Goal: Communication & Community: Ask a question

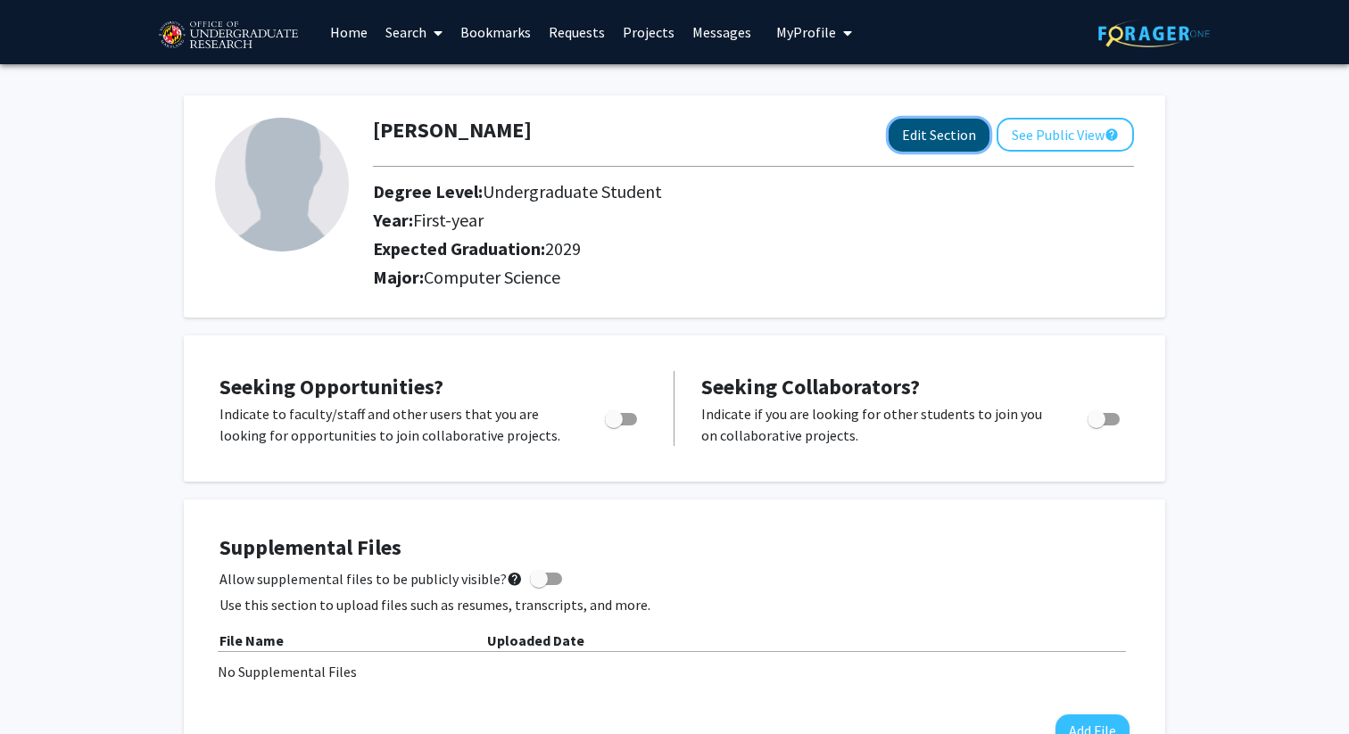
click at [905, 134] on button "Edit Section" at bounding box center [939, 135] width 101 height 33
select select "first-year"
select select "2029"
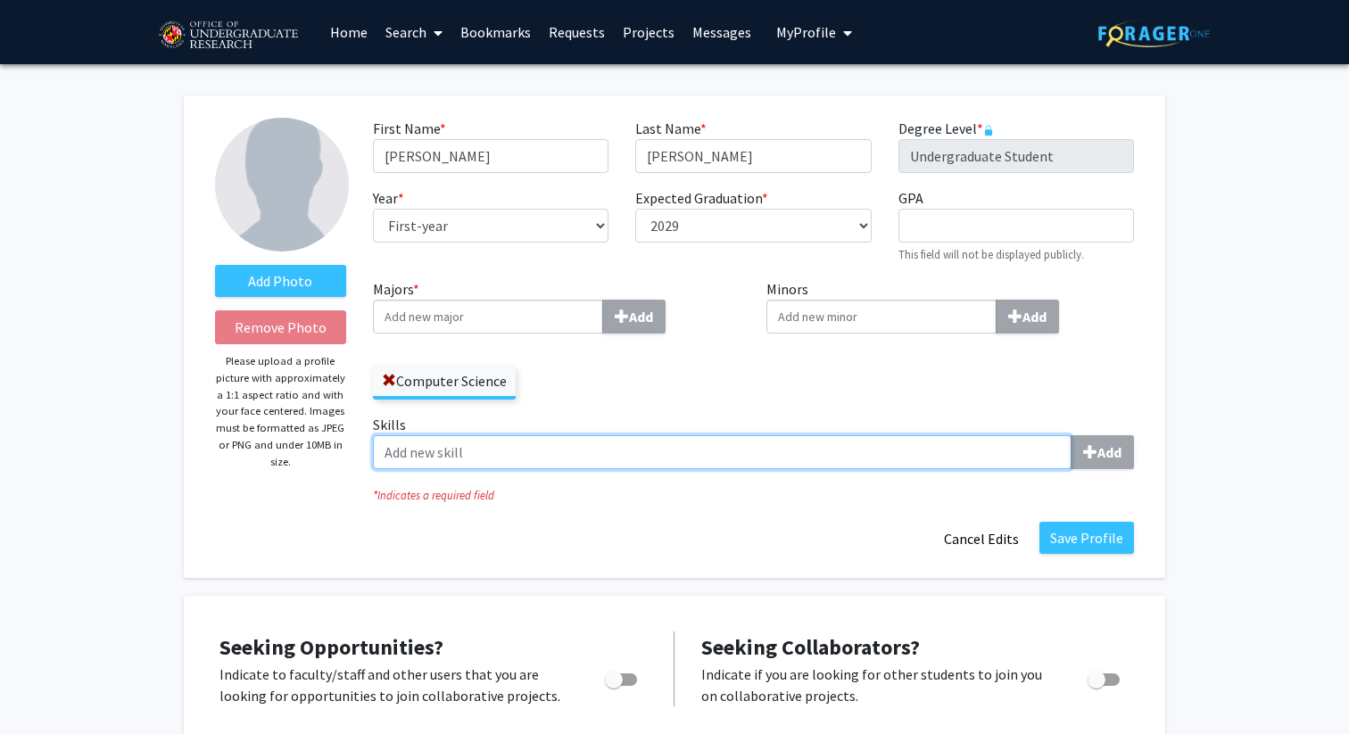
click at [502, 441] on input "Skills Add" at bounding box center [722, 452] width 699 height 34
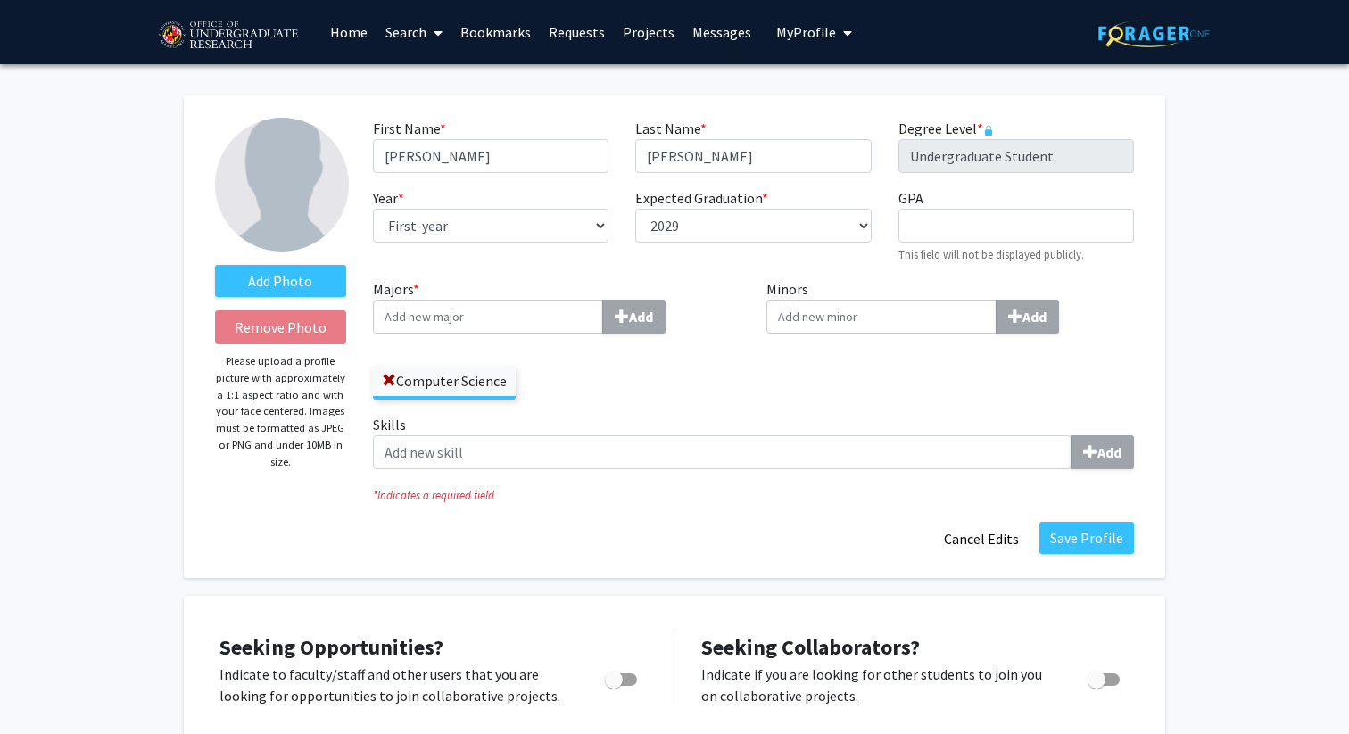
click at [771, 418] on label "Skills Add" at bounding box center [753, 441] width 761 height 55
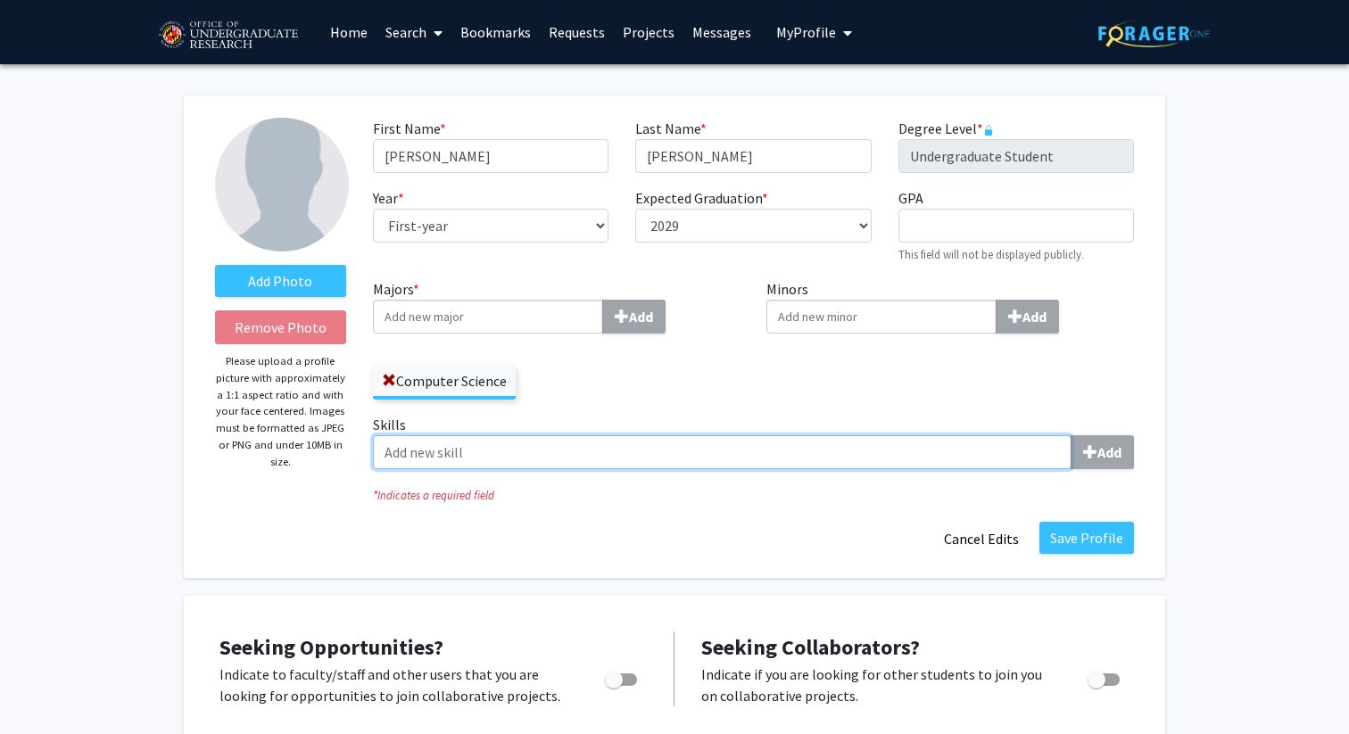
click at [771, 435] on input "Skills Add" at bounding box center [722, 452] width 699 height 34
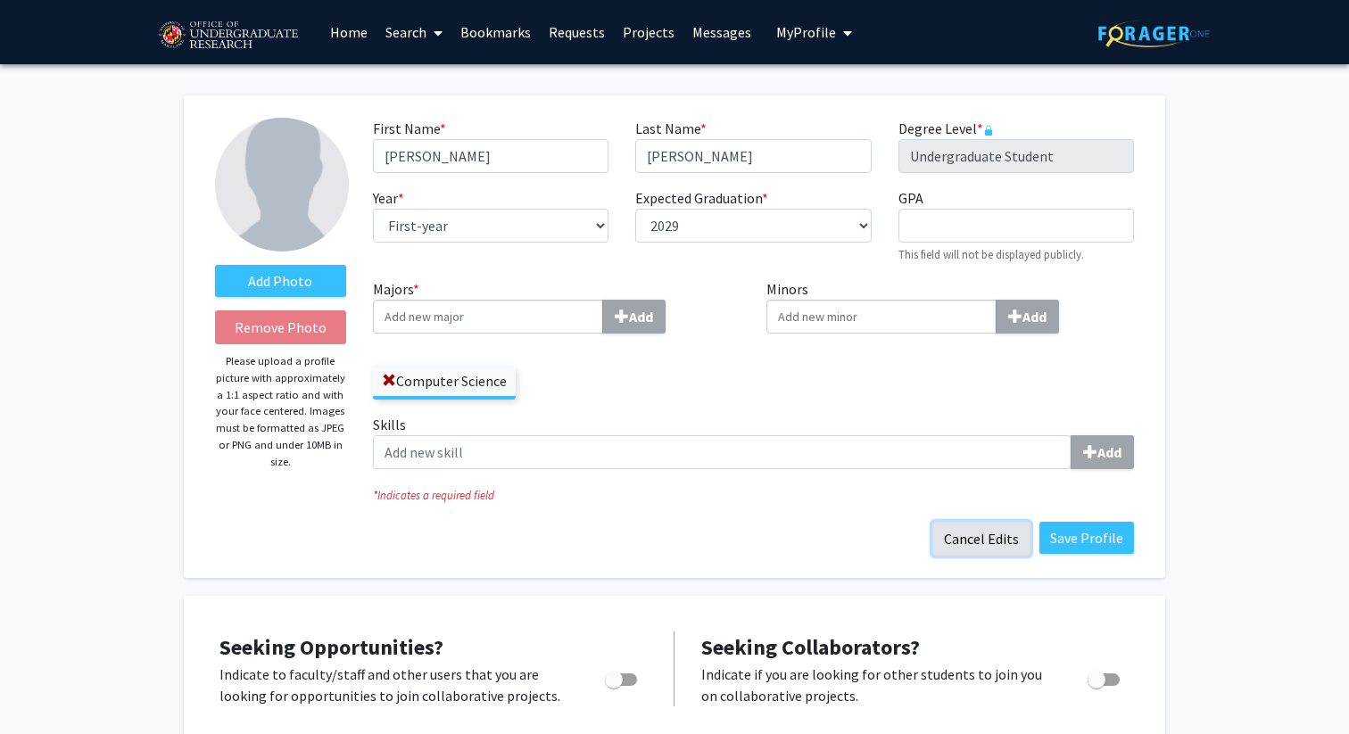
click at [1013, 533] on button "Cancel Edits" at bounding box center [981, 539] width 98 height 34
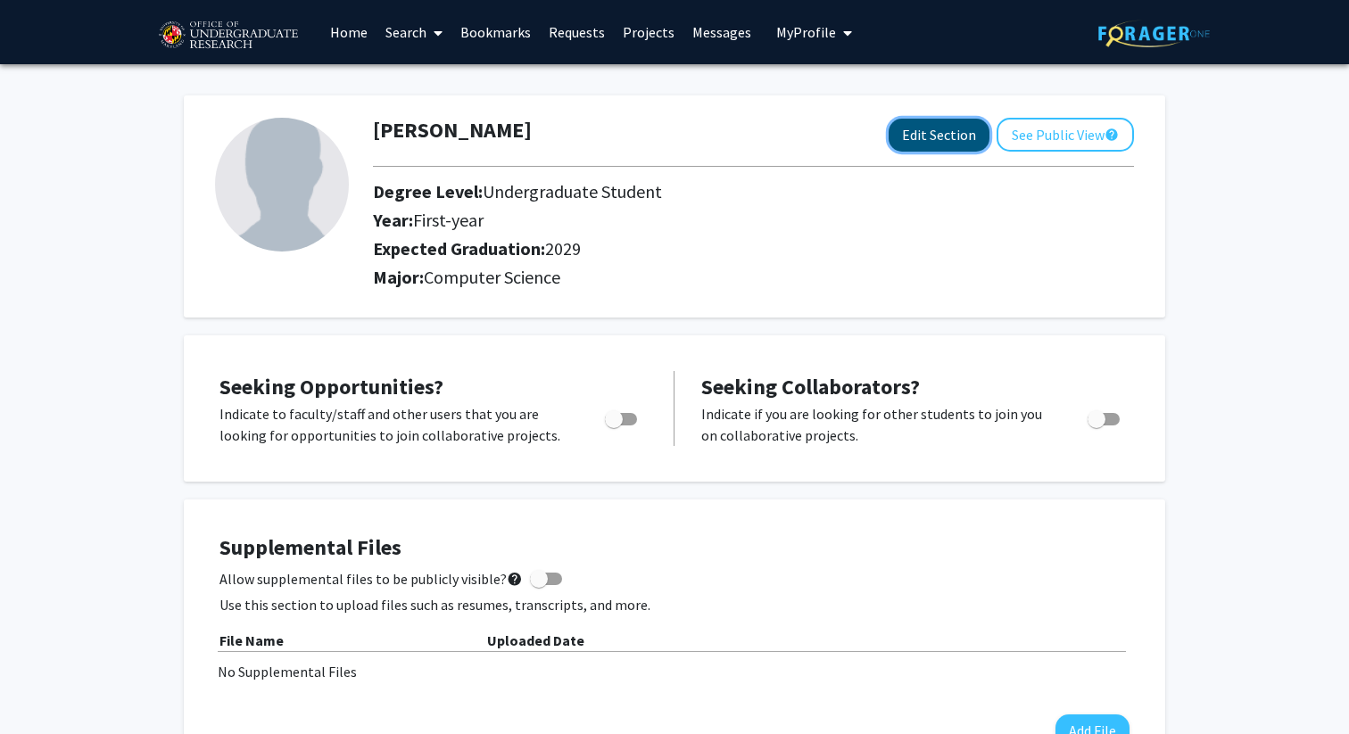
click at [973, 136] on button "Edit Section" at bounding box center [939, 135] width 101 height 33
select select "first-year"
select select "2029"
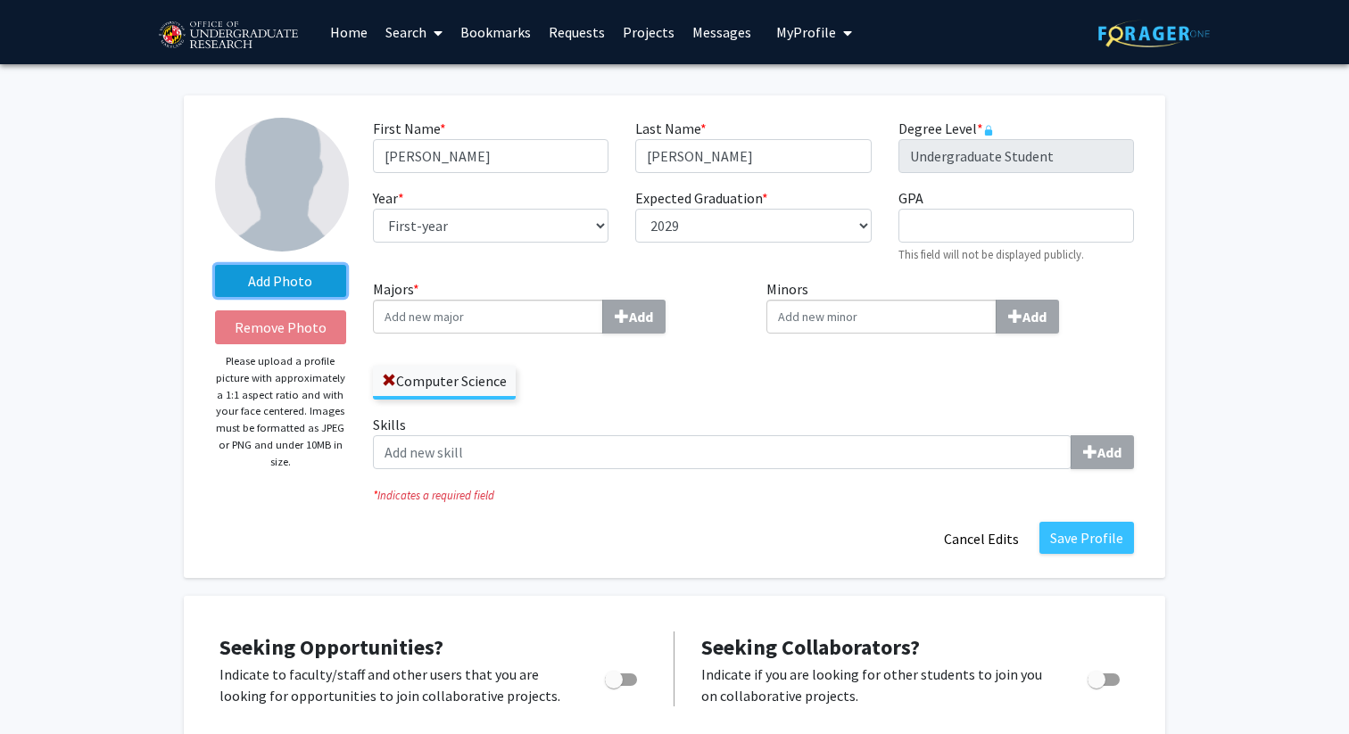
click at [320, 271] on label "Add Photo" at bounding box center [280, 281] width 131 height 32
click at [0, 0] on input "Add Photo" at bounding box center [0, 0] width 0 height 0
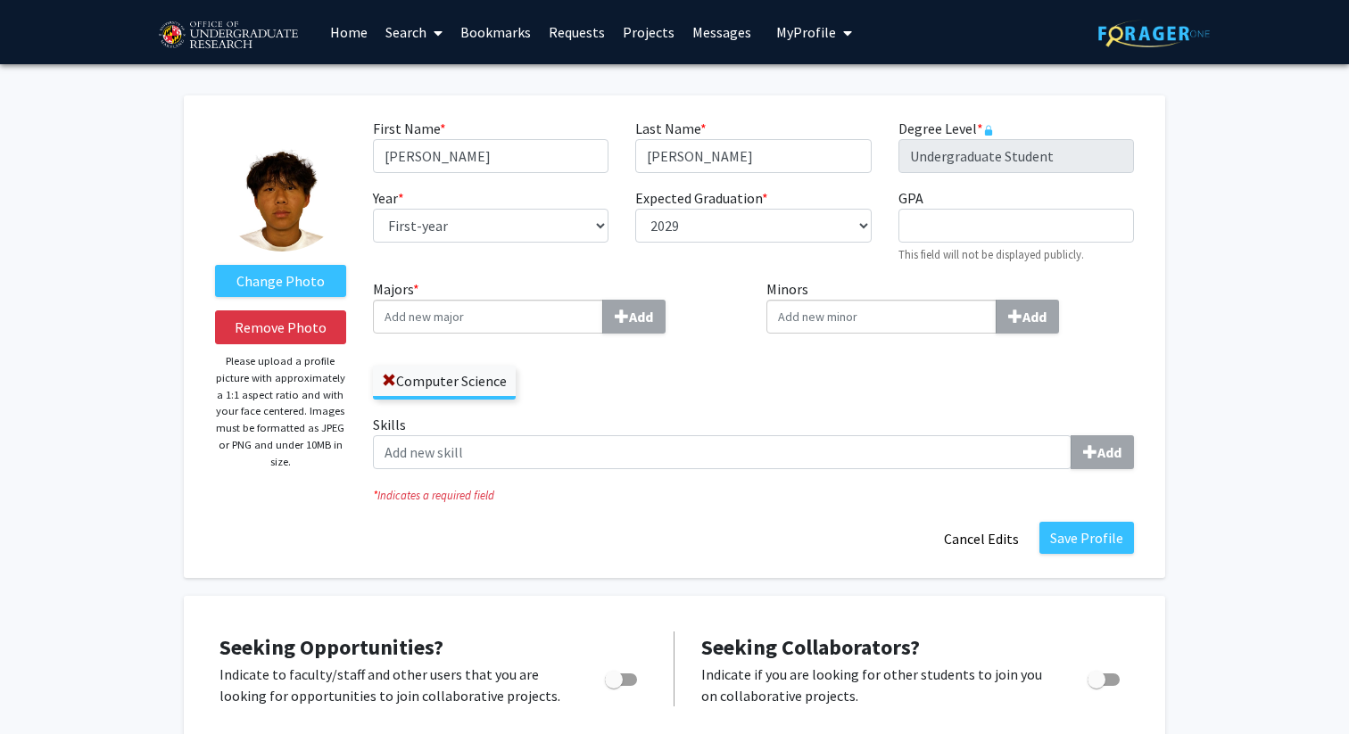
click at [559, 380] on div "Computer Science" at bounding box center [557, 374] width 368 height 52
click at [1103, 537] on button "Save Profile" at bounding box center [1086, 538] width 95 height 32
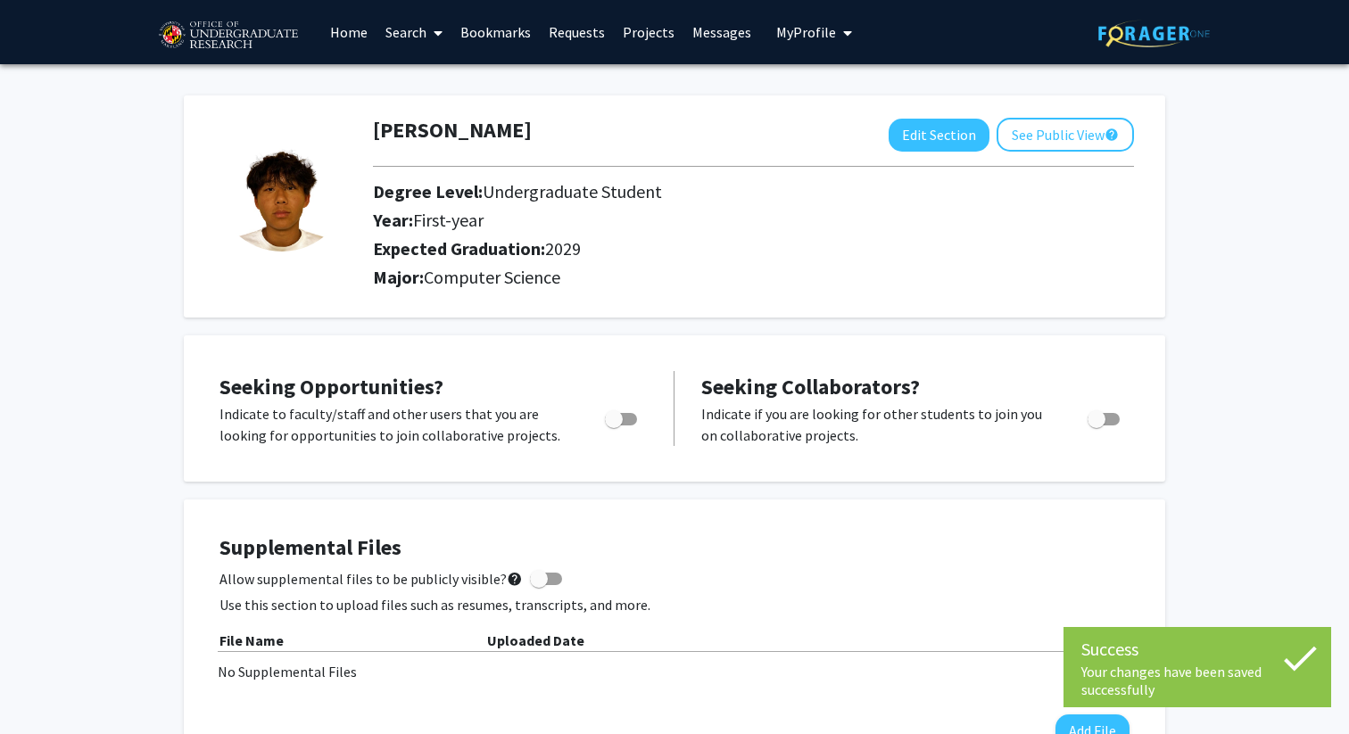
click at [798, 40] on span "My Profile" at bounding box center [806, 32] width 60 height 18
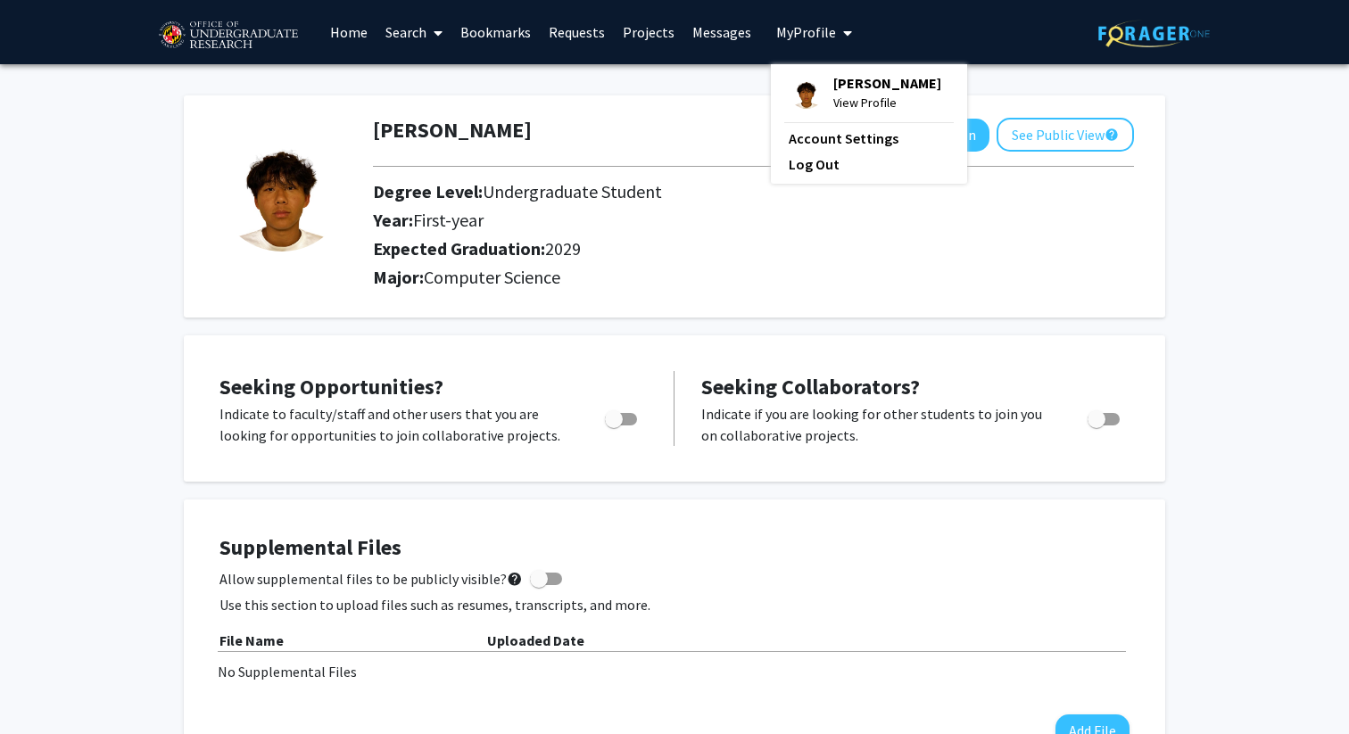
click at [573, 37] on link "Requests" at bounding box center [577, 32] width 74 height 62
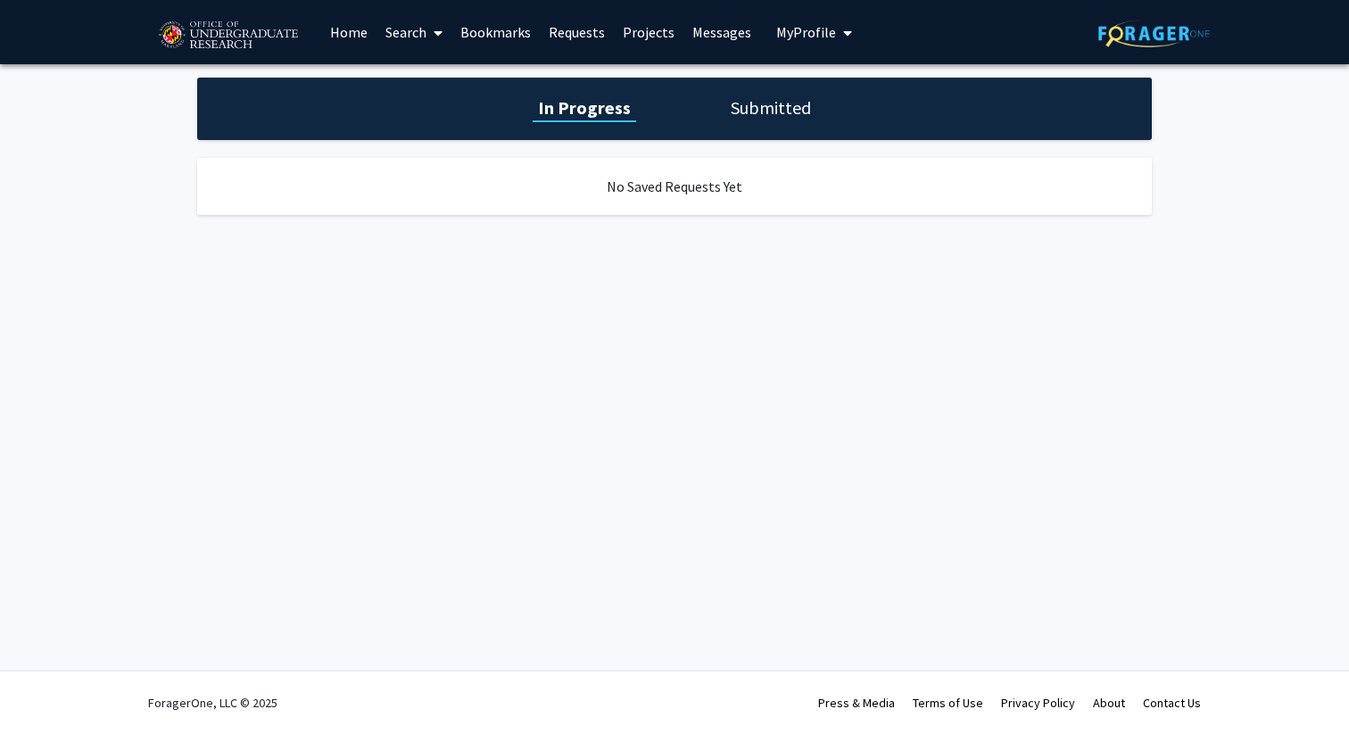
click at [510, 45] on link "Bookmarks" at bounding box center [495, 32] width 88 height 62
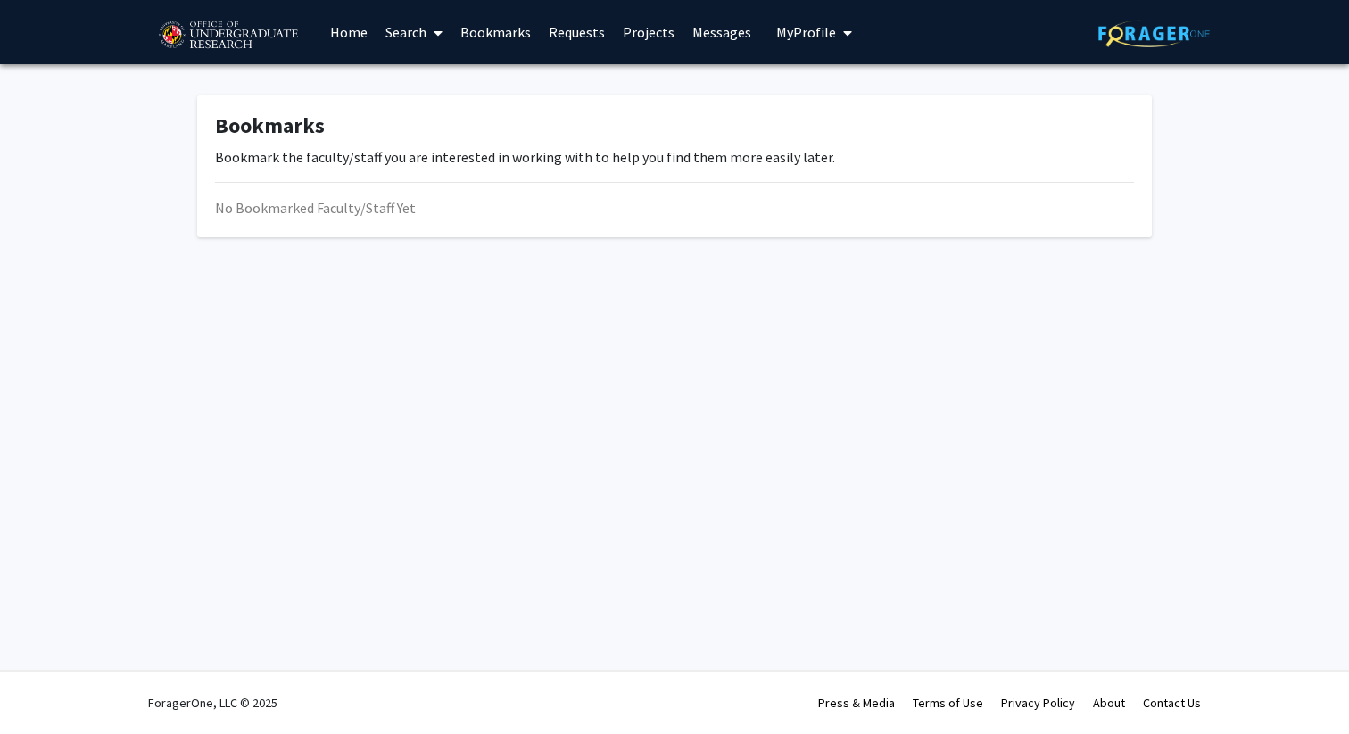
click at [434, 31] on icon at bounding box center [438, 33] width 9 height 14
click at [434, 92] on span "Faculty/Staff" at bounding box center [441, 82] width 131 height 36
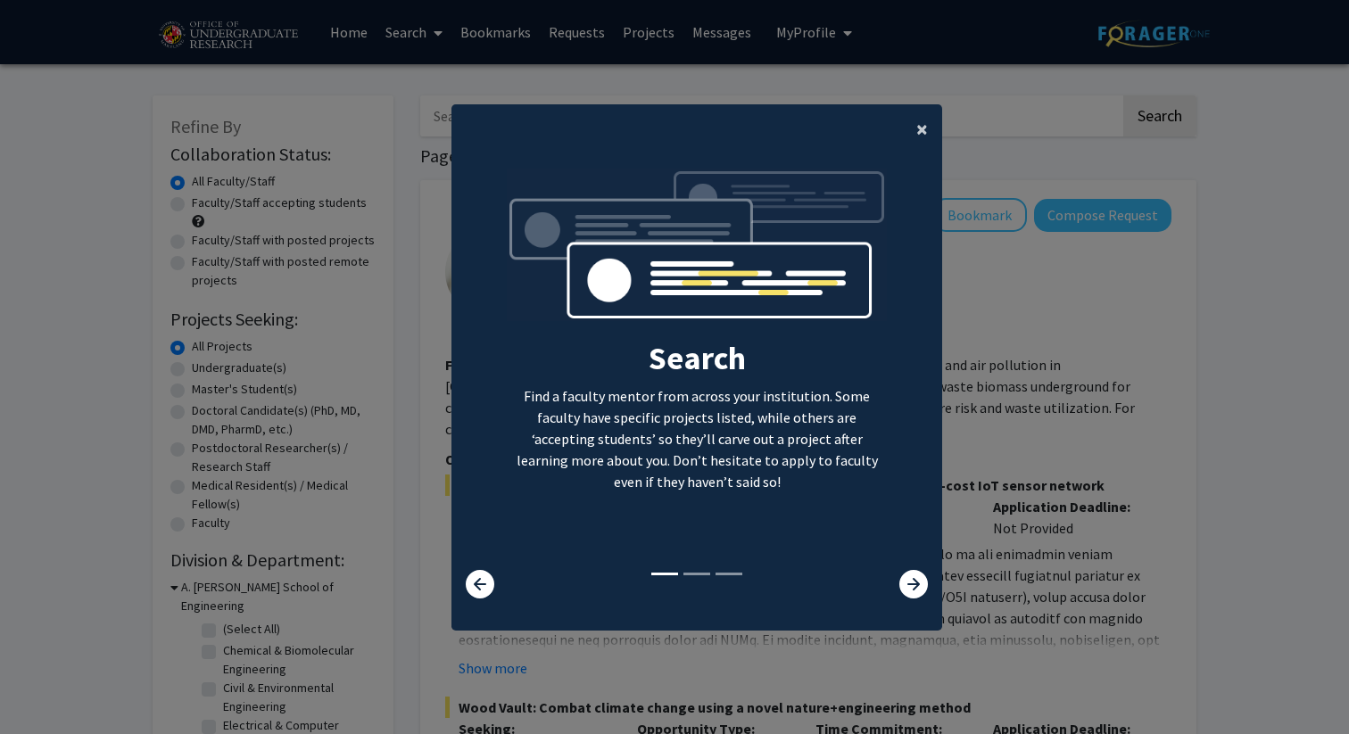
click at [926, 130] on span "×" at bounding box center [922, 129] width 12 height 28
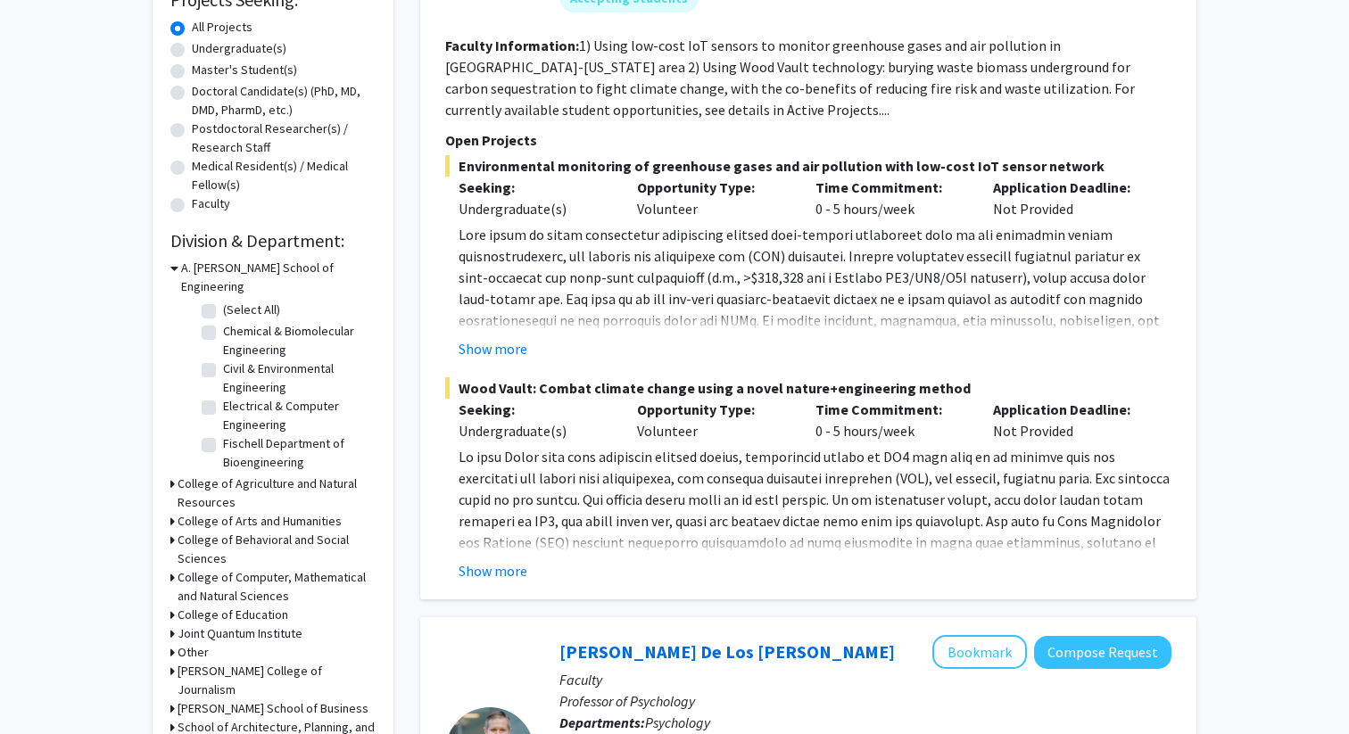
scroll to position [373, 0]
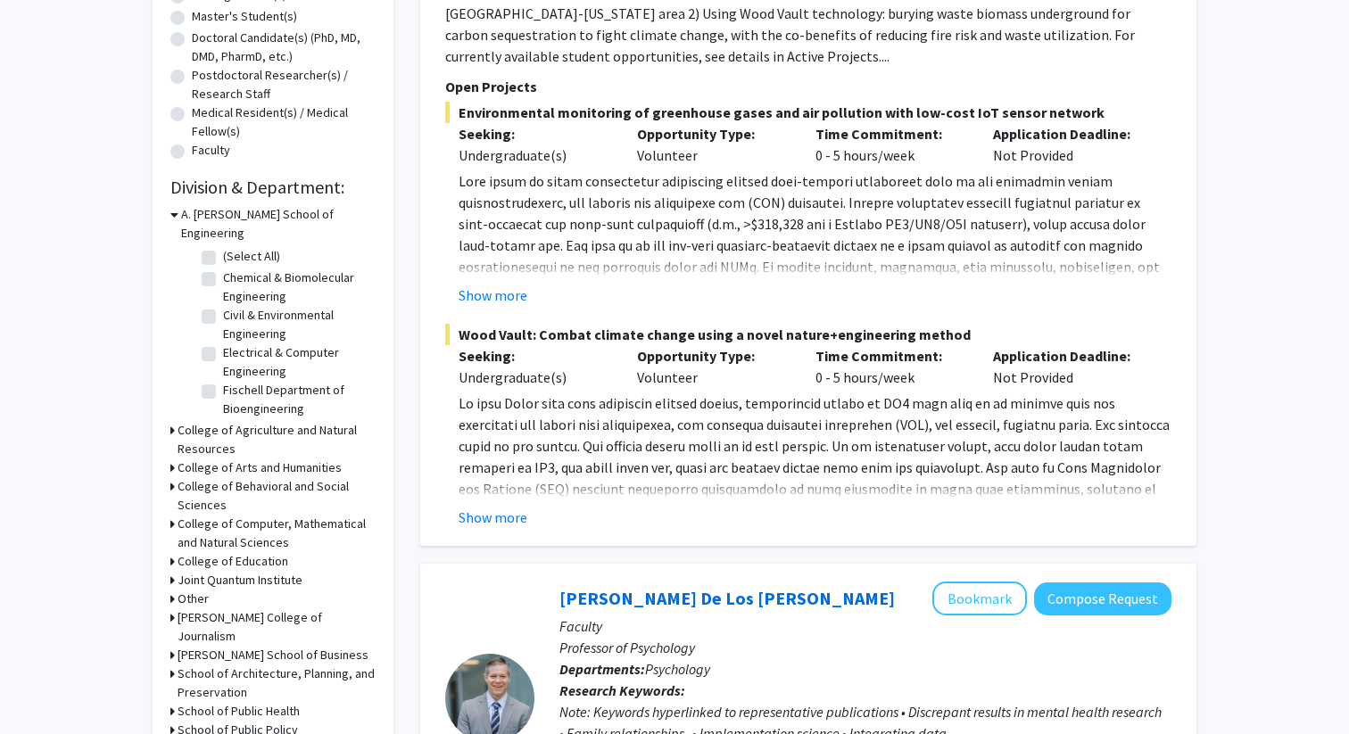
click at [175, 212] on icon at bounding box center [174, 214] width 8 height 19
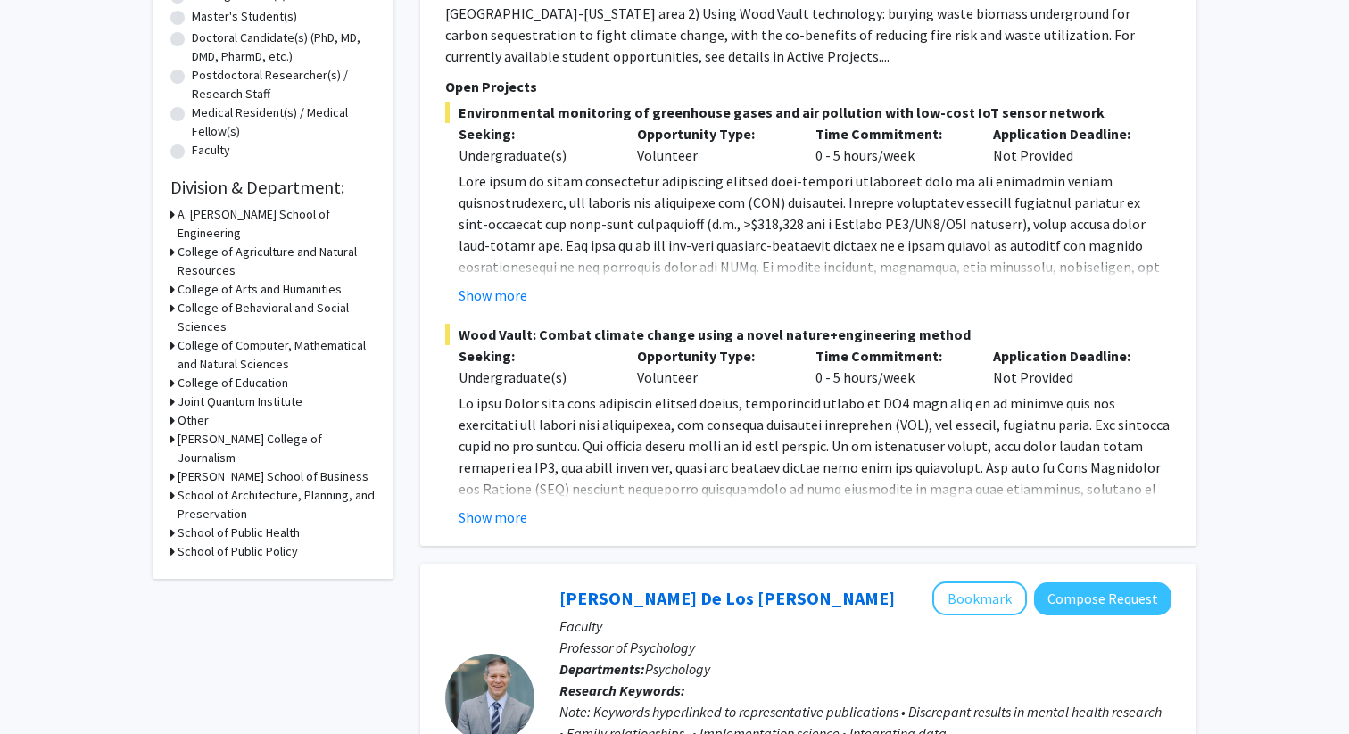
click at [174, 336] on div "College of Computer, Mathematical and Natural Sciences" at bounding box center [272, 354] width 205 height 37
click at [174, 336] on icon at bounding box center [172, 345] width 4 height 19
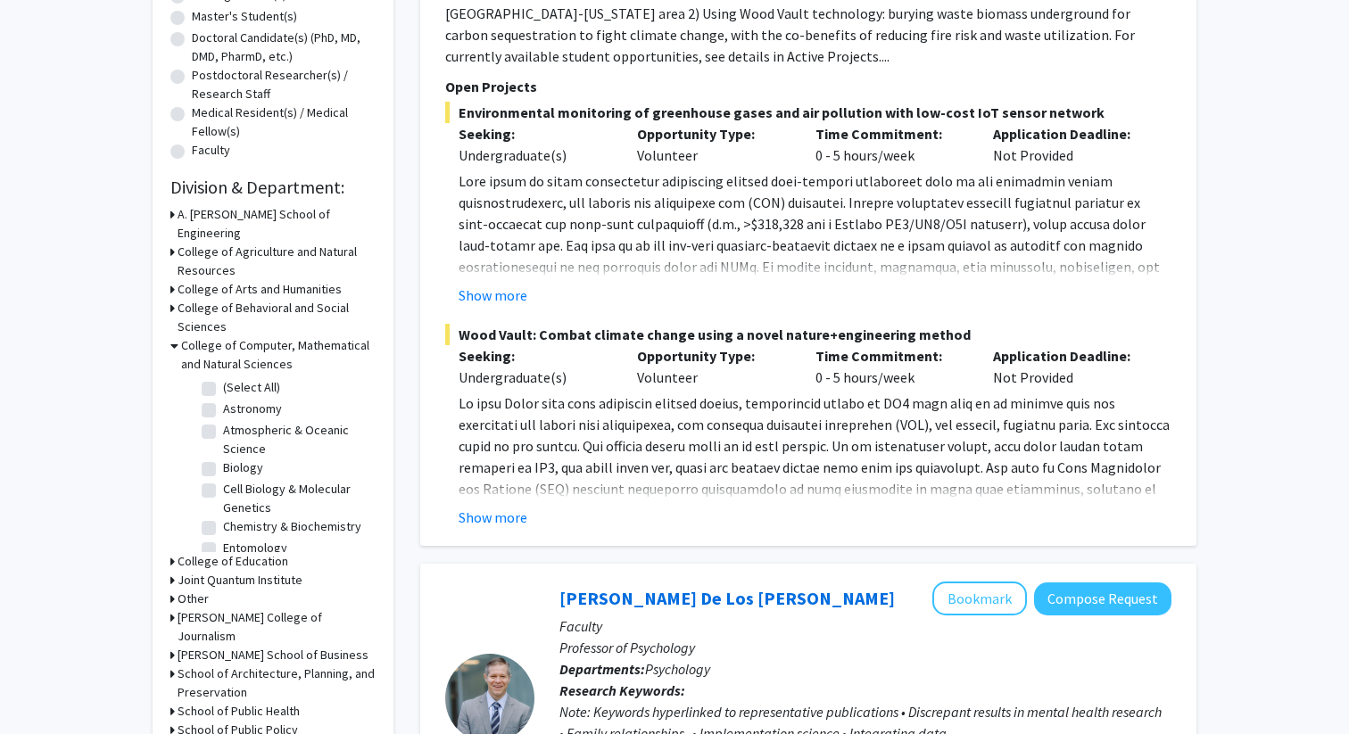
scroll to position [0, 0]
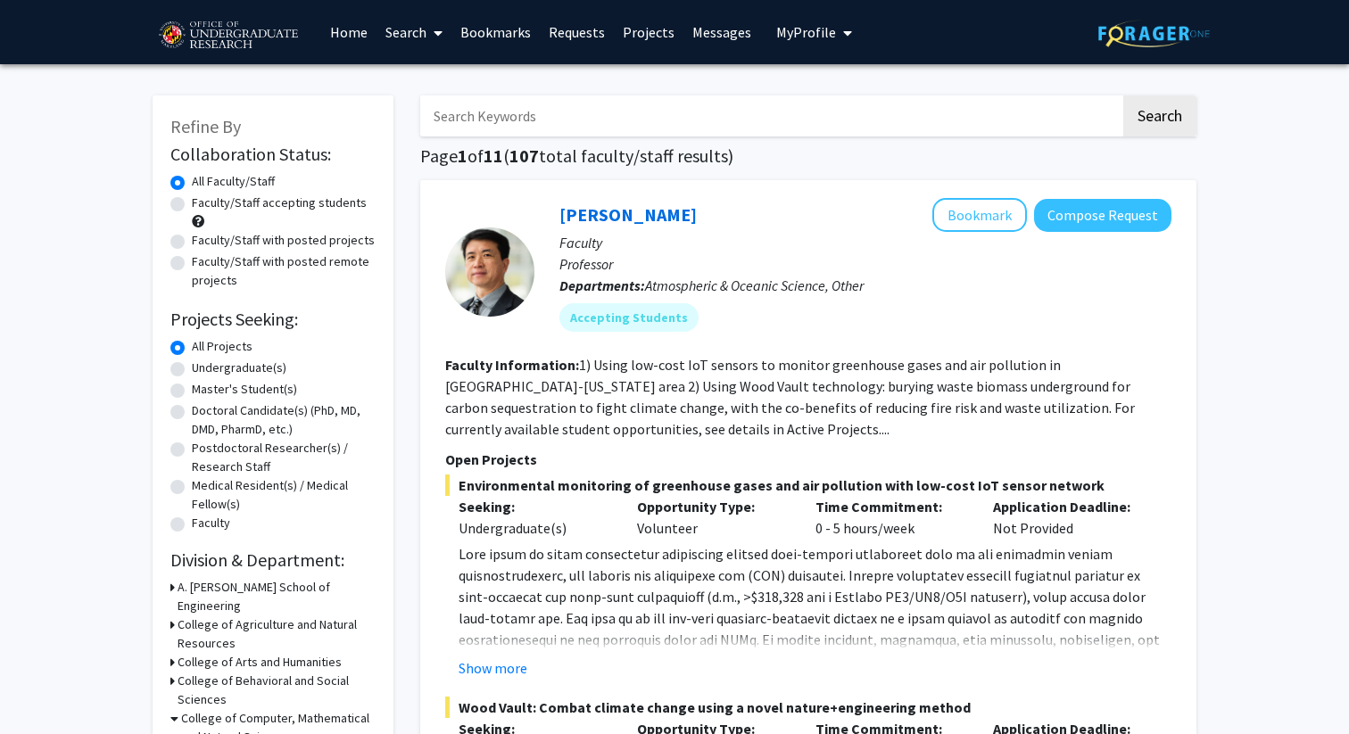
click at [245, 366] on label "Undergraduate(s)" at bounding box center [239, 368] width 95 height 19
click at [203, 366] on input "Undergraduate(s)" at bounding box center [198, 365] width 12 height 12
radio input "true"
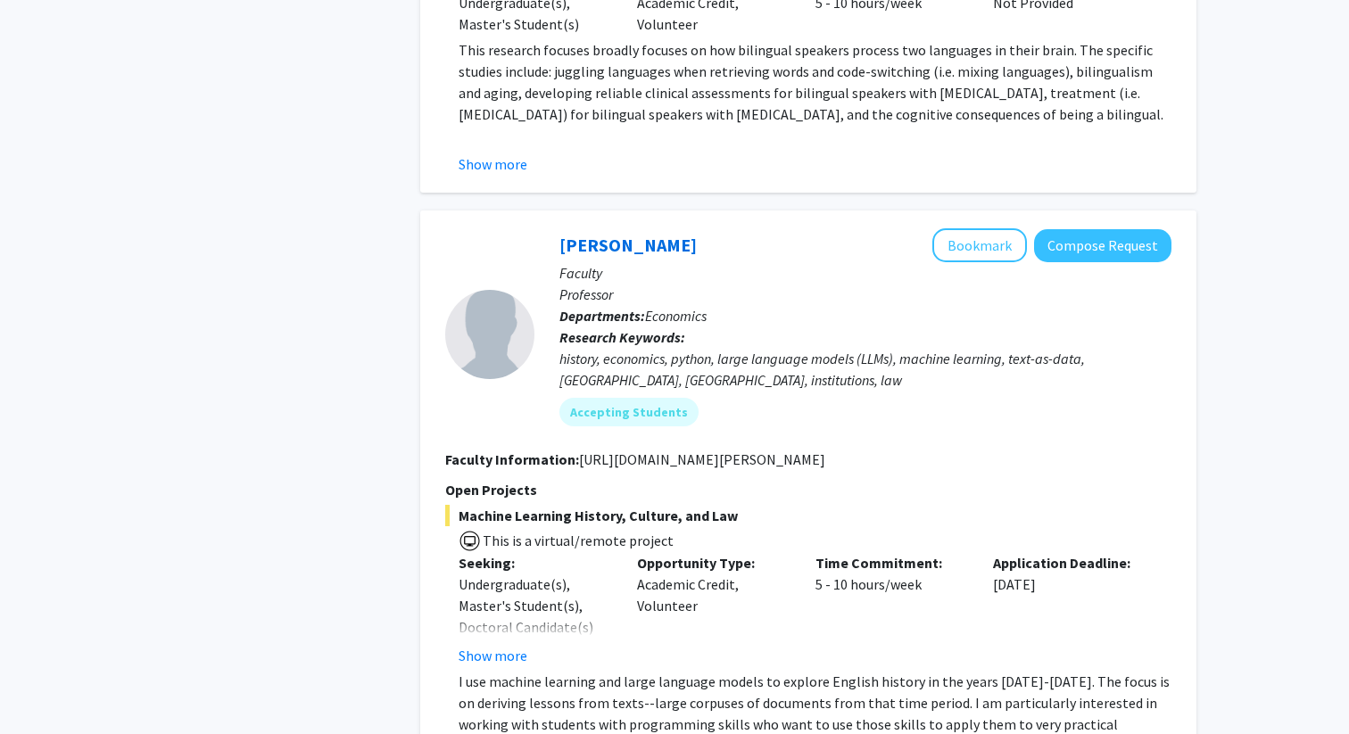
scroll to position [8322, 0]
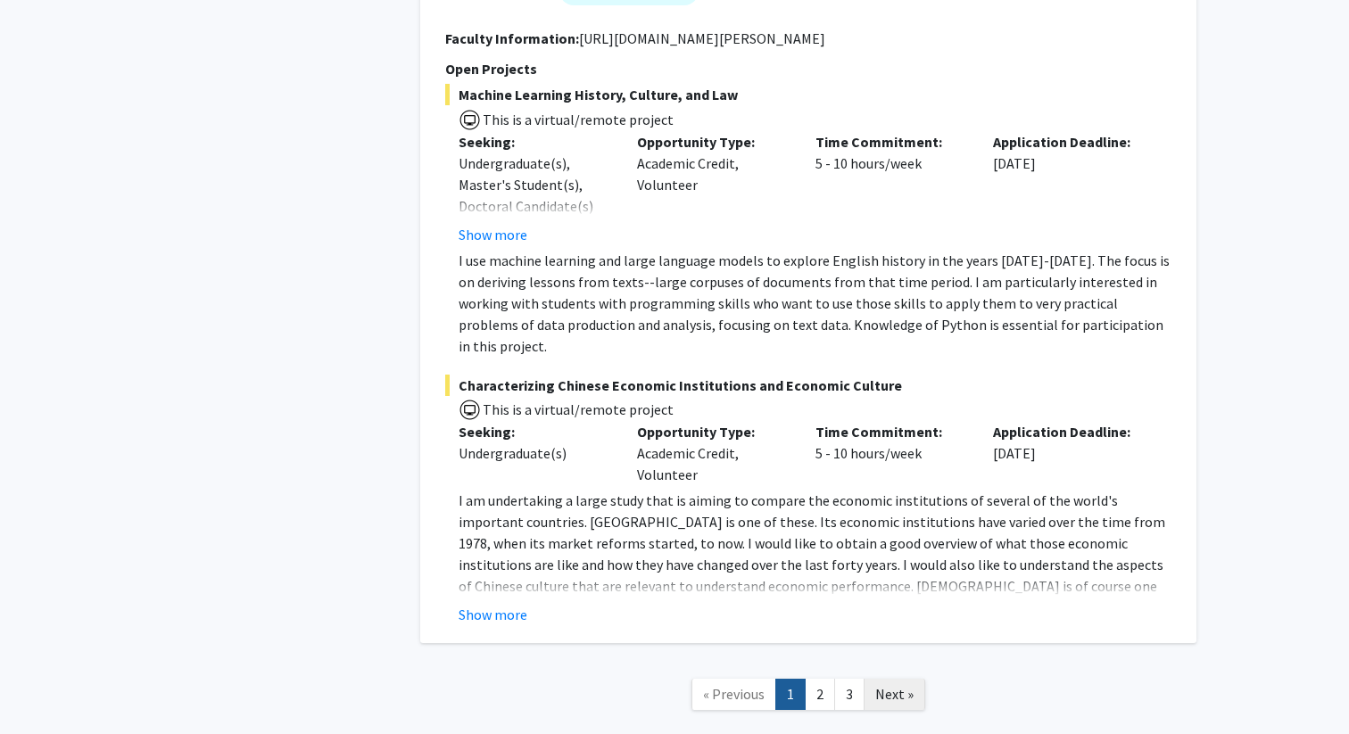
click at [882, 685] on span "Next »" at bounding box center [894, 694] width 38 height 18
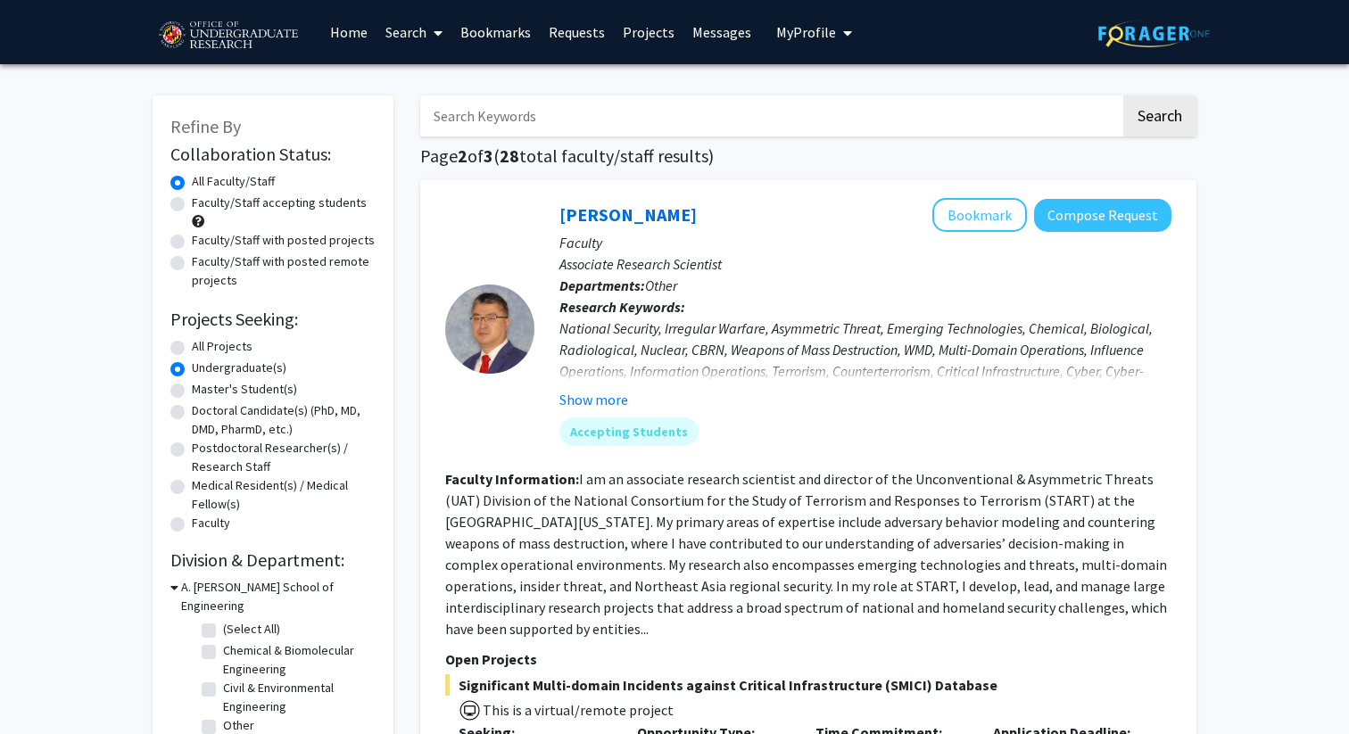
click at [303, 205] on label "Faculty/Staff accepting students" at bounding box center [279, 203] width 175 height 19
click at [203, 205] on input "Faculty/Staff accepting students" at bounding box center [198, 200] width 12 height 12
radio input "true"
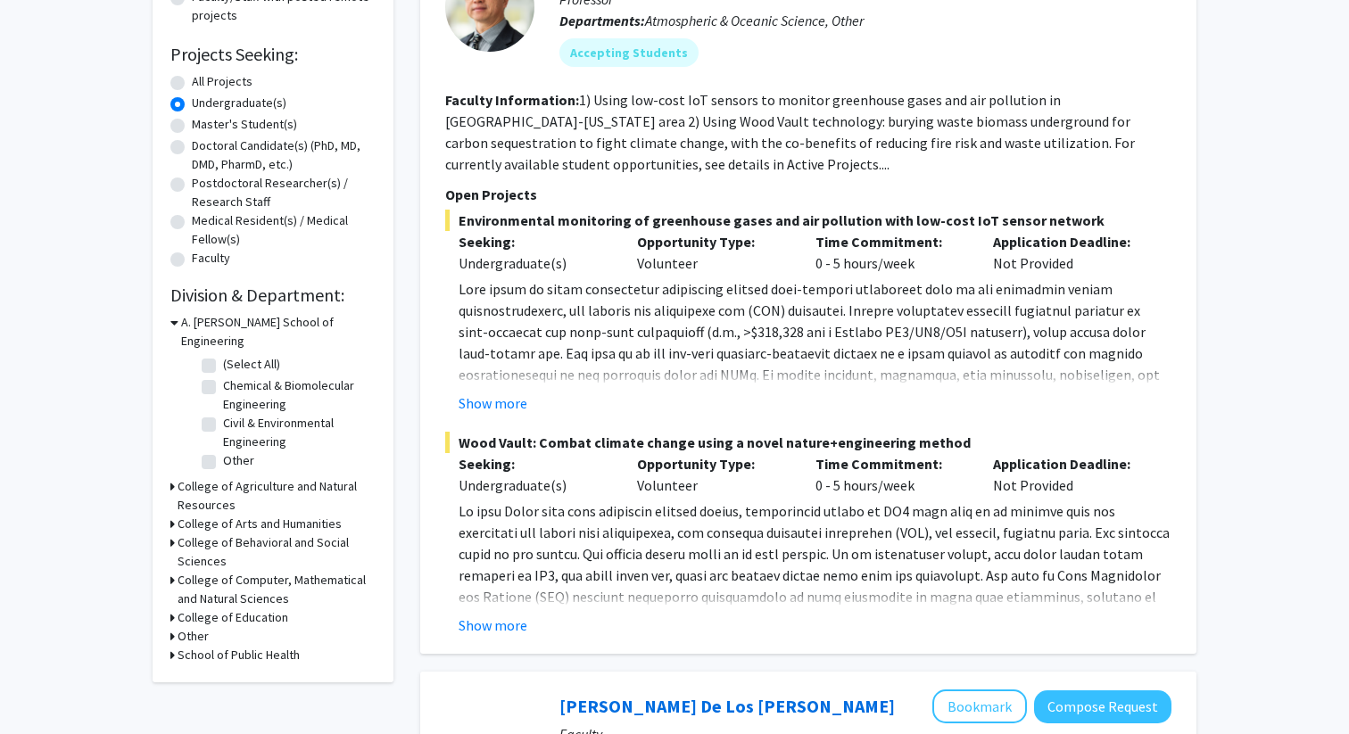
scroll to position [272, 0]
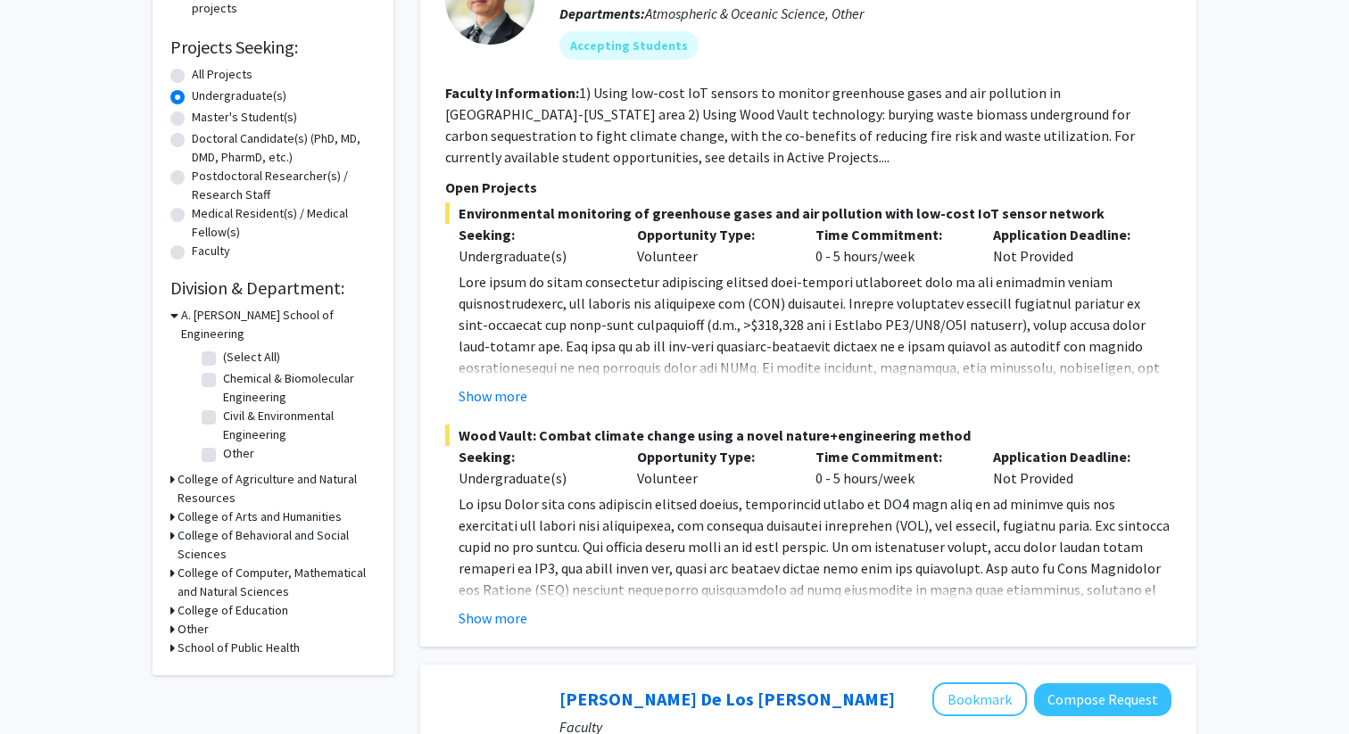
click at [173, 470] on icon at bounding box center [172, 479] width 4 height 19
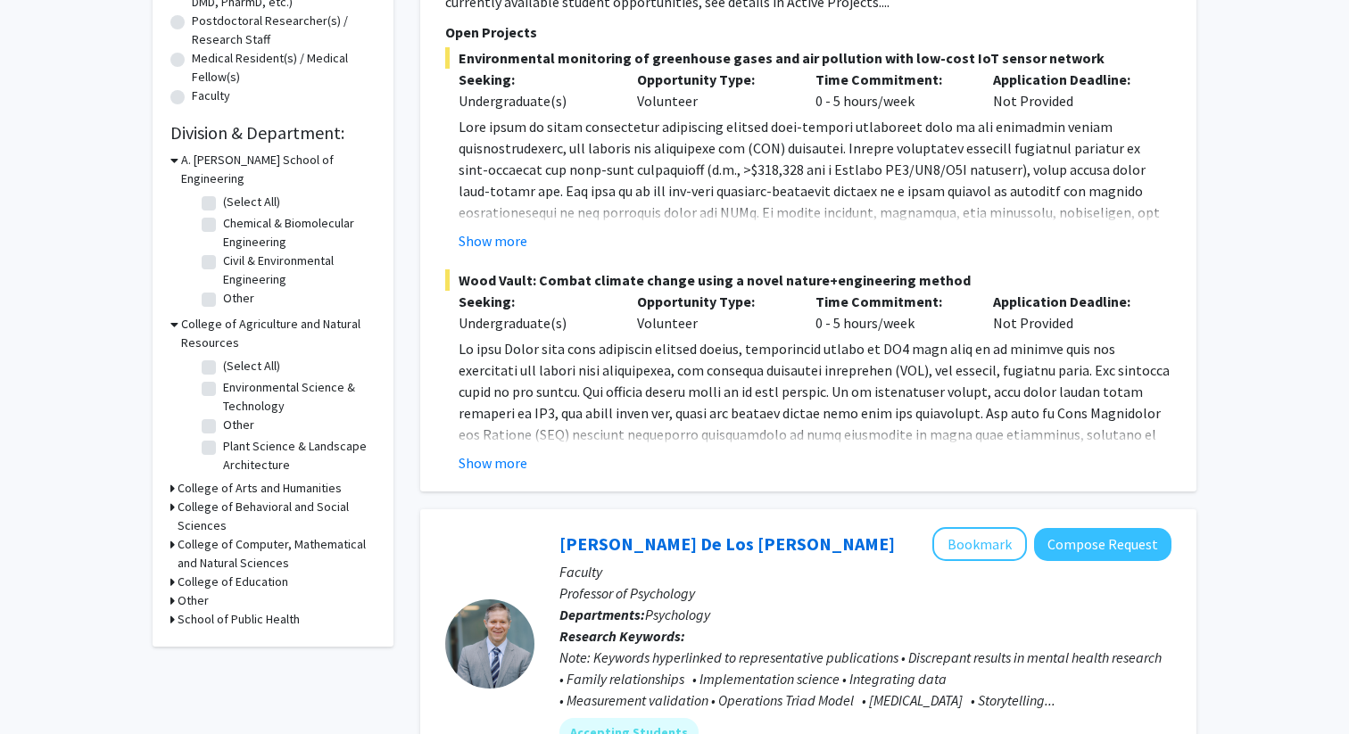
scroll to position [433, 0]
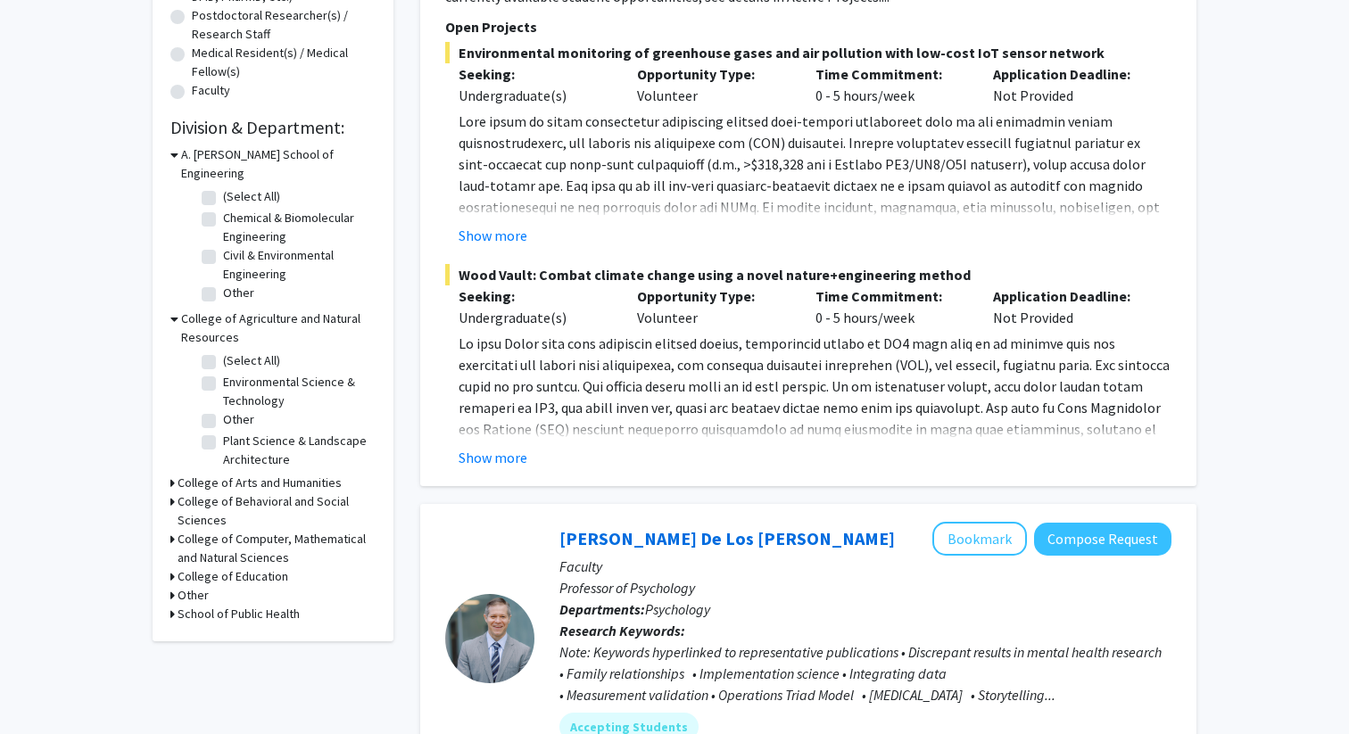
click at [179, 474] on h3 "College of Arts and Humanities" at bounding box center [260, 483] width 164 height 19
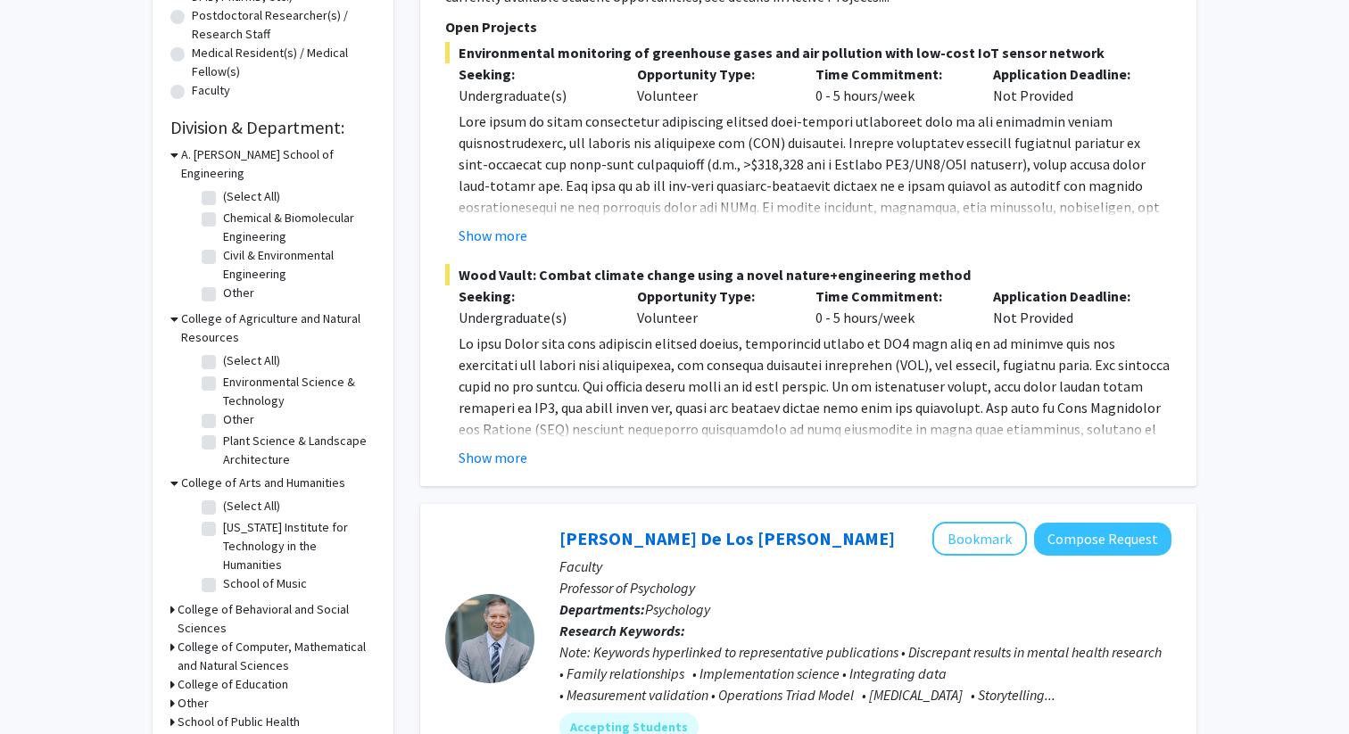
click at [178, 600] on h3 "College of Behavioral and Social Sciences" at bounding box center [277, 618] width 198 height 37
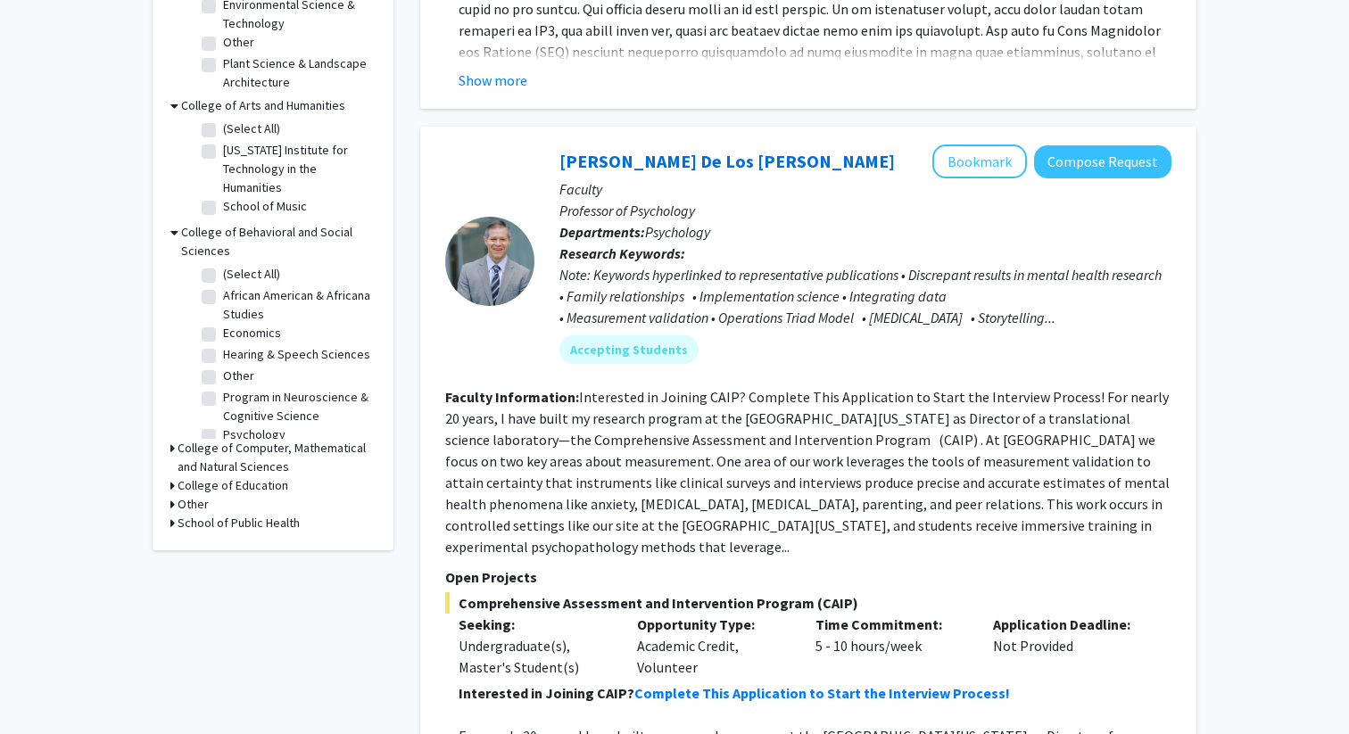
scroll to position [824, 0]
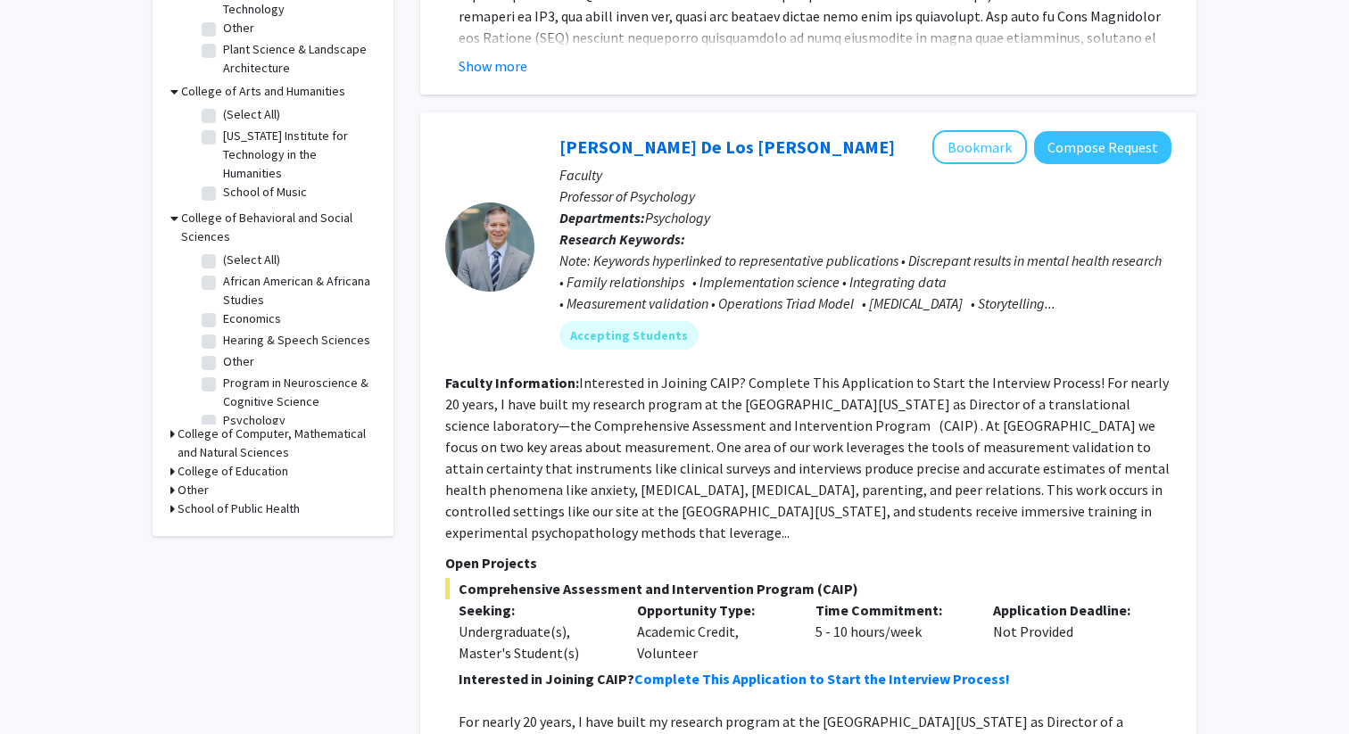
click at [197, 425] on h3 "College of Computer, Mathematical and Natural Sciences" at bounding box center [277, 443] width 198 height 37
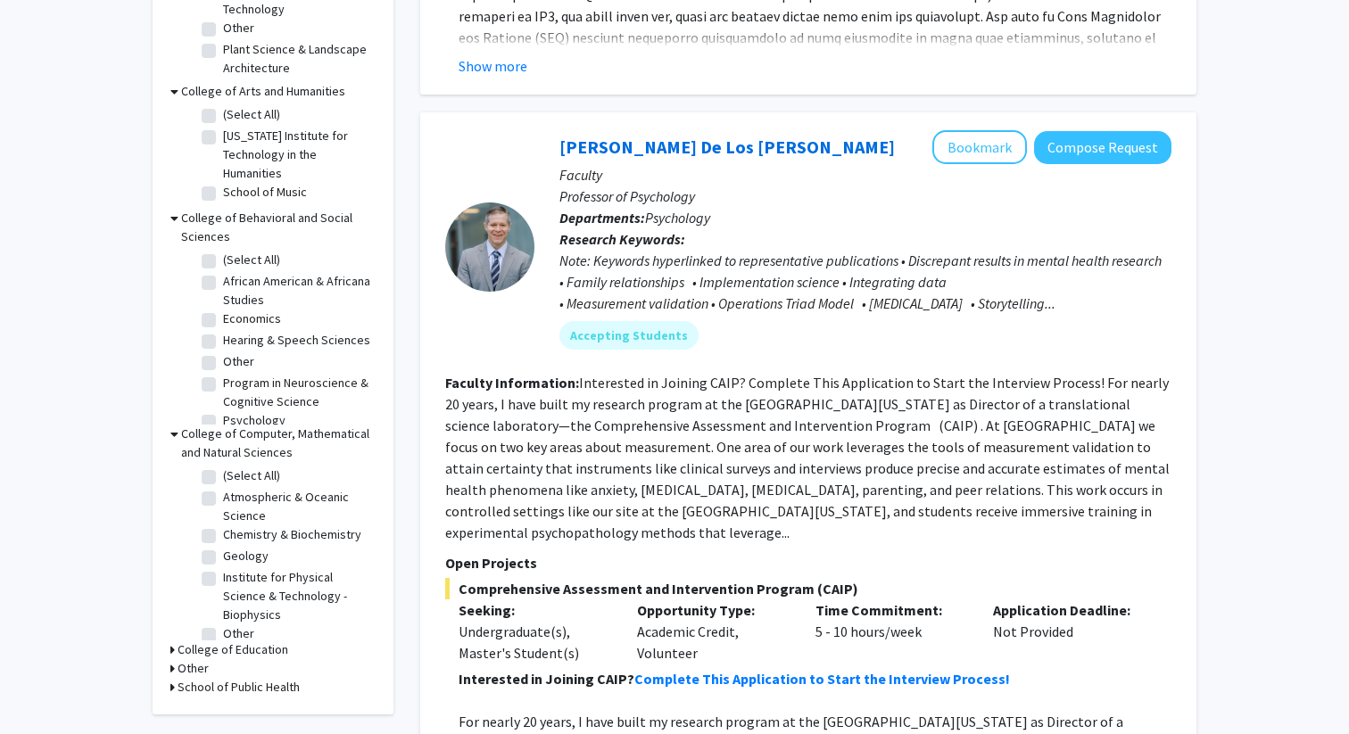
click at [223, 467] on label "(Select All)" at bounding box center [251, 476] width 57 height 19
click at [223, 467] on input "(Select All)" at bounding box center [229, 473] width 12 height 12
checkbox input "true"
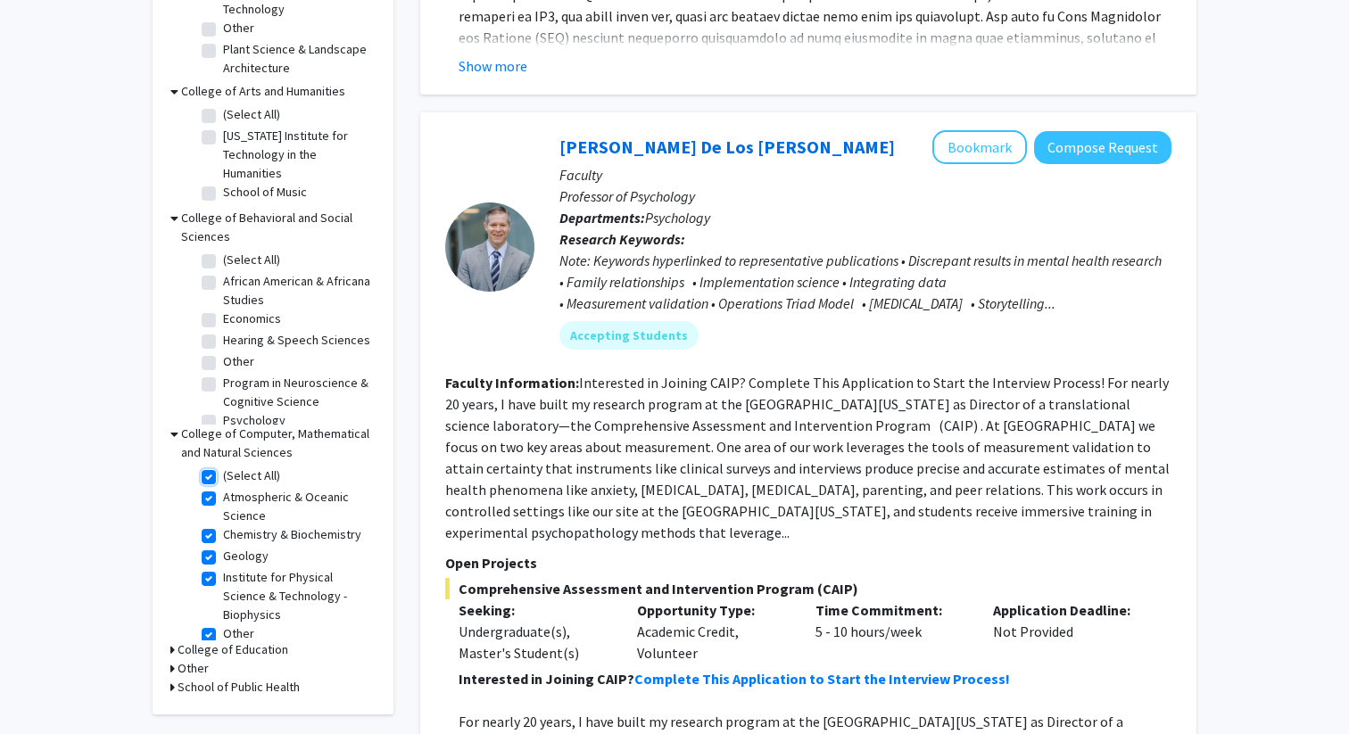
checkbox input "true"
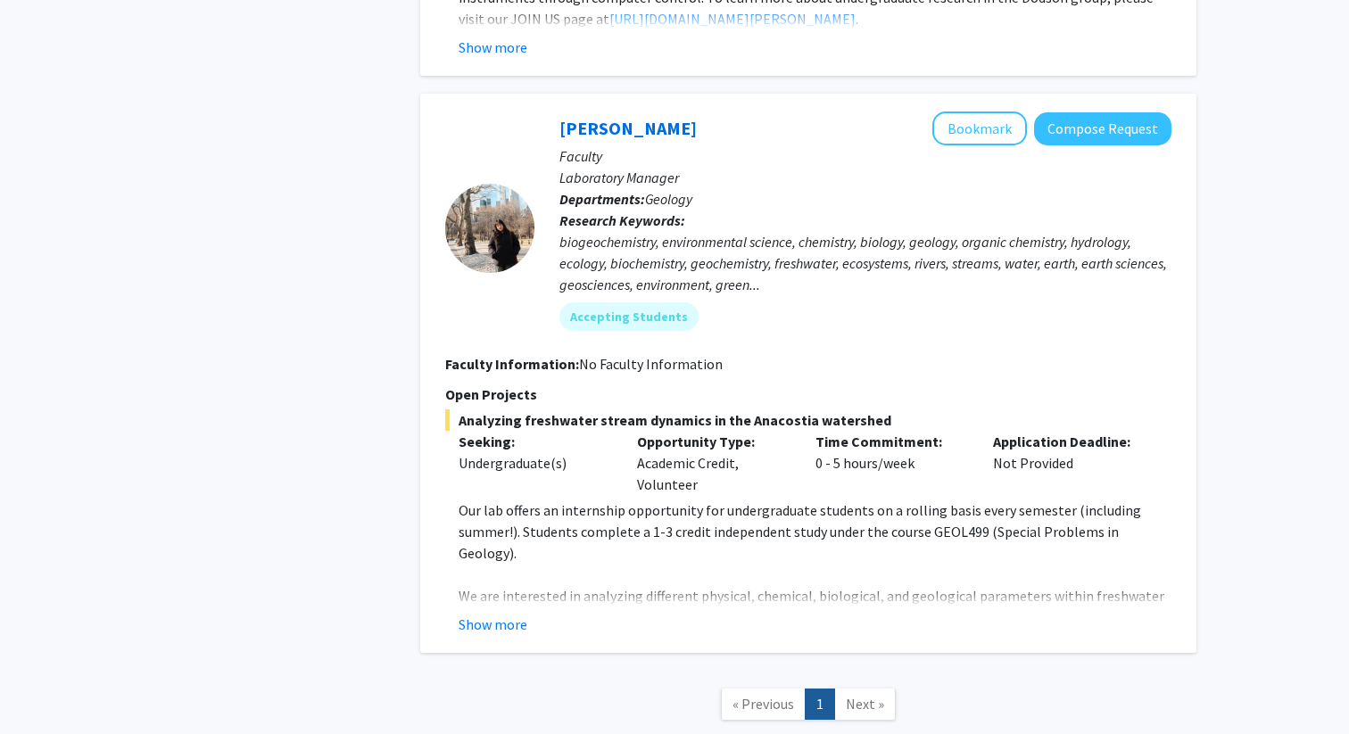
scroll to position [4383, 0]
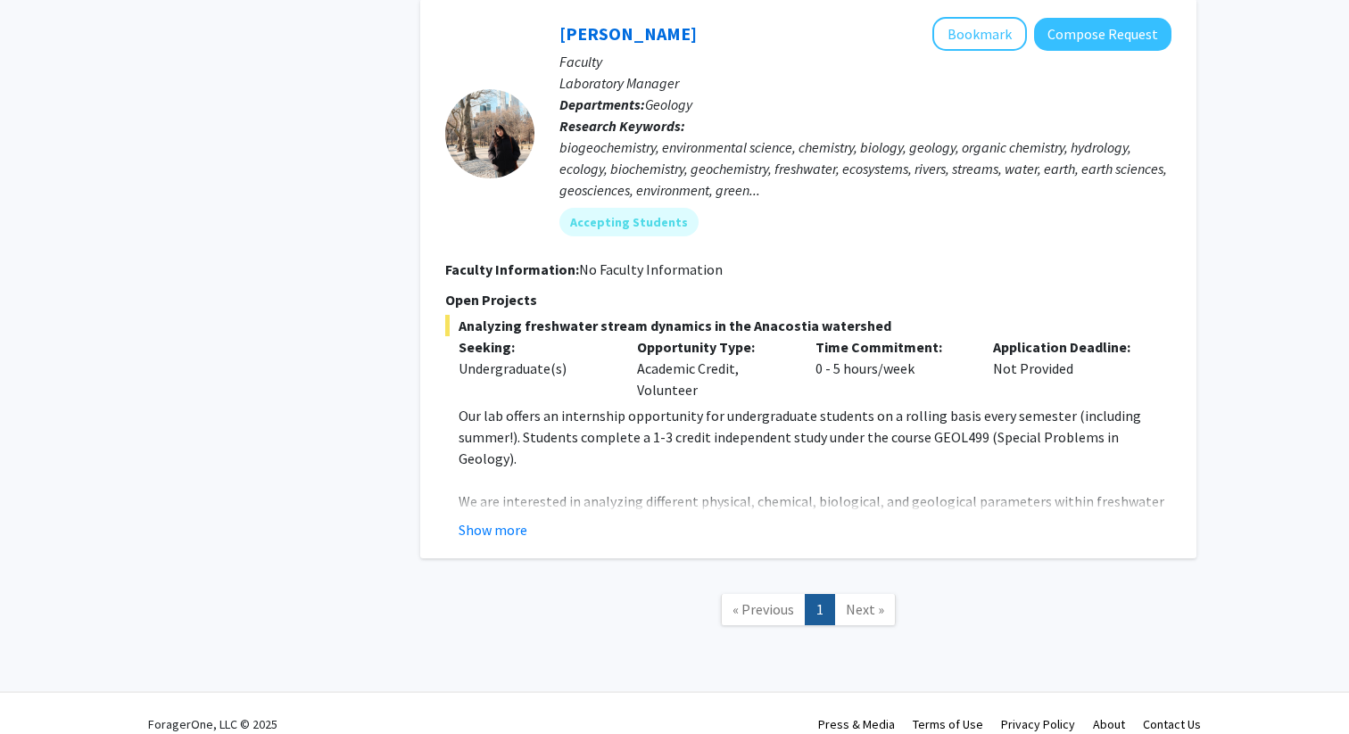
click at [859, 600] on span "Next »" at bounding box center [865, 609] width 38 height 18
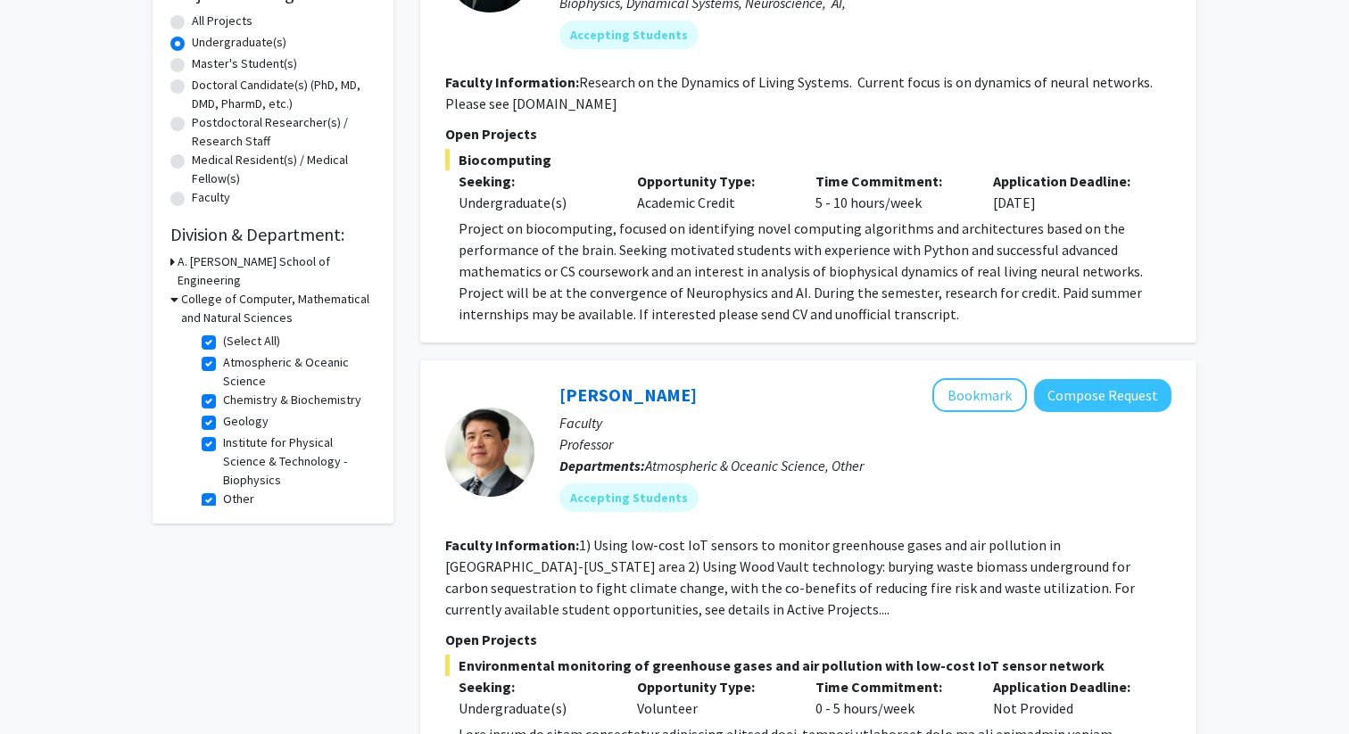
scroll to position [260, 0]
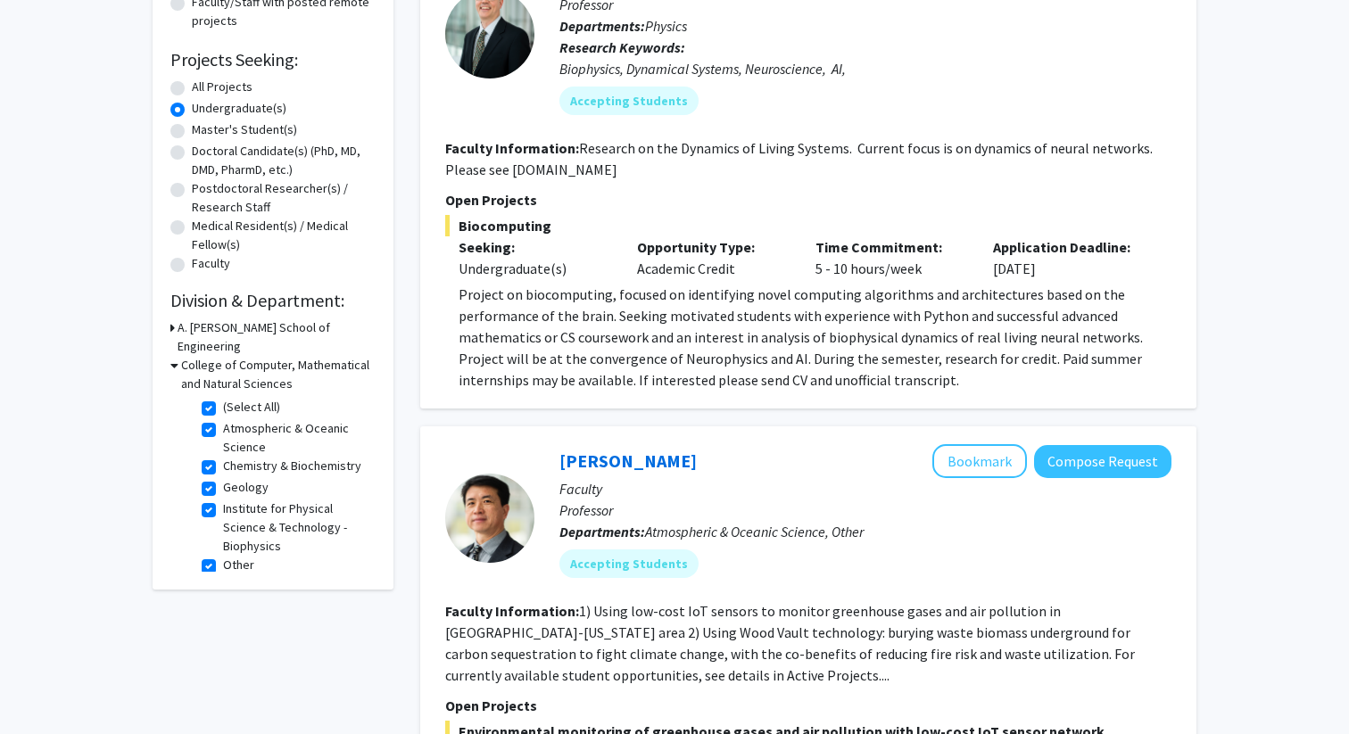
click at [223, 398] on label "(Select All)" at bounding box center [251, 407] width 57 height 19
click at [223, 398] on input "(Select All)" at bounding box center [229, 404] width 12 height 12
checkbox input "false"
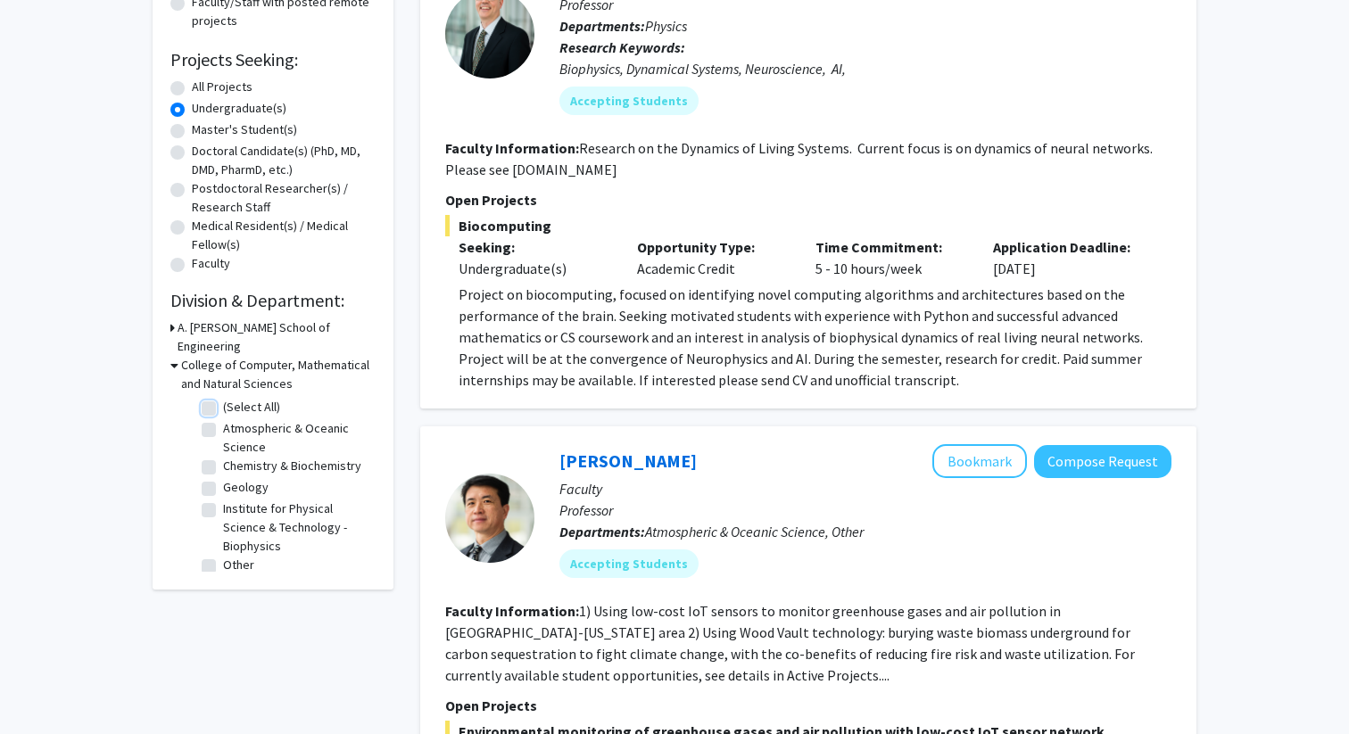
checkbox input "false"
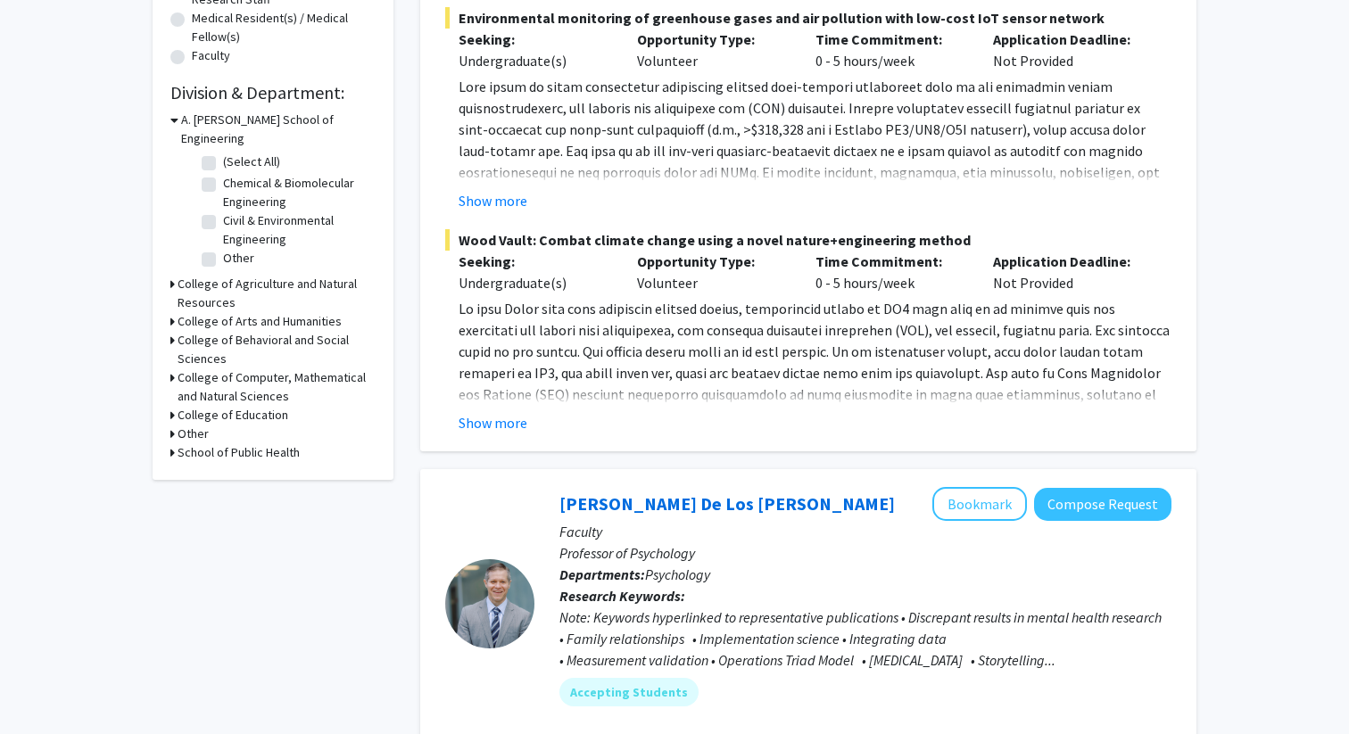
scroll to position [469, 0]
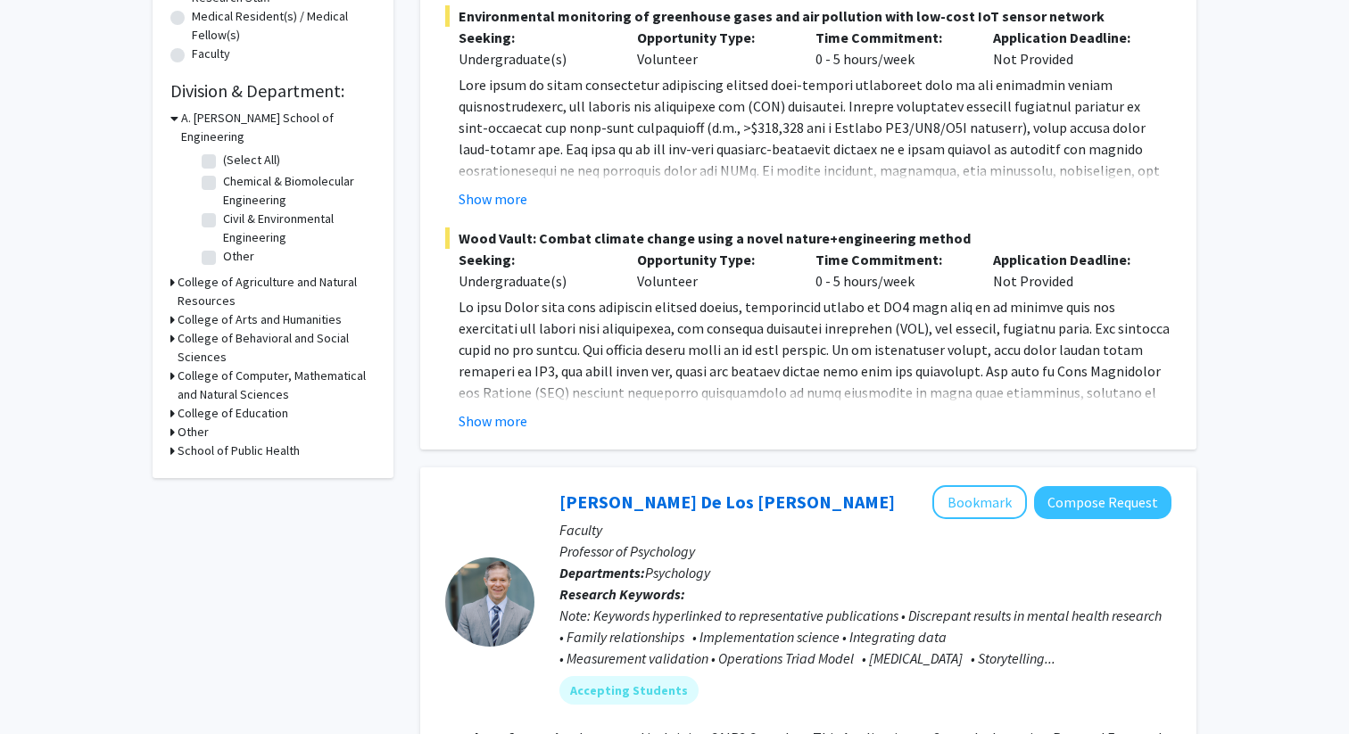
click at [179, 423] on h3 "Other" at bounding box center [193, 432] width 31 height 19
click at [223, 446] on label "Office of Undergraduate Research" at bounding box center [297, 464] width 148 height 37
click at [223, 446] on input "Office of Undergraduate Research" at bounding box center [229, 452] width 12 height 12
checkbox input "true"
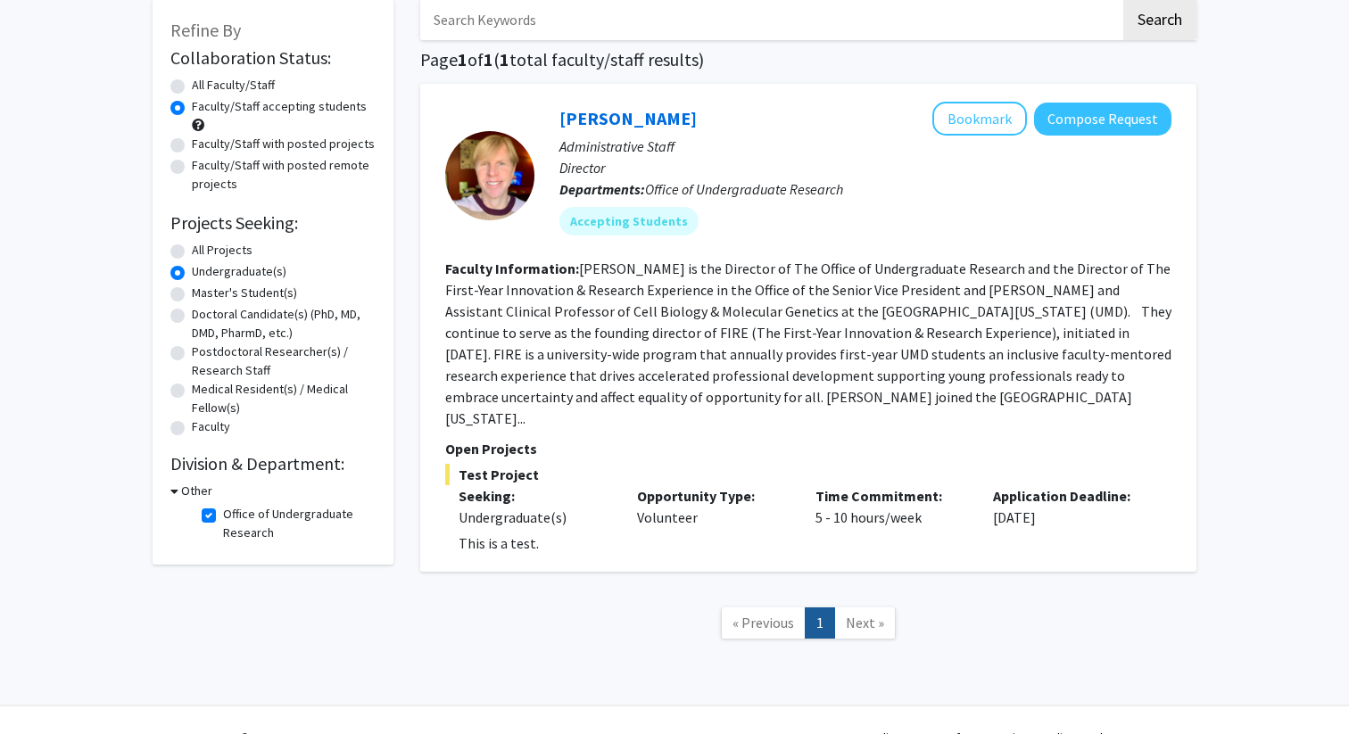
scroll to position [103, 0]
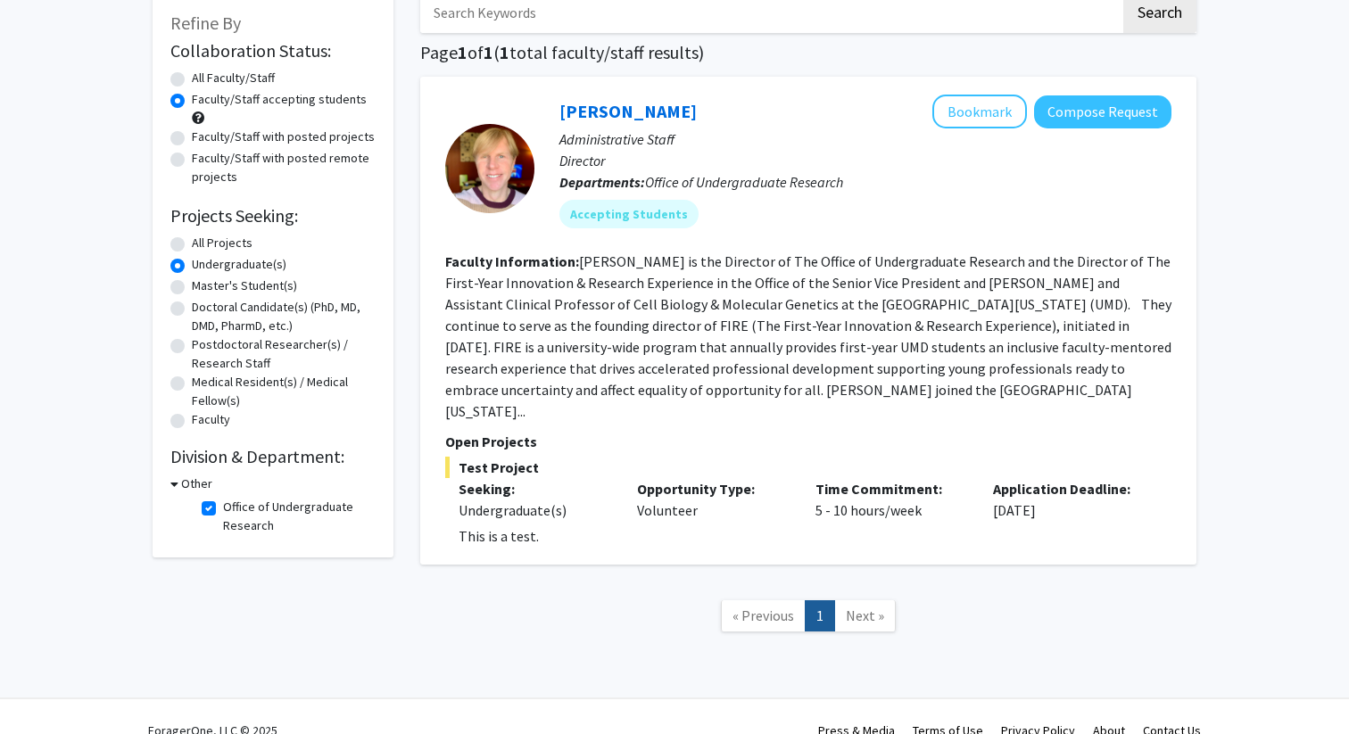
click at [221, 246] on label "All Projects" at bounding box center [222, 243] width 61 height 19
click at [203, 245] on input "All Projects" at bounding box center [198, 240] width 12 height 12
radio input "true"
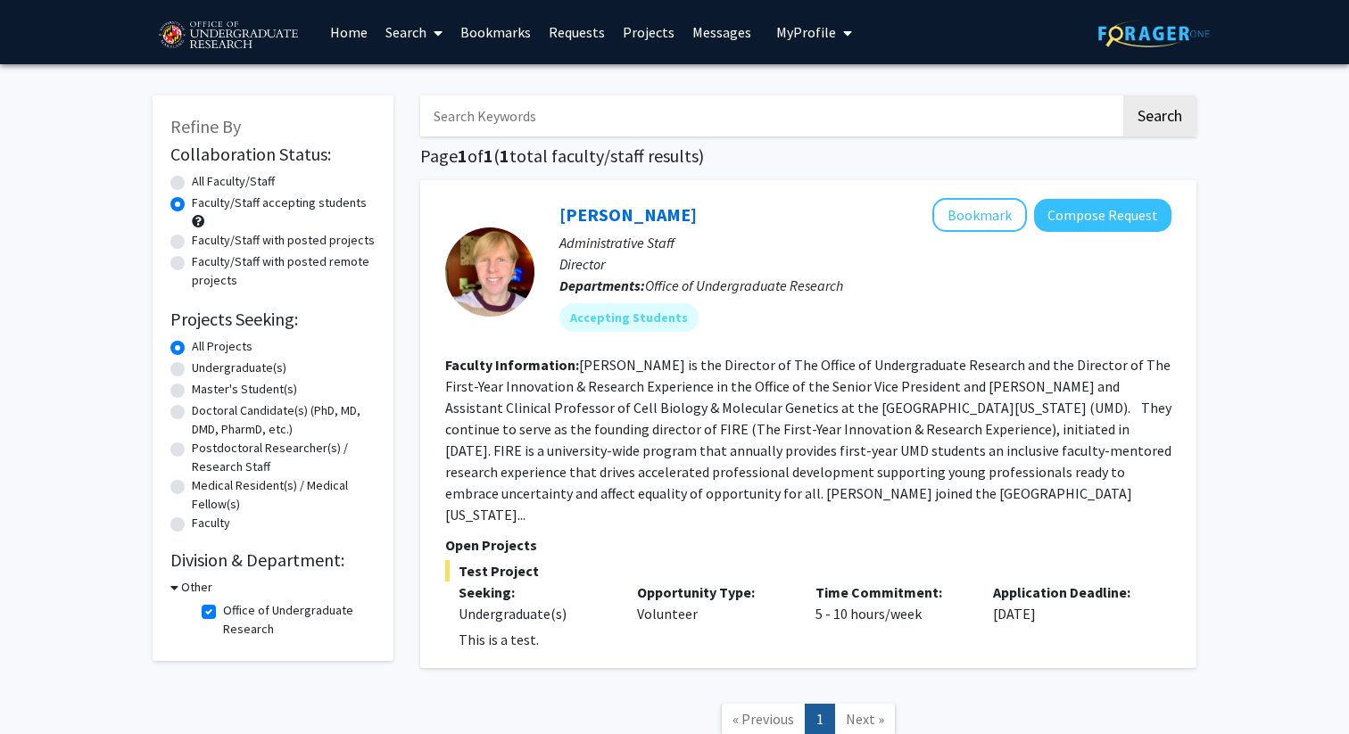
click at [223, 611] on label "Office of Undergraduate Research" at bounding box center [297, 619] width 148 height 37
click at [223, 611] on input "Office of Undergraduate Research" at bounding box center [229, 607] width 12 height 12
checkbox input "false"
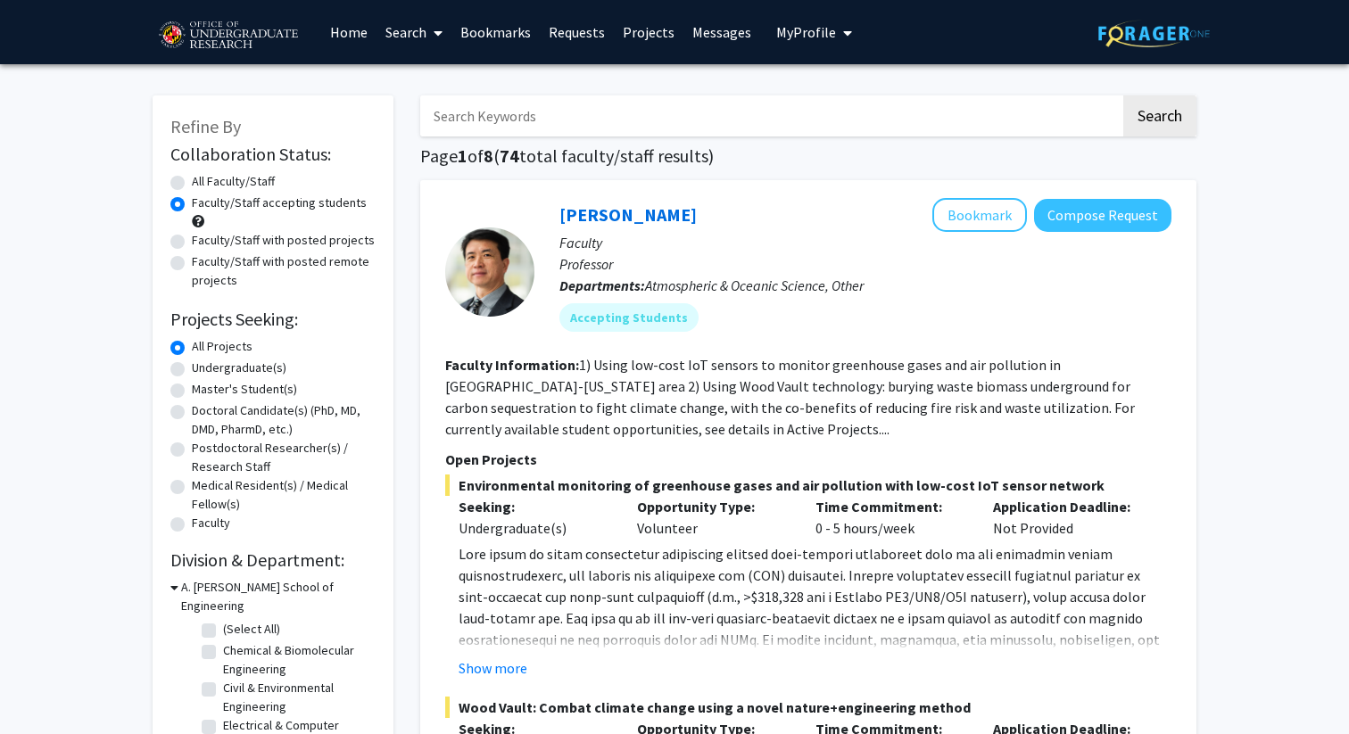
click at [918, 97] on input "Search Keywords" at bounding box center [770, 115] width 700 height 41
type input "computer"
click at [1123, 95] on button "Search" at bounding box center [1159, 115] width 73 height 41
radio input "true"
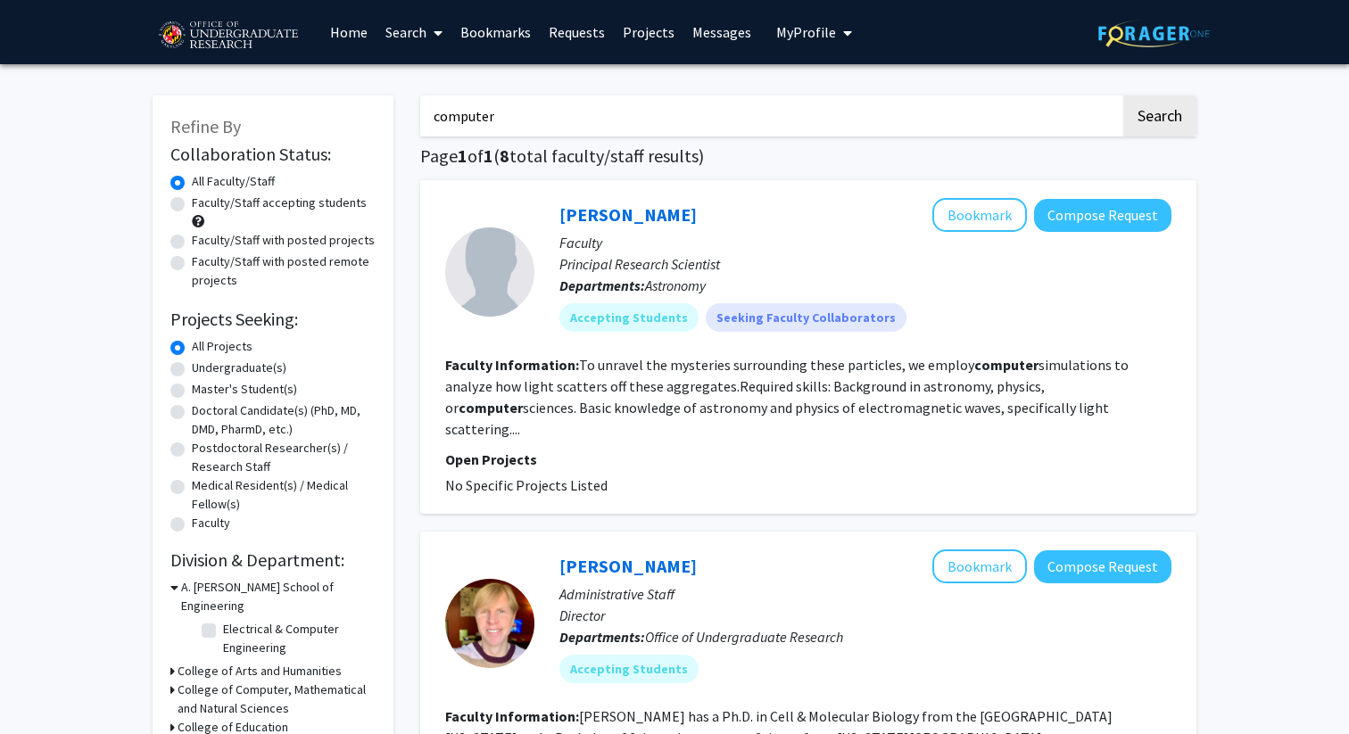
click at [767, 278] on p "Departments: Astronomy" at bounding box center [865, 285] width 612 height 21
click at [621, 123] on input "computer" at bounding box center [770, 115] width 700 height 41
type input "data"
click at [1123, 95] on button "Search" at bounding box center [1159, 115] width 73 height 41
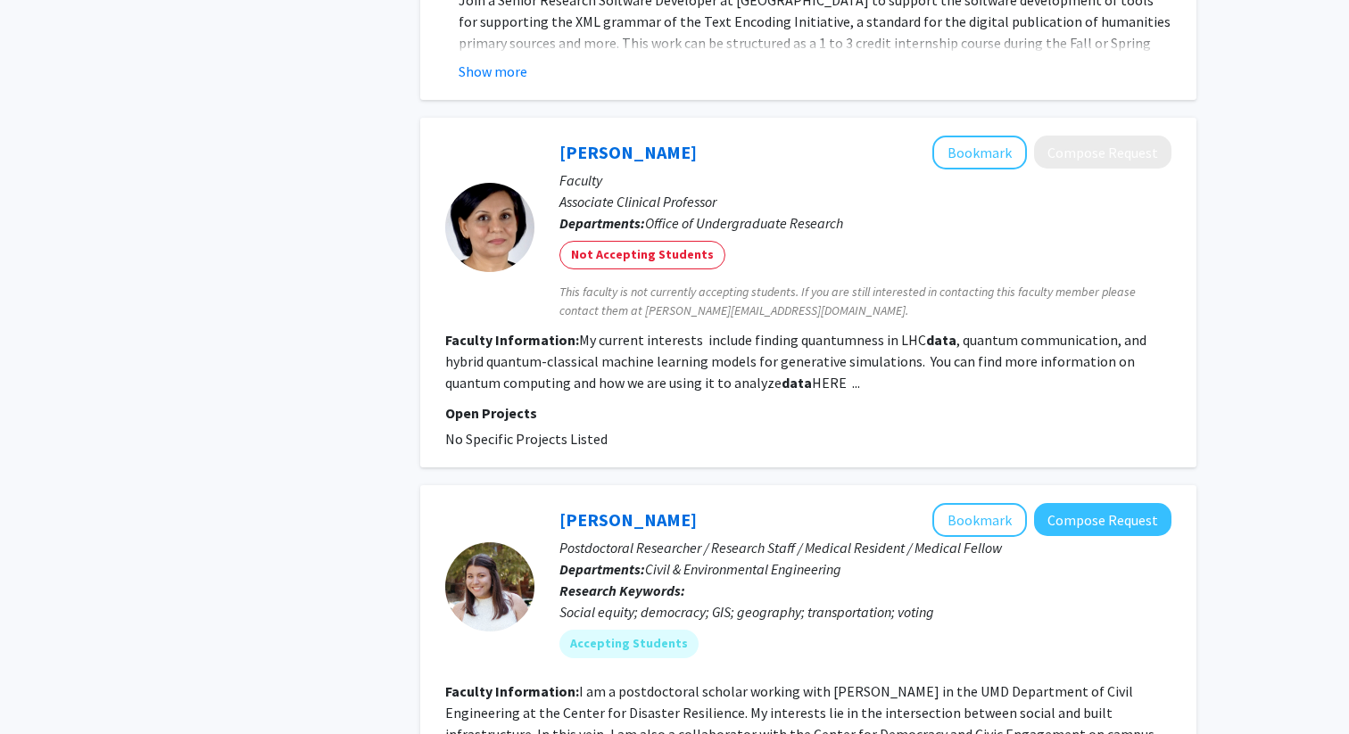
scroll to position [3584, 0]
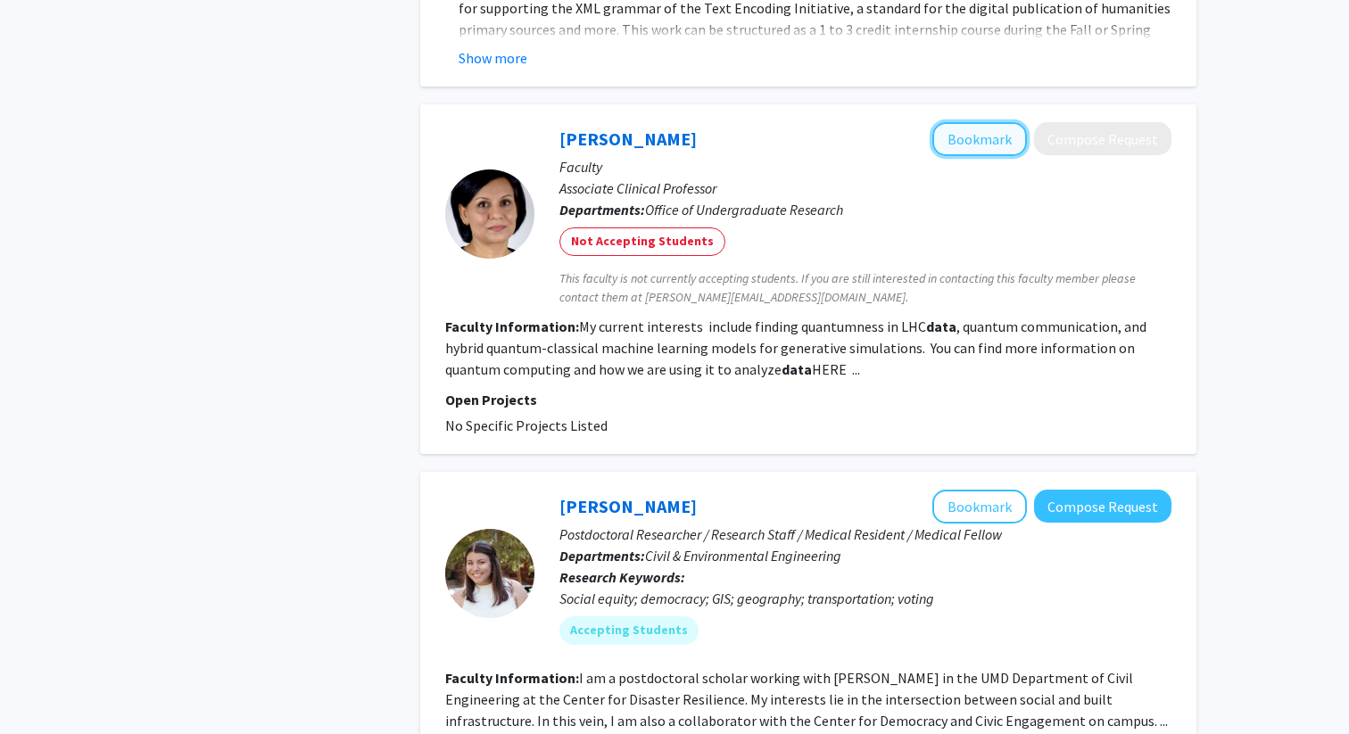
click at [988, 126] on button "Bookmark" at bounding box center [979, 139] width 95 height 34
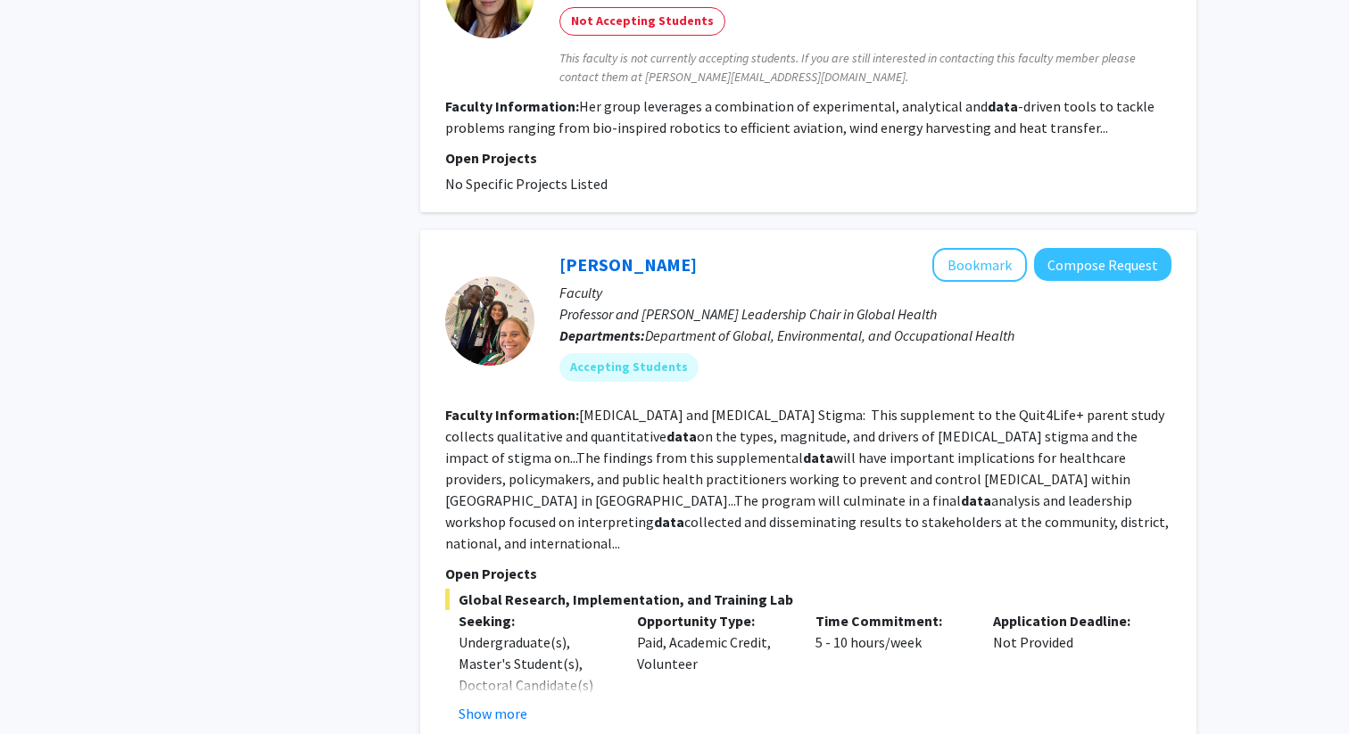
scroll to position [5009, 0]
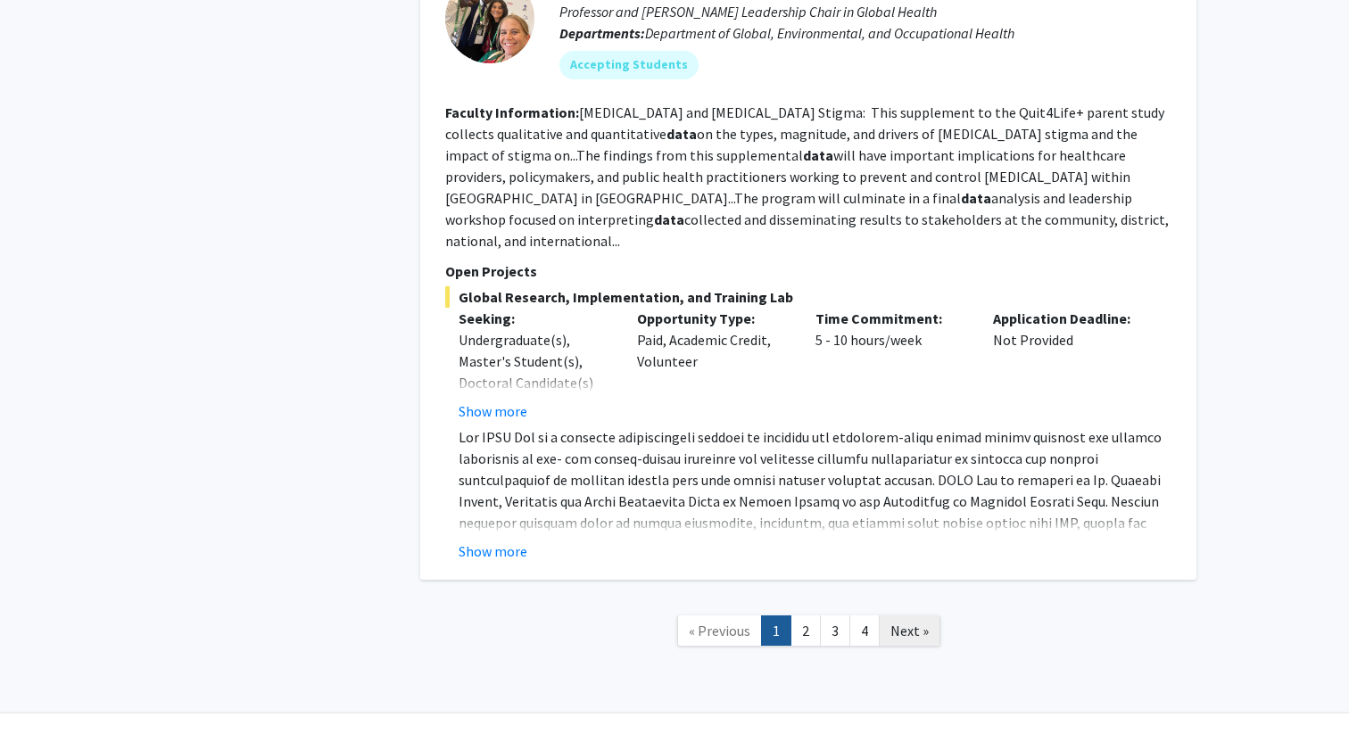
click at [894, 622] on span "Next »" at bounding box center [909, 631] width 38 height 18
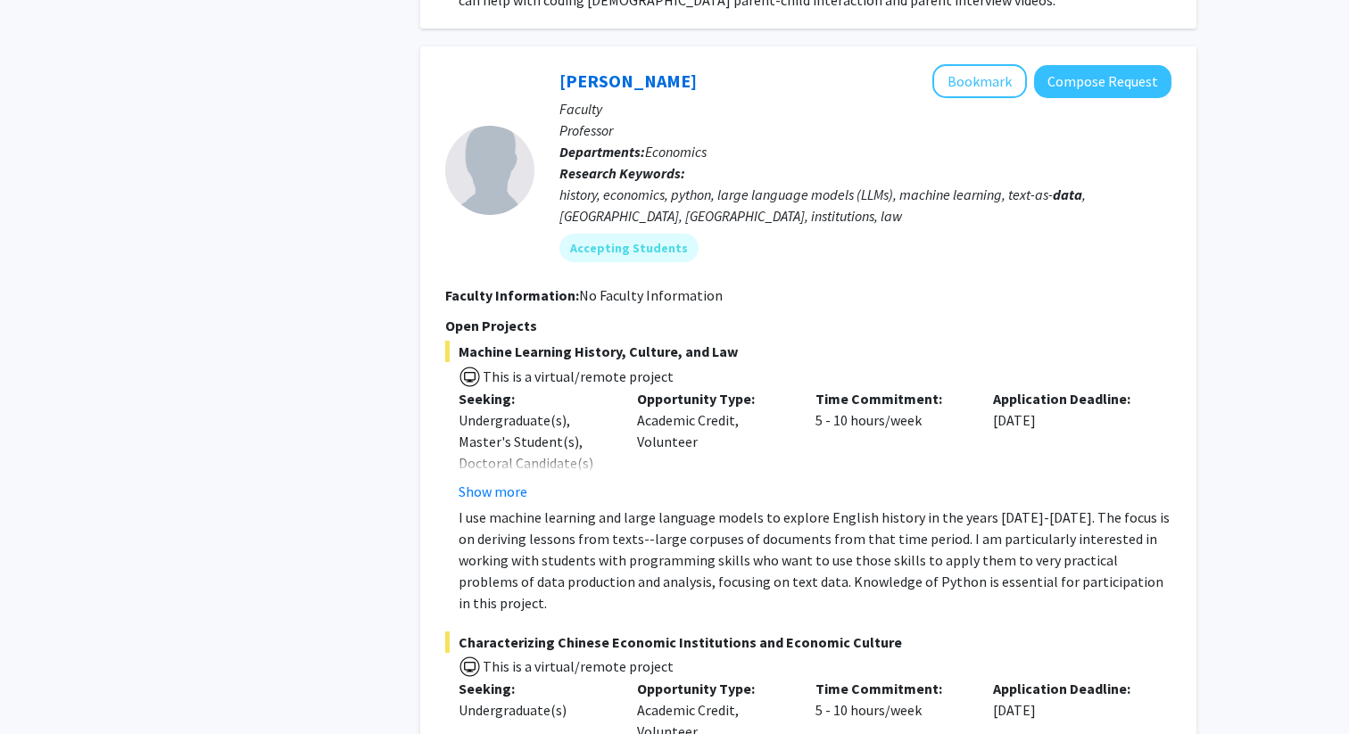
scroll to position [2353, 0]
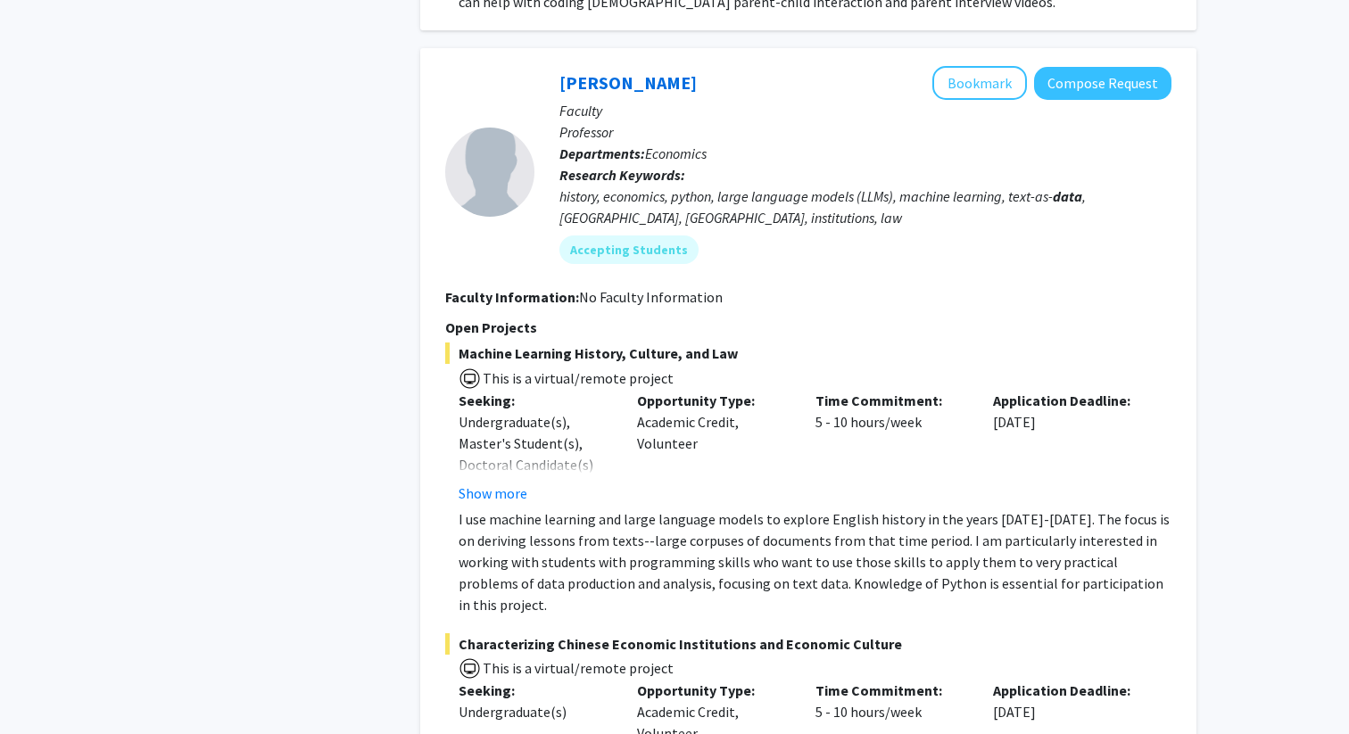
click at [1009, 100] on p "Faculty" at bounding box center [865, 110] width 612 height 21
click at [993, 66] on button "Bookmark" at bounding box center [979, 83] width 95 height 34
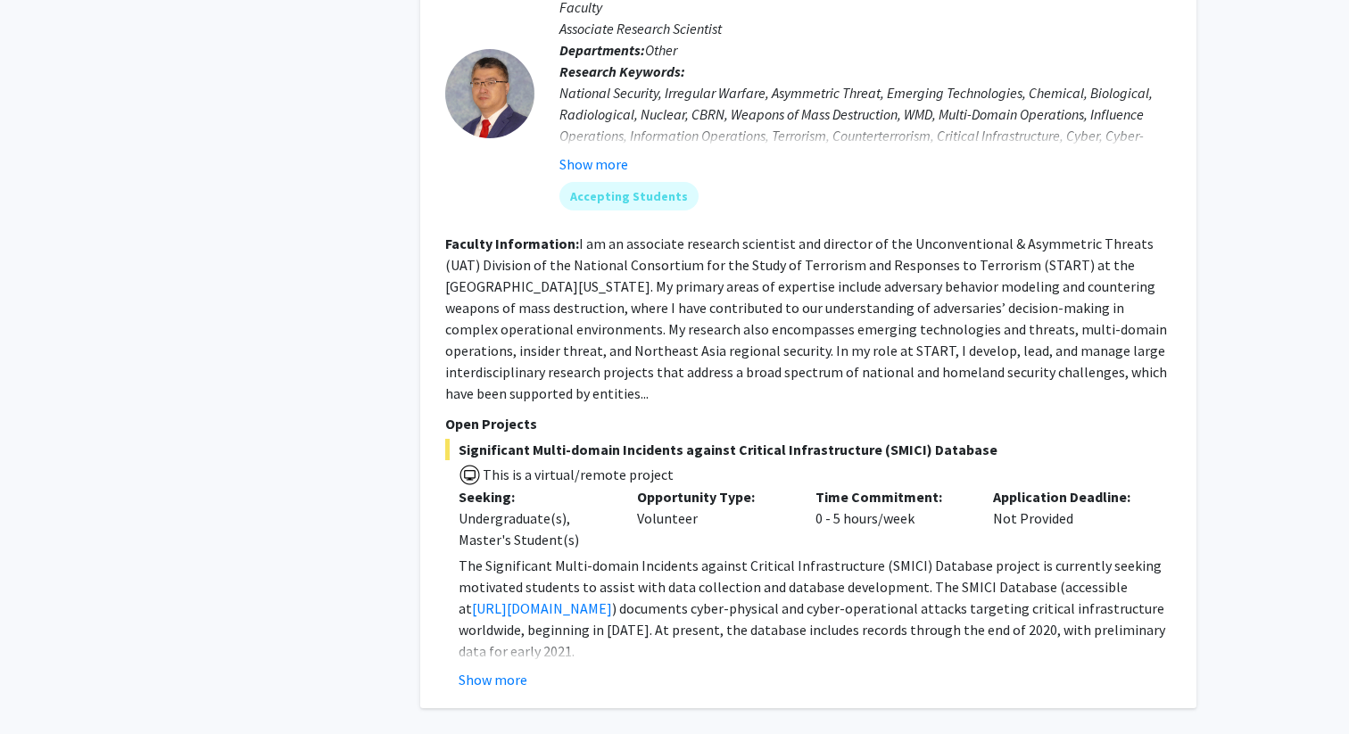
scroll to position [5635, 0]
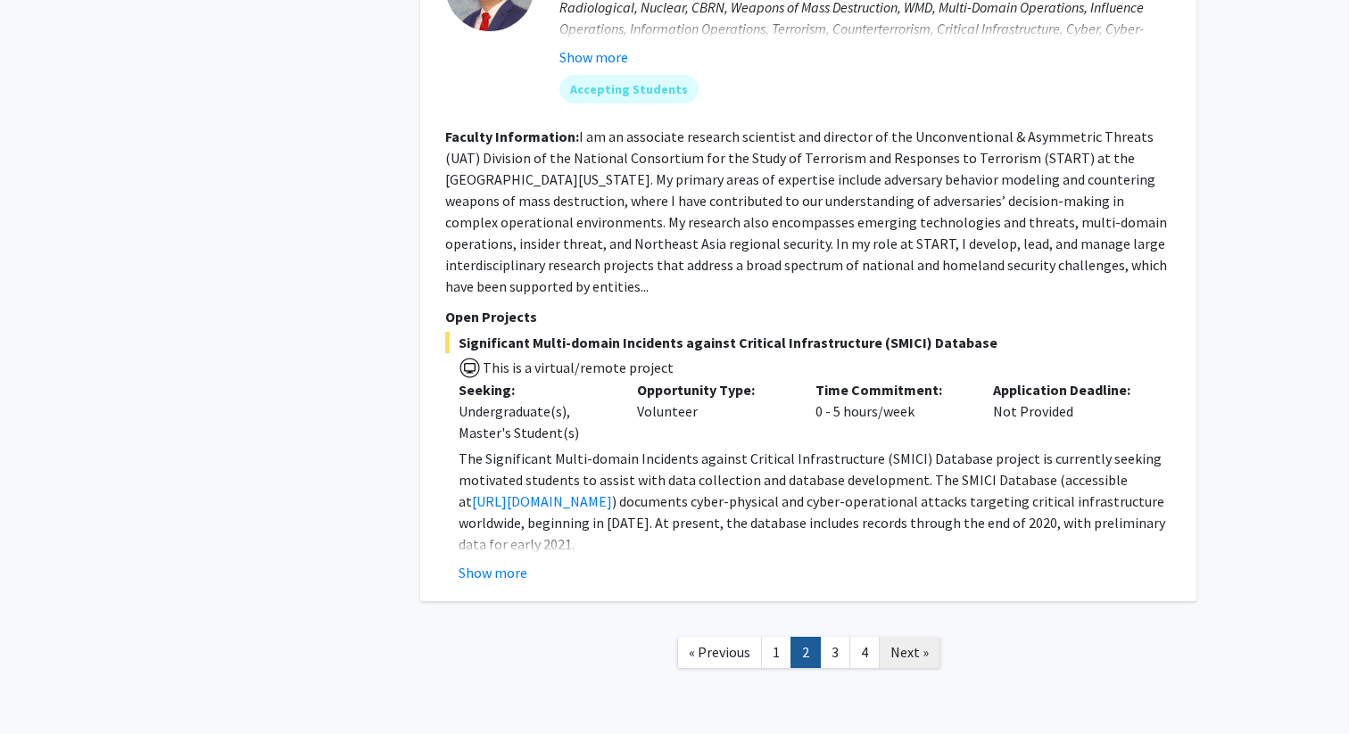
click at [915, 643] on span "Next »" at bounding box center [909, 652] width 38 height 18
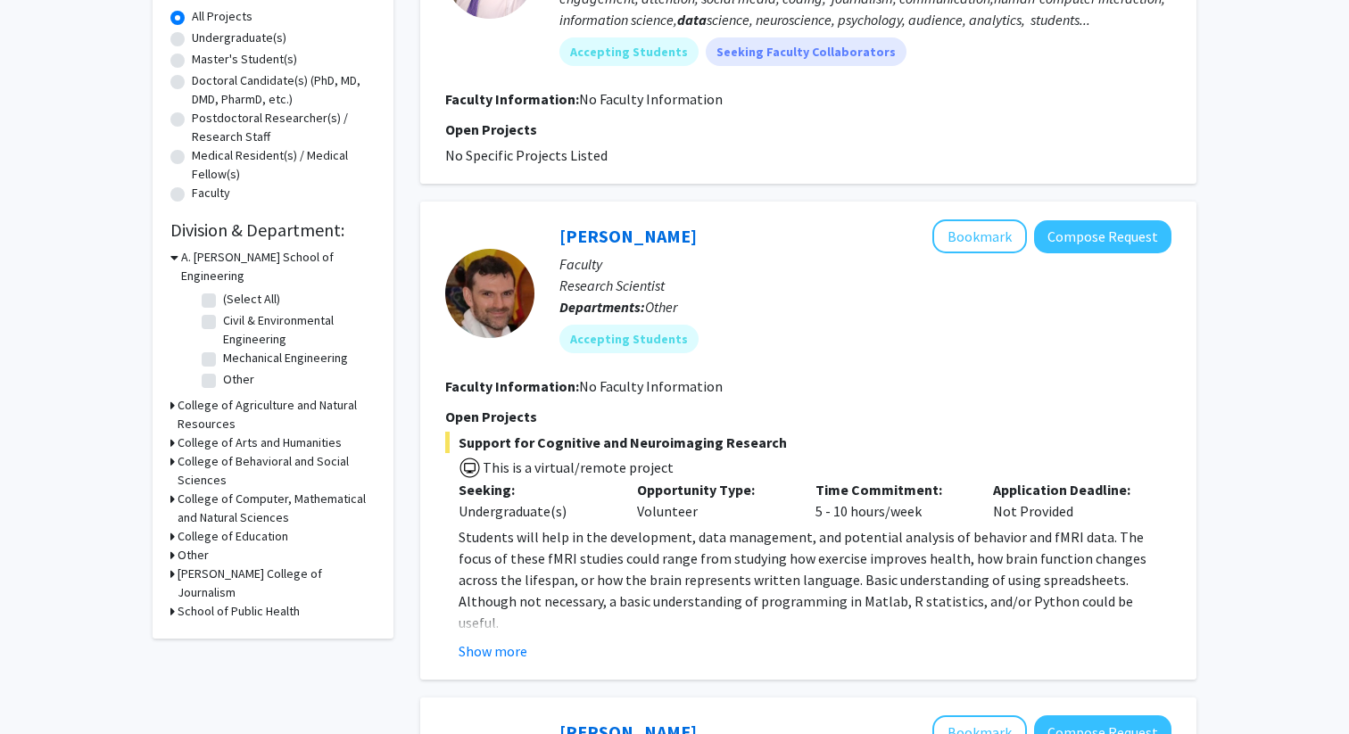
scroll to position [345, 0]
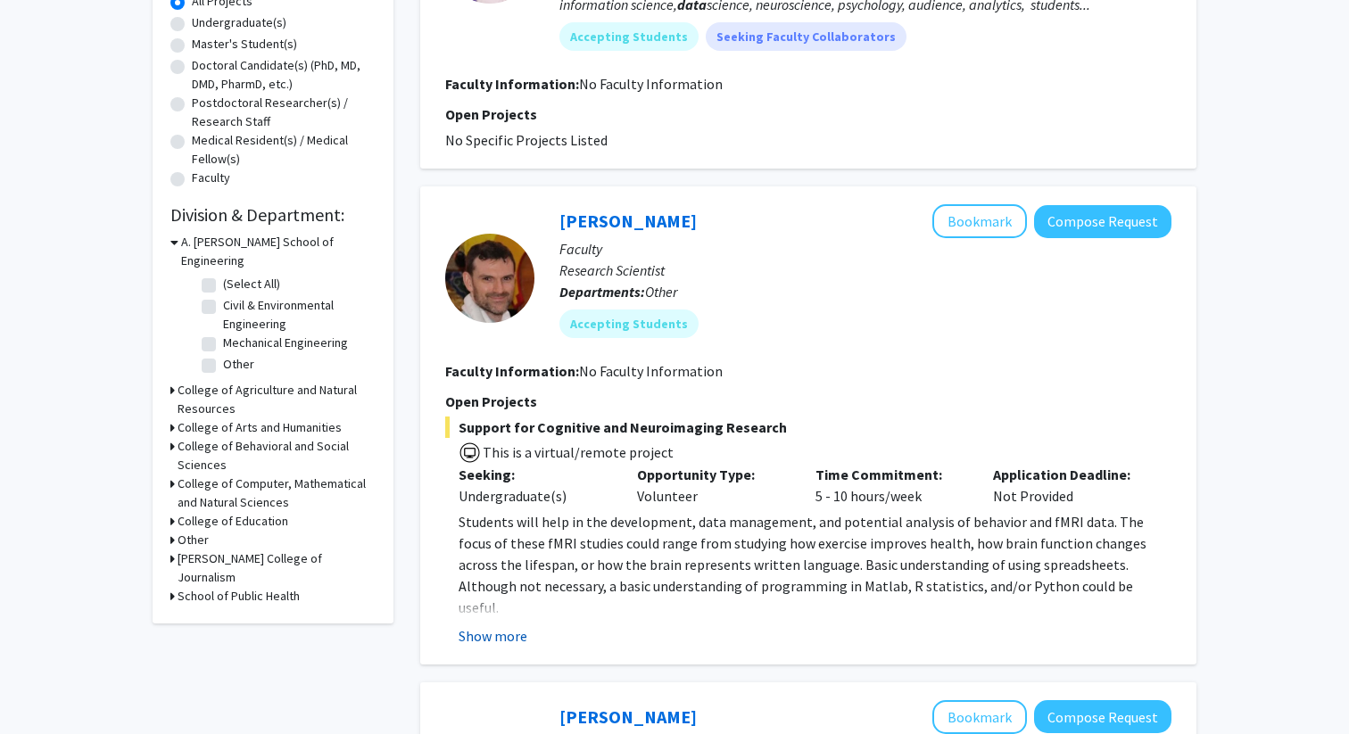
click at [495, 632] on button "Show more" at bounding box center [493, 635] width 69 height 21
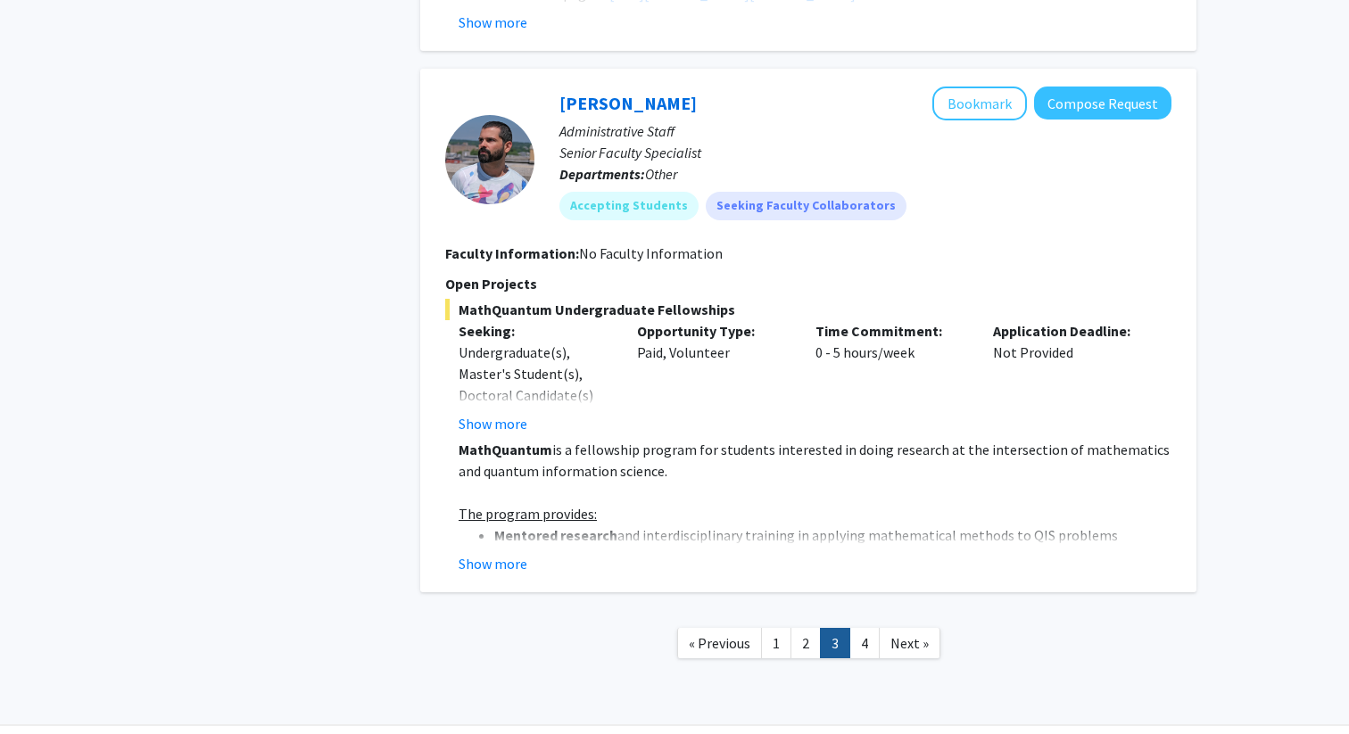
scroll to position [5221, 0]
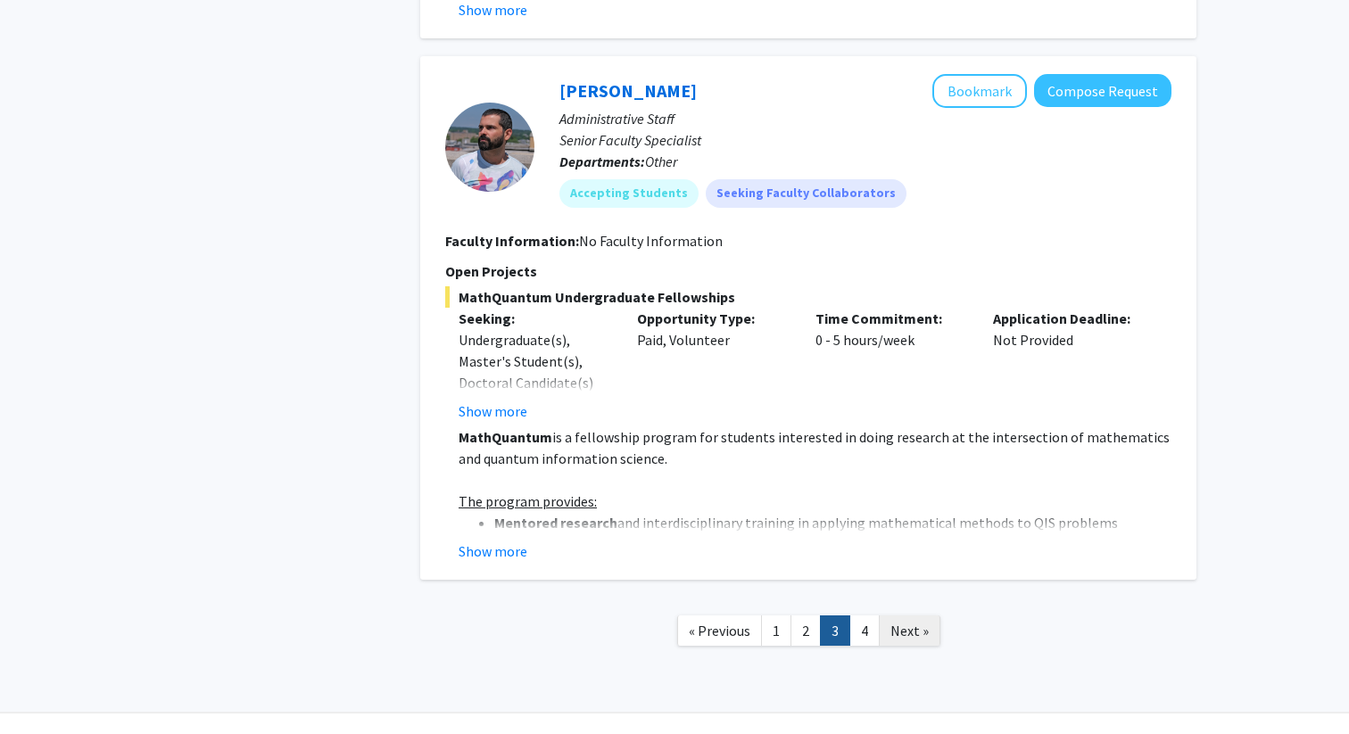
click at [906, 622] on span "Next »" at bounding box center [909, 631] width 38 height 18
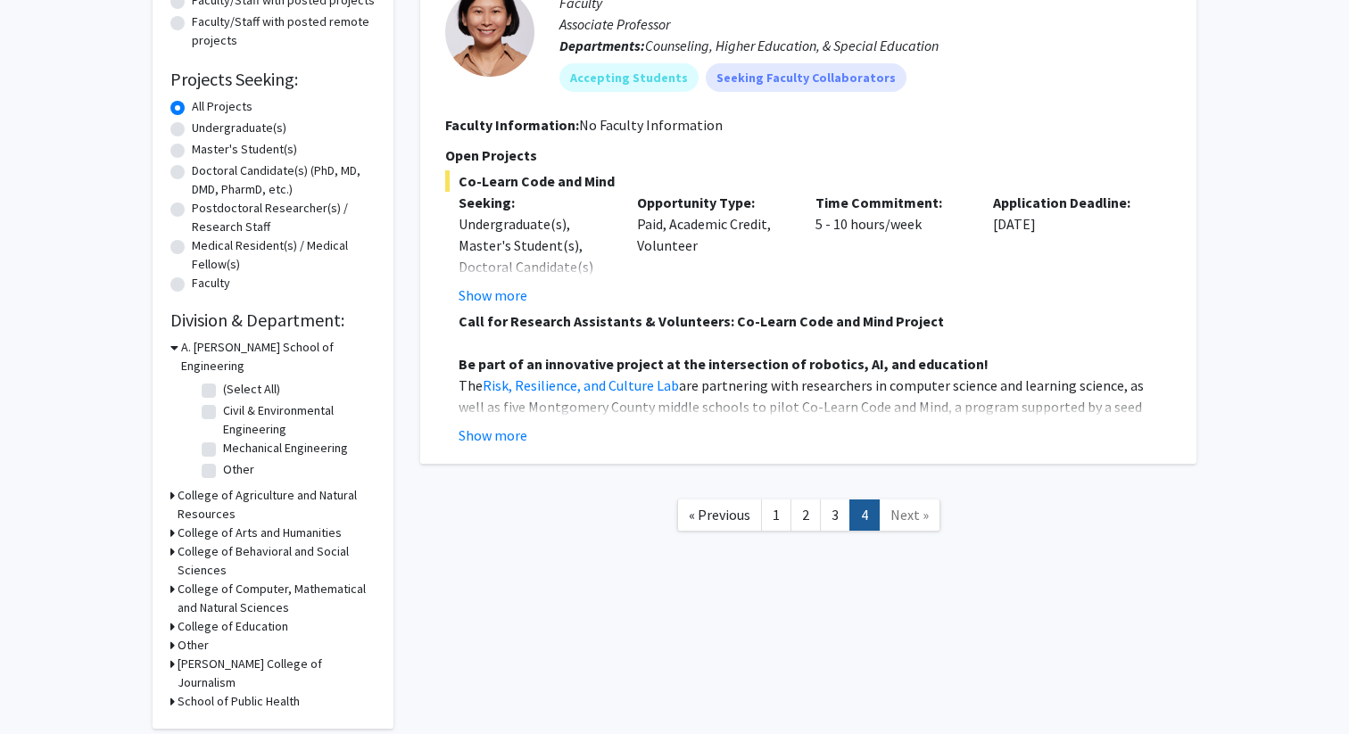
scroll to position [221, 0]
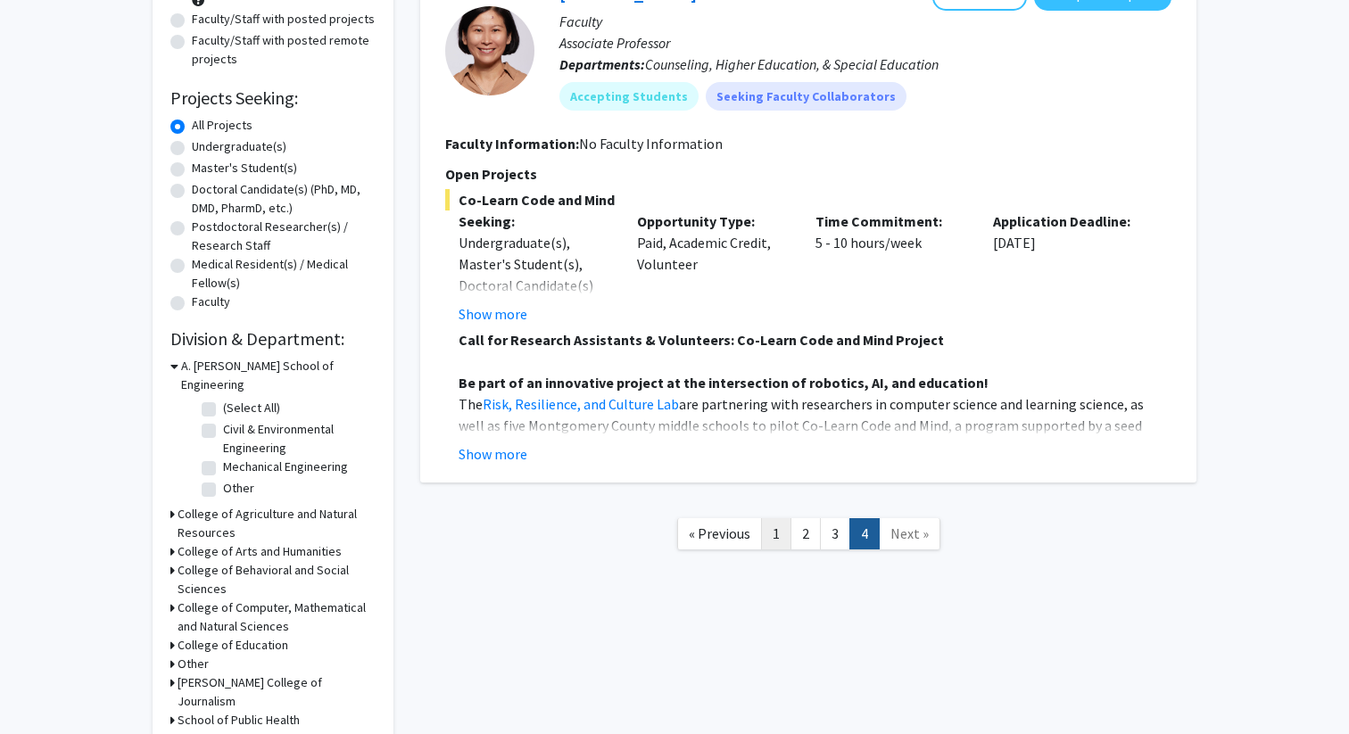
click at [784, 534] on link "1" at bounding box center [776, 533] width 30 height 31
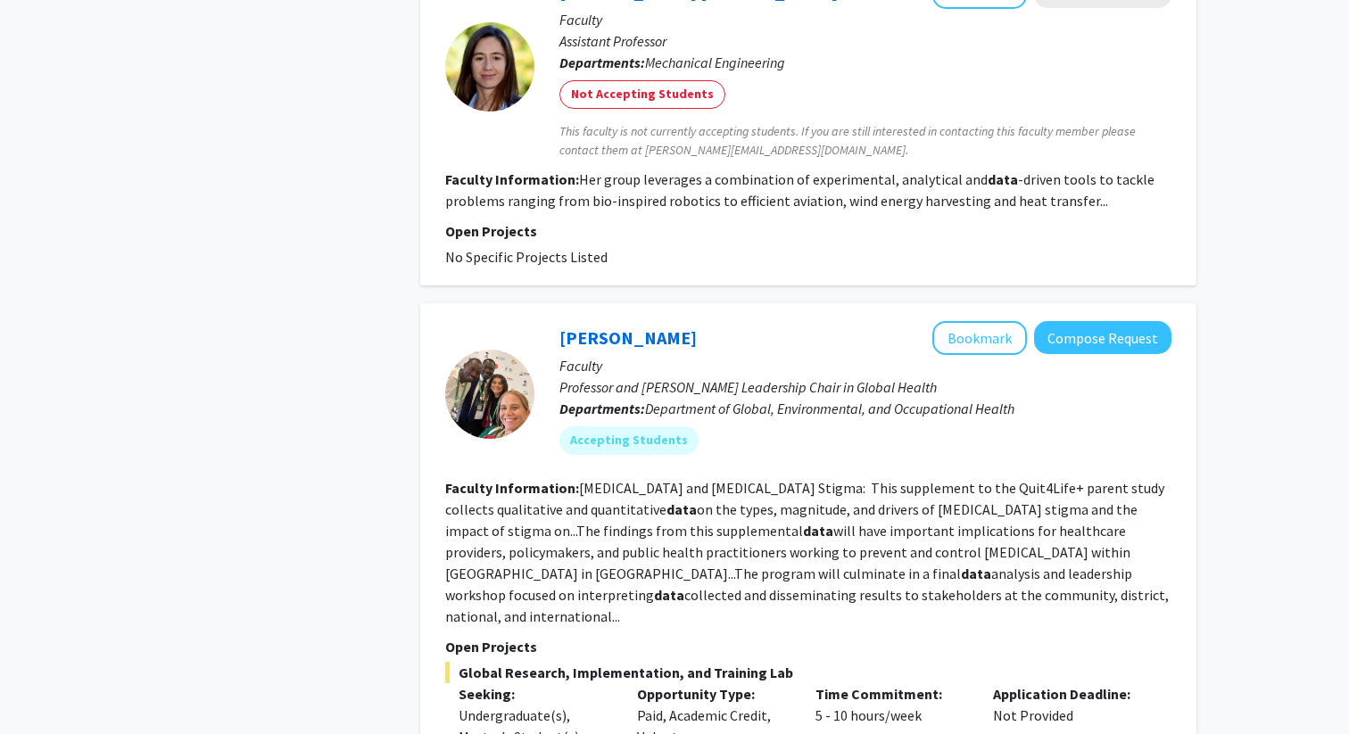
scroll to position [5009, 0]
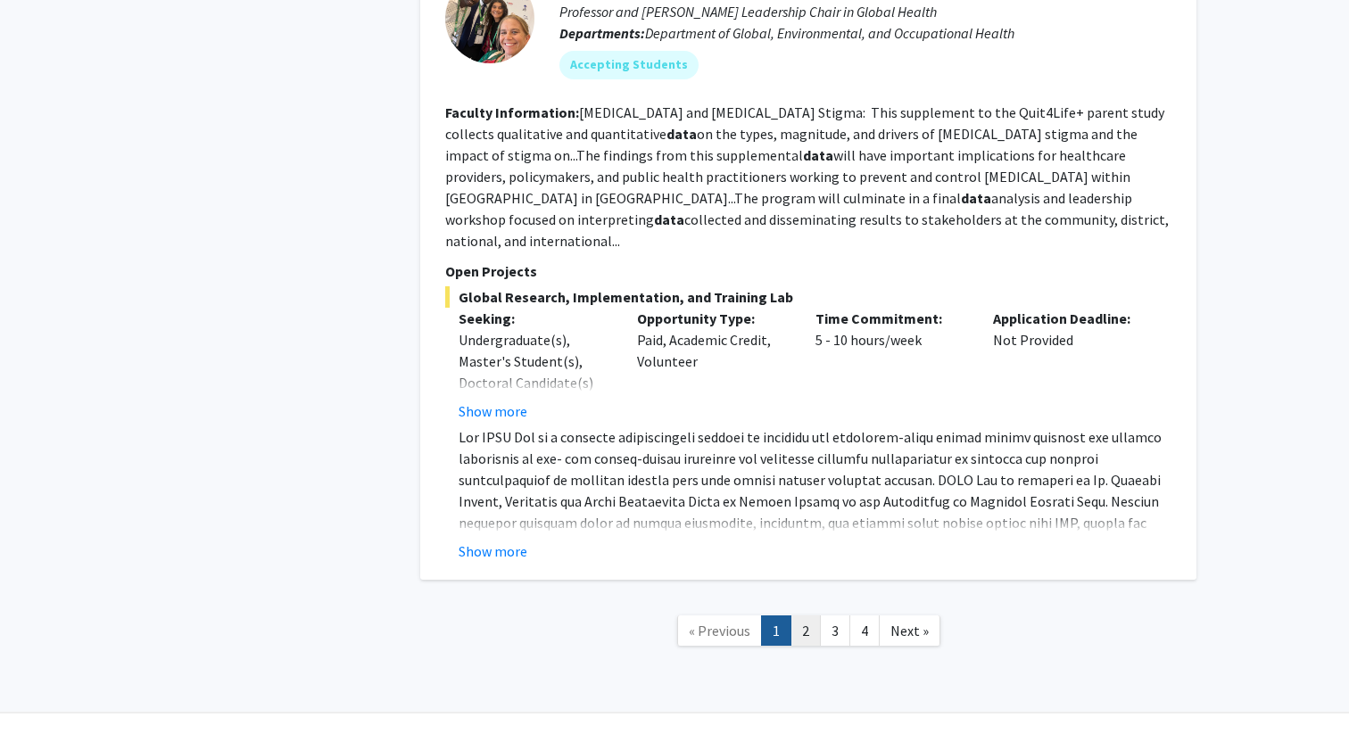
click at [804, 616] on link "2" at bounding box center [805, 631] width 30 height 31
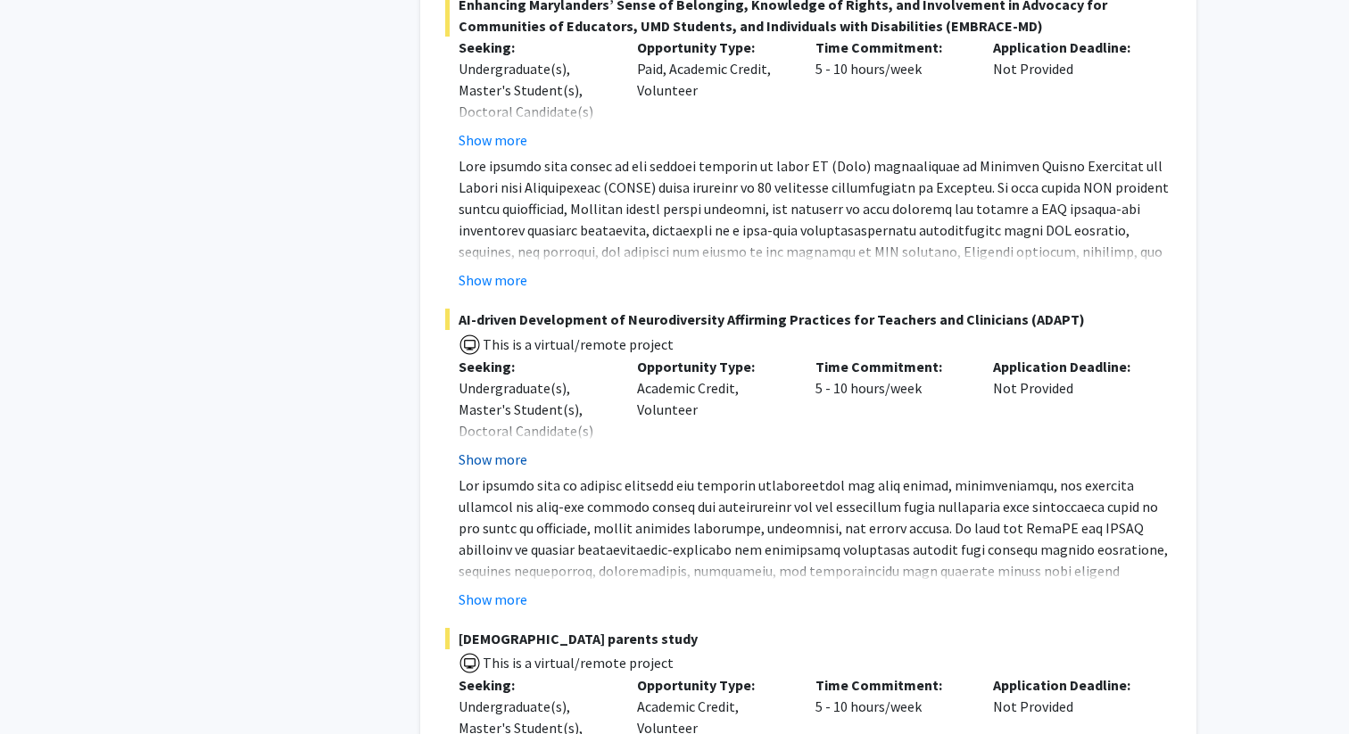
scroll to position [1540, 0]
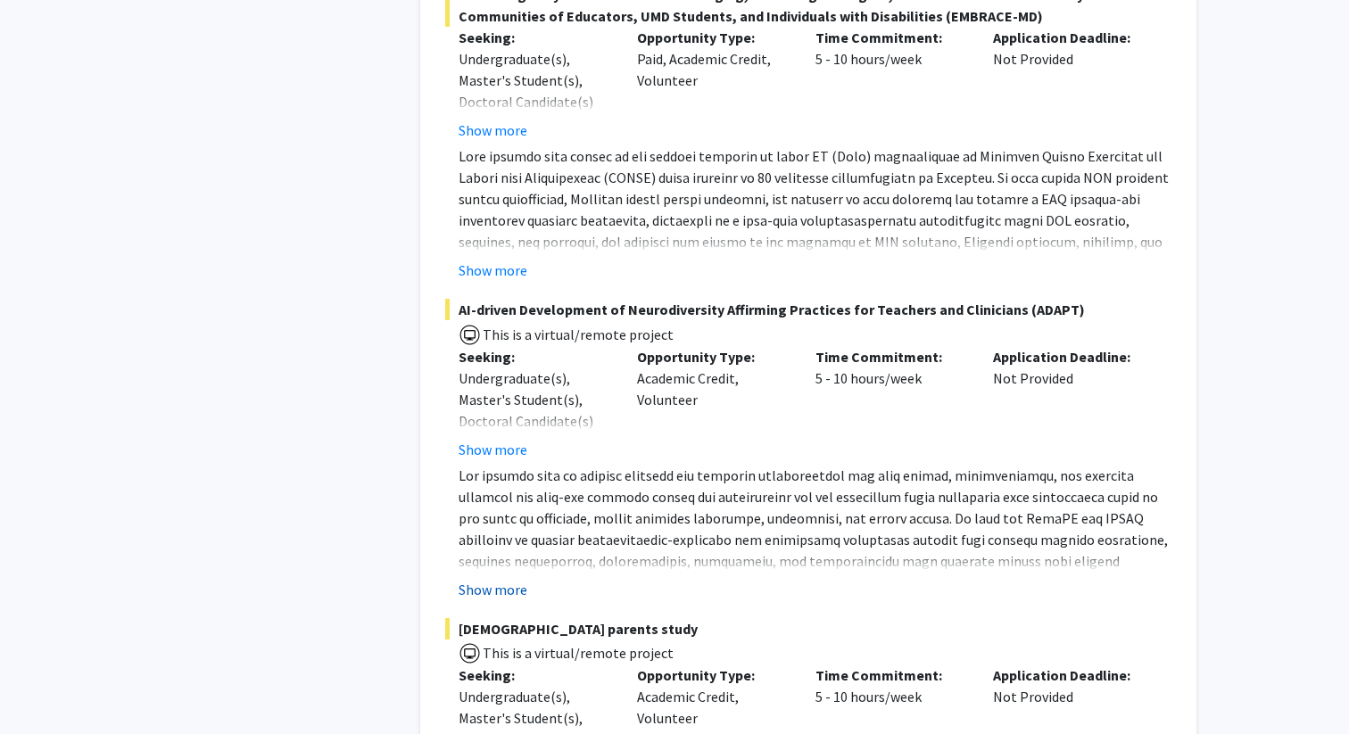
click at [509, 579] on button "Show more" at bounding box center [493, 589] width 69 height 21
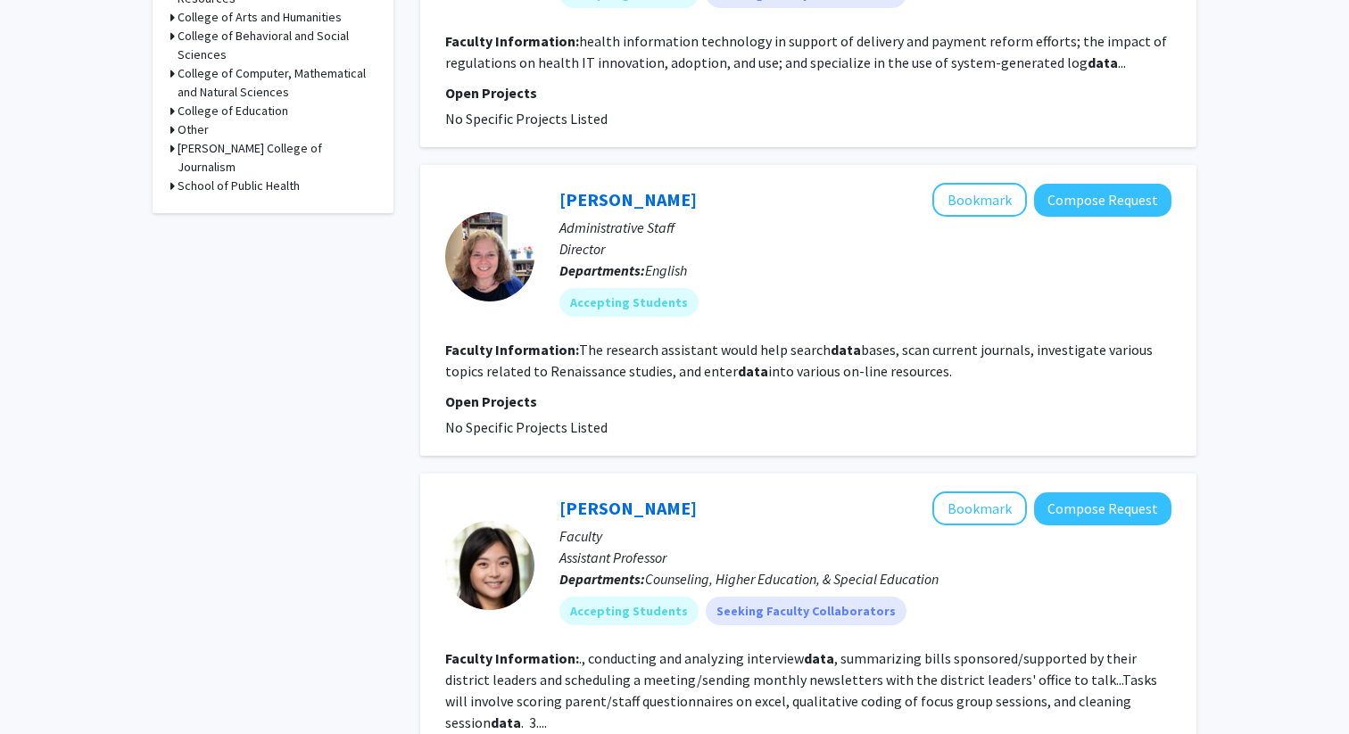
scroll to position [737, 0]
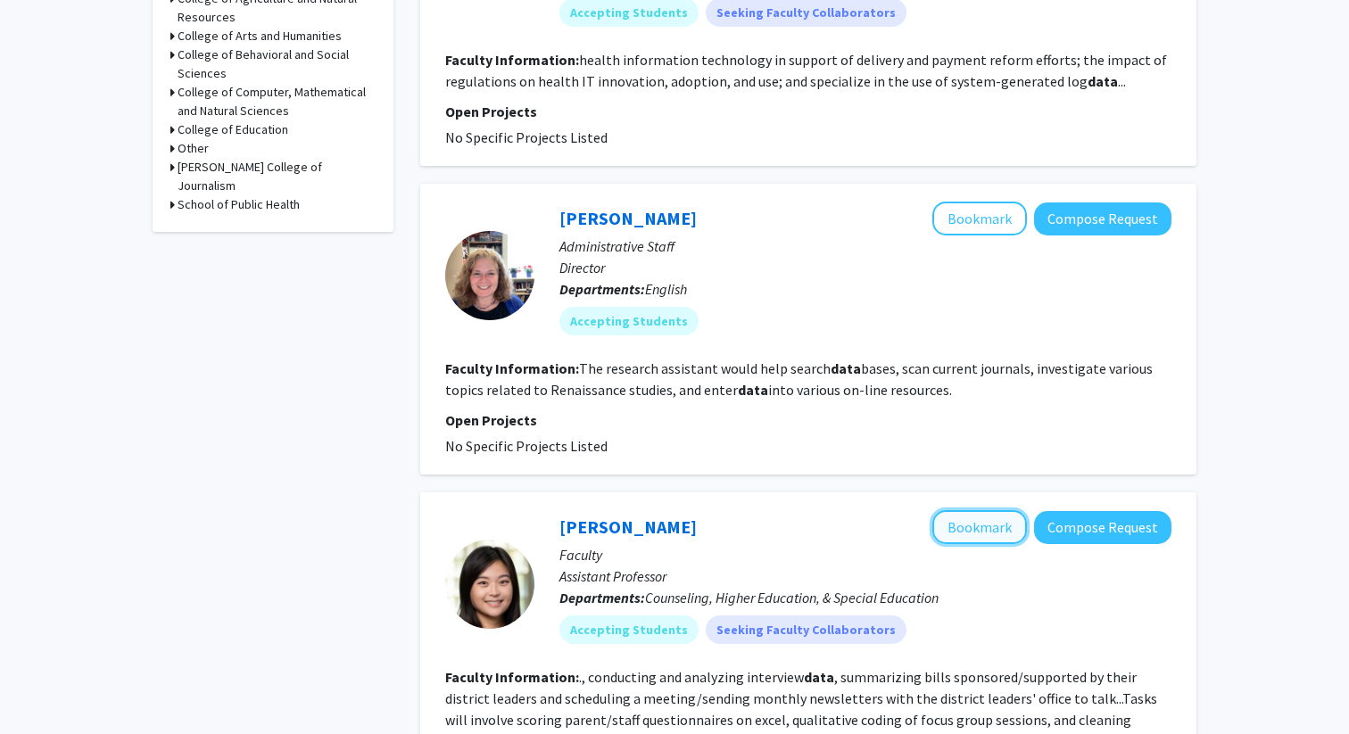
click at [975, 526] on button "Bookmark" at bounding box center [979, 527] width 95 height 34
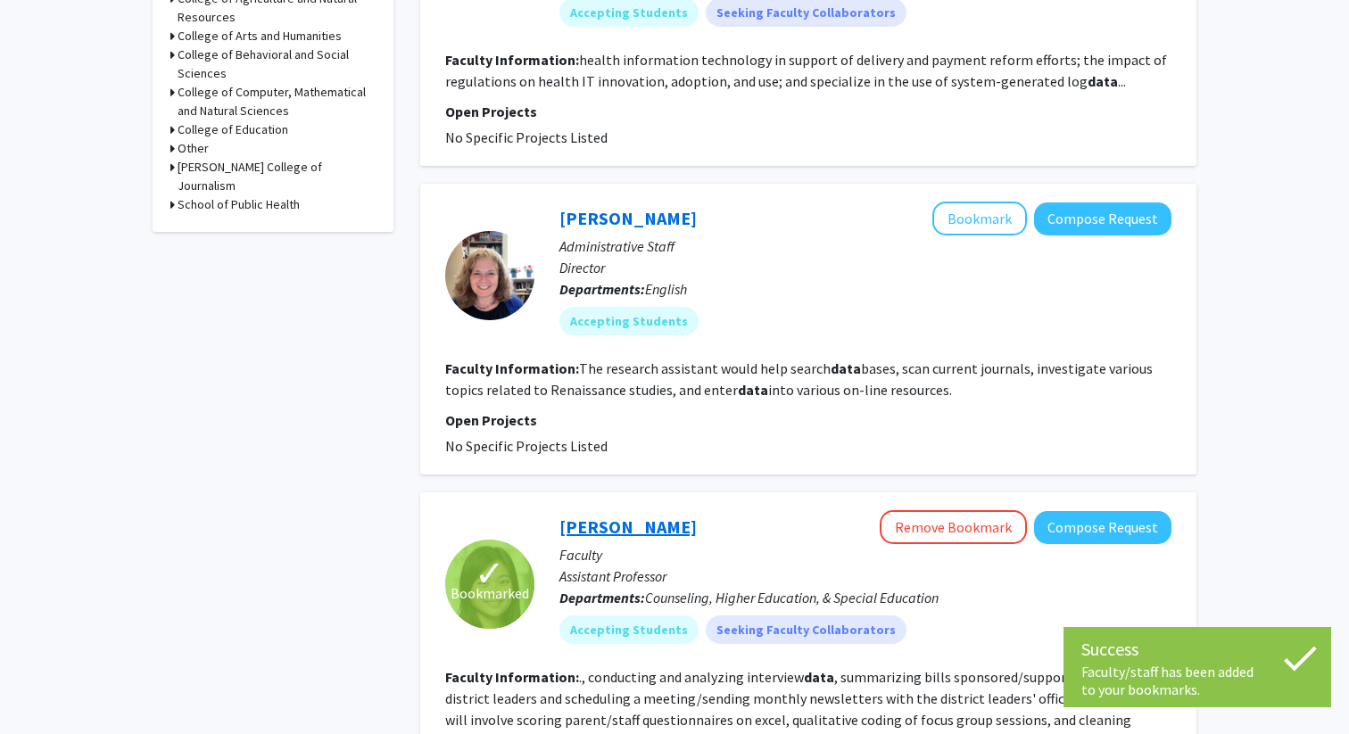
click at [639, 524] on link "[PERSON_NAME]" at bounding box center [627, 527] width 137 height 22
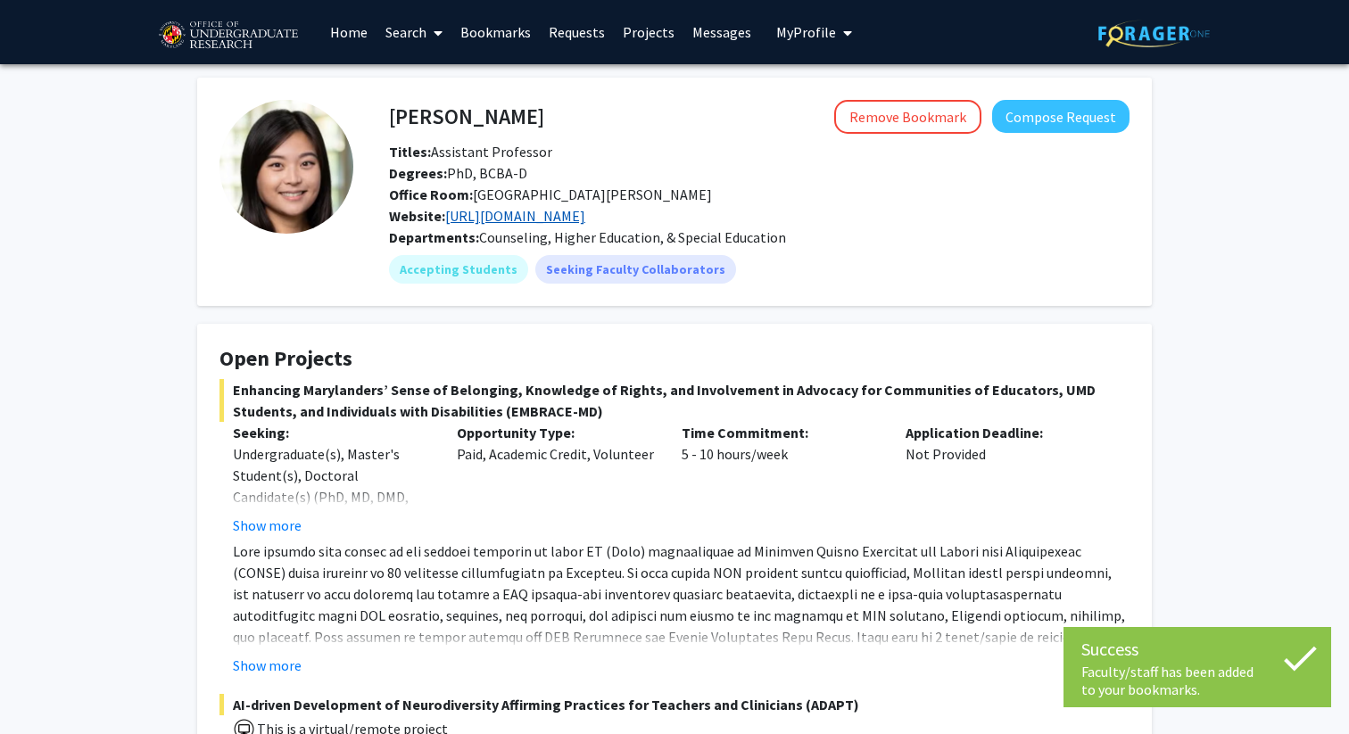
click at [582, 217] on link "[URL][DOMAIN_NAME]" at bounding box center [515, 216] width 140 height 18
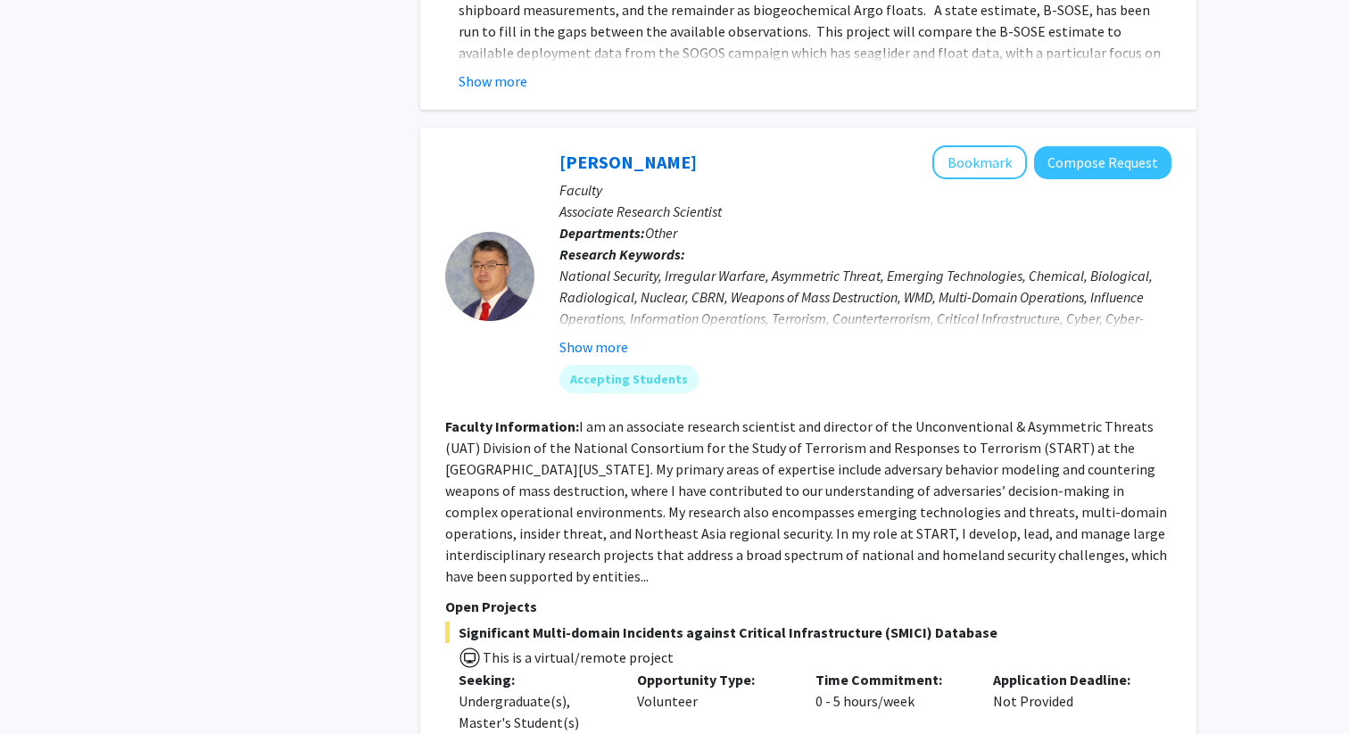
scroll to position [5635, 0]
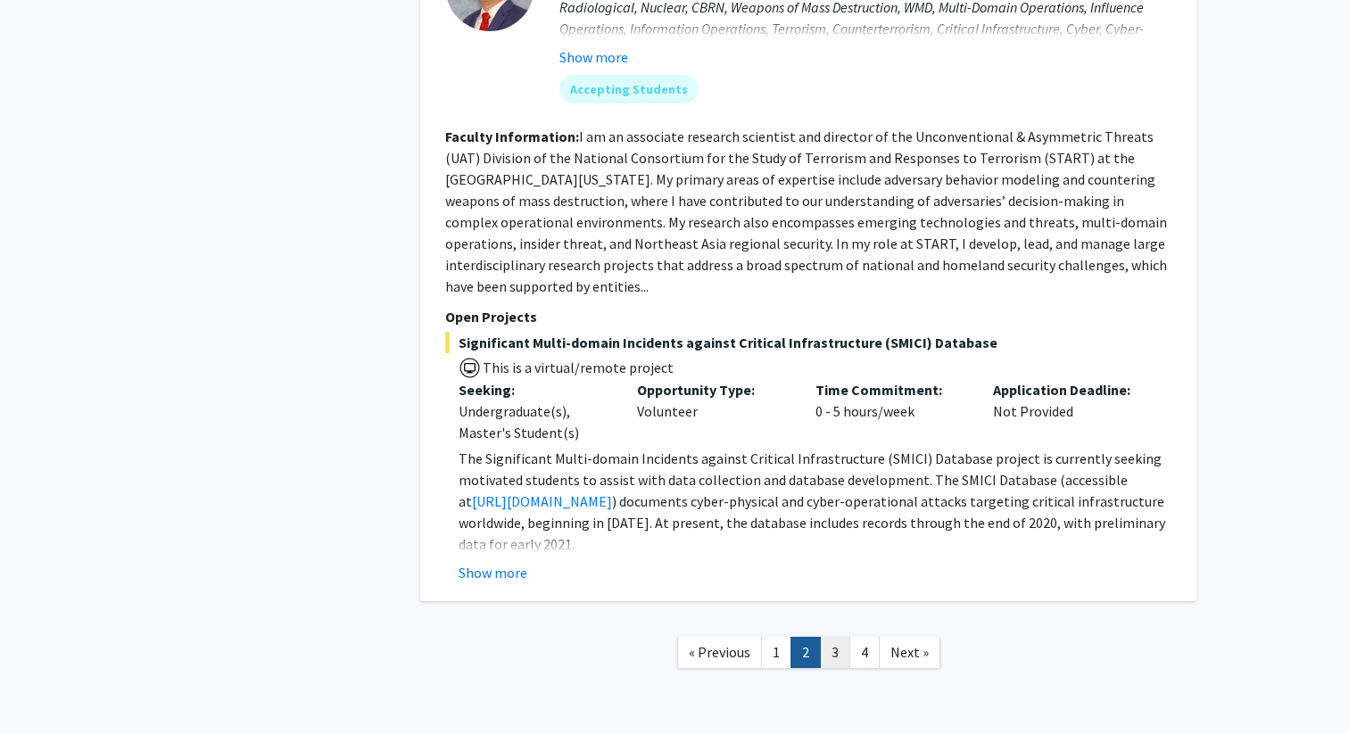
click at [835, 637] on link "3" at bounding box center [835, 652] width 30 height 31
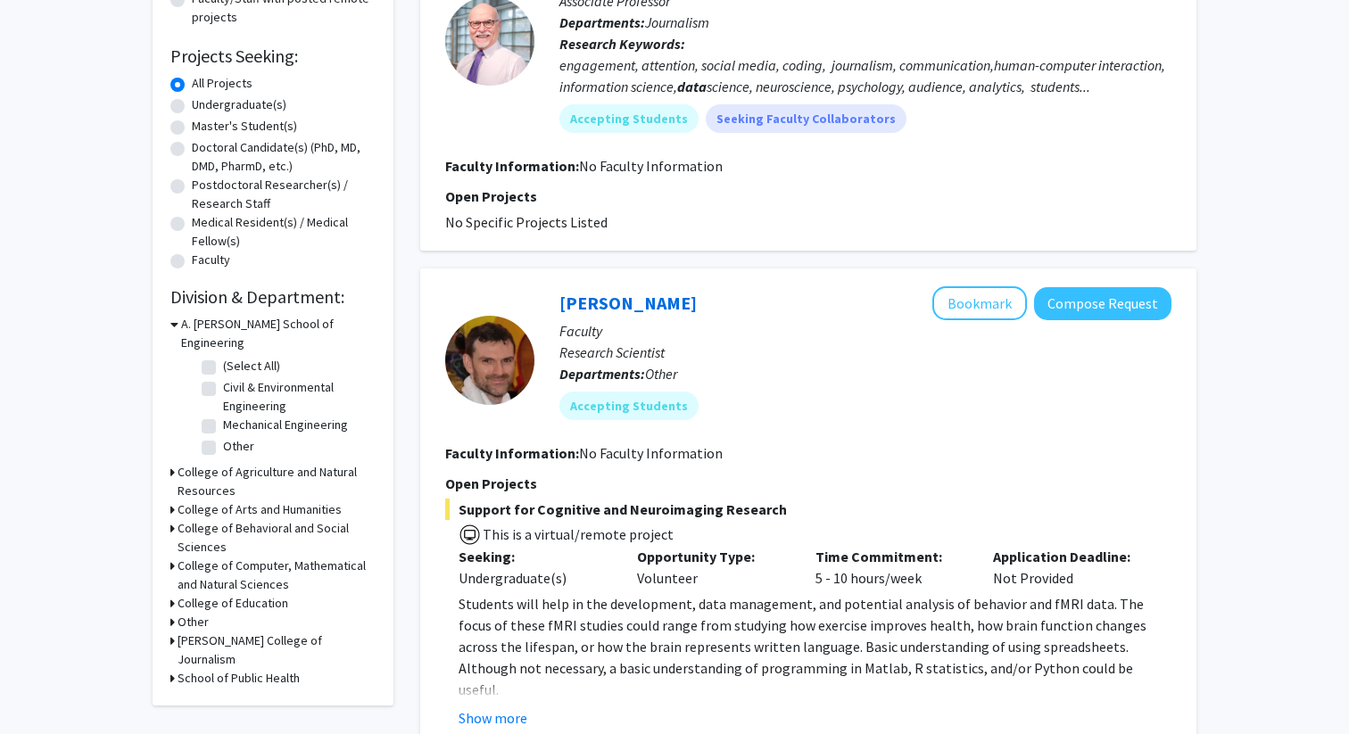
scroll to position [307, 0]
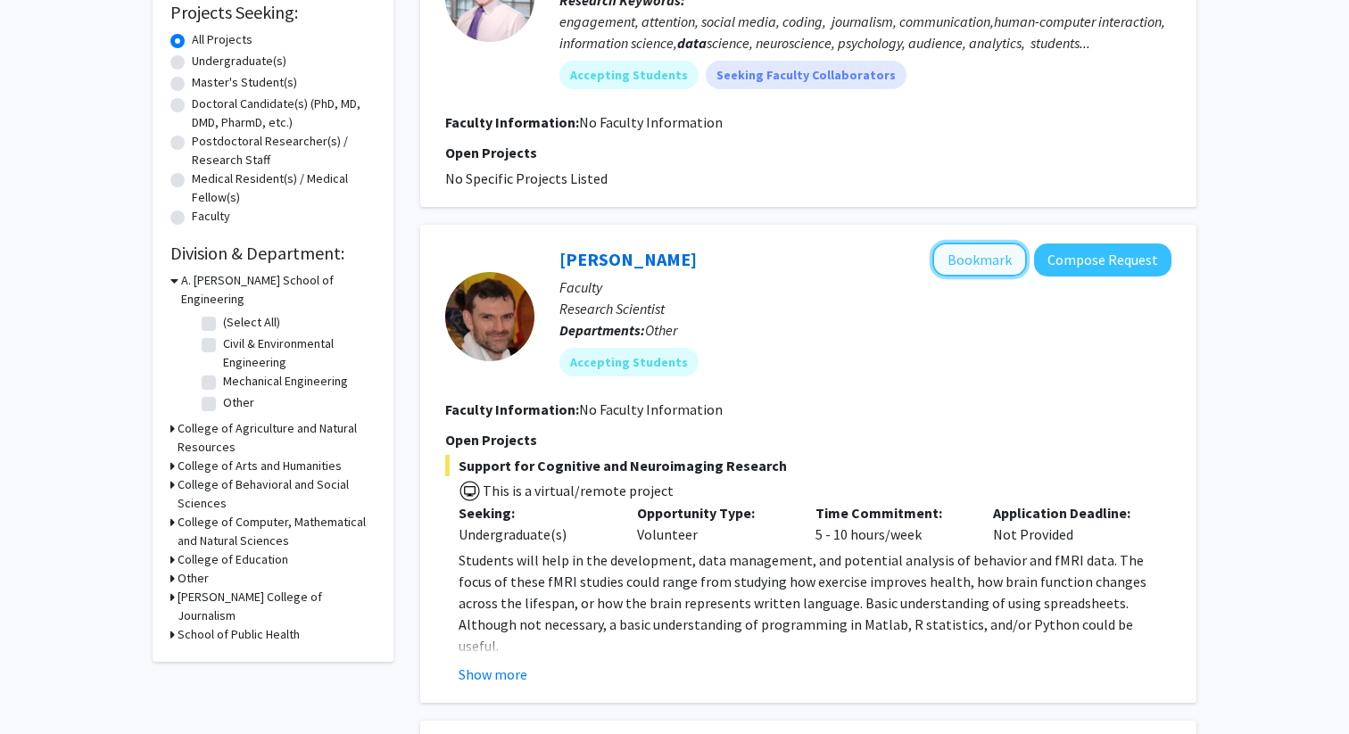
click at [998, 252] on button "Bookmark" at bounding box center [979, 260] width 95 height 34
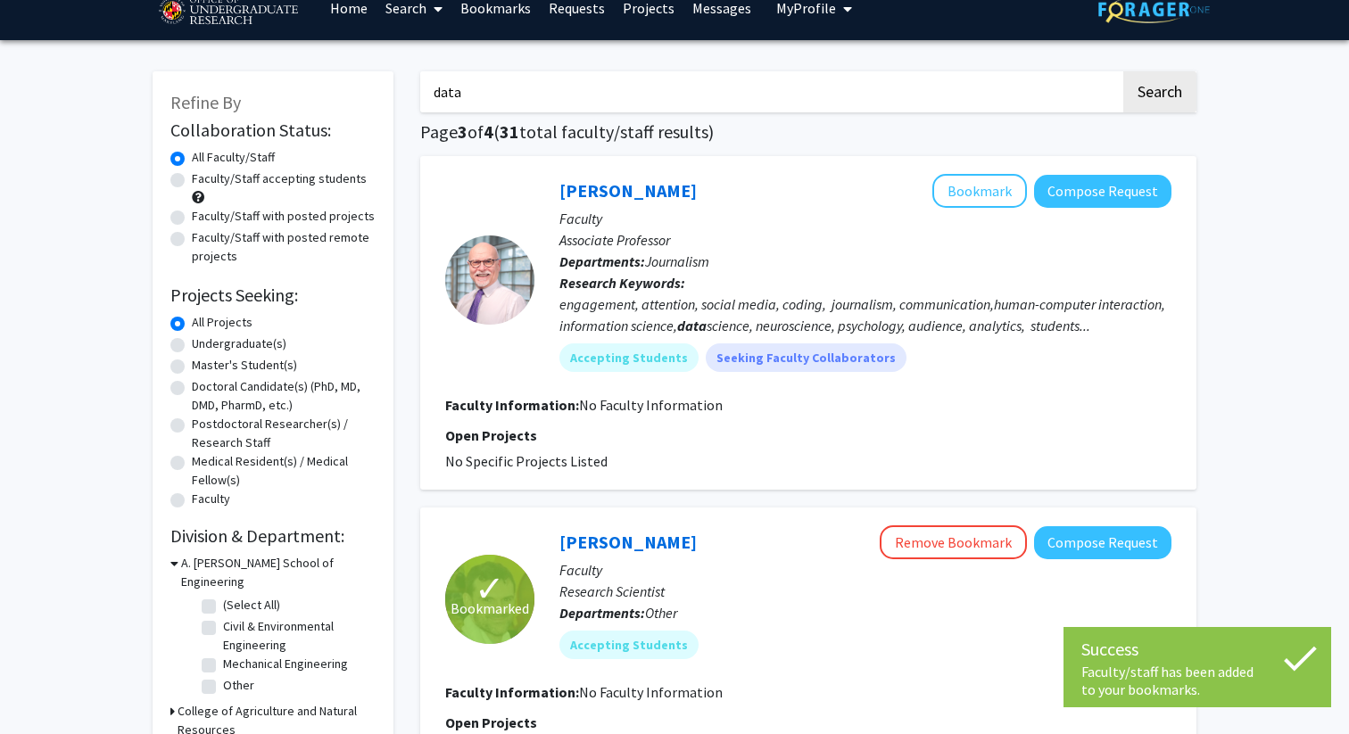
scroll to position [9, 0]
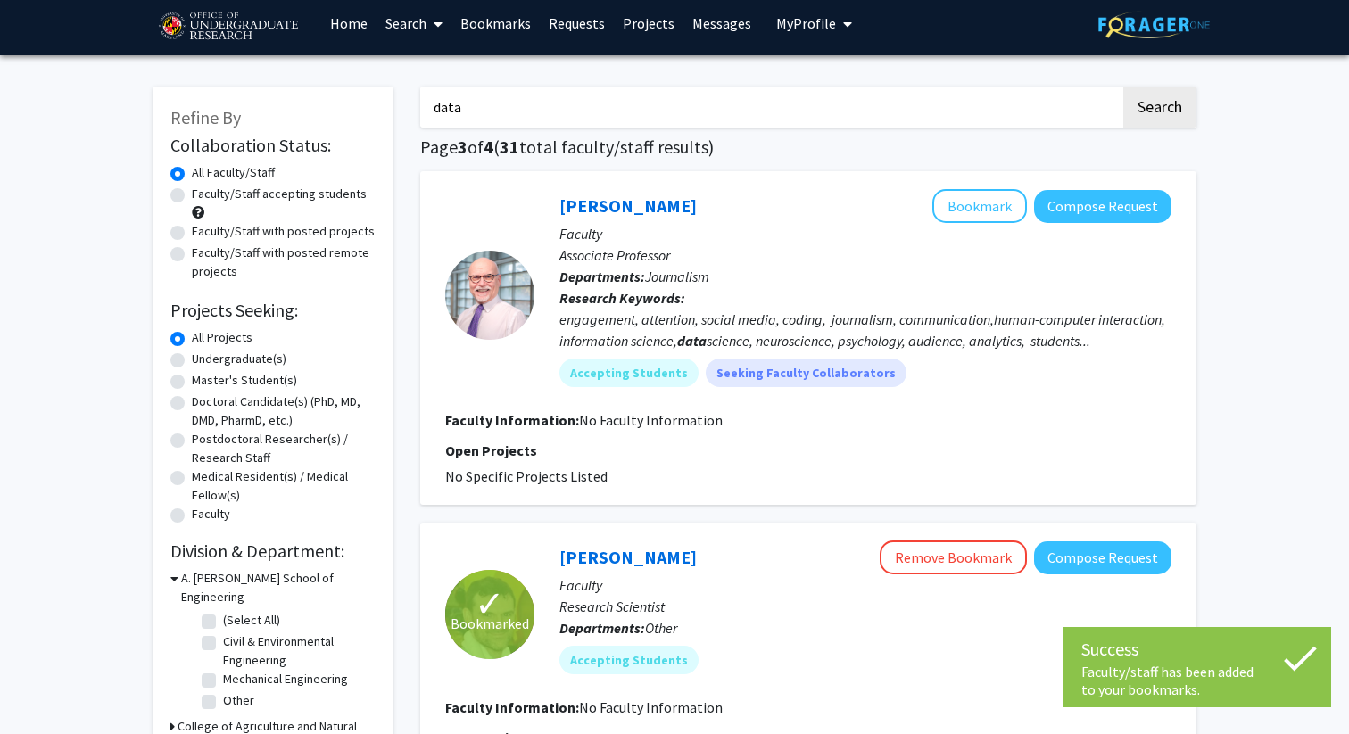
drag, startPoint x: 603, startPoint y: 103, endPoint x: 409, endPoint y: 109, distance: 194.6
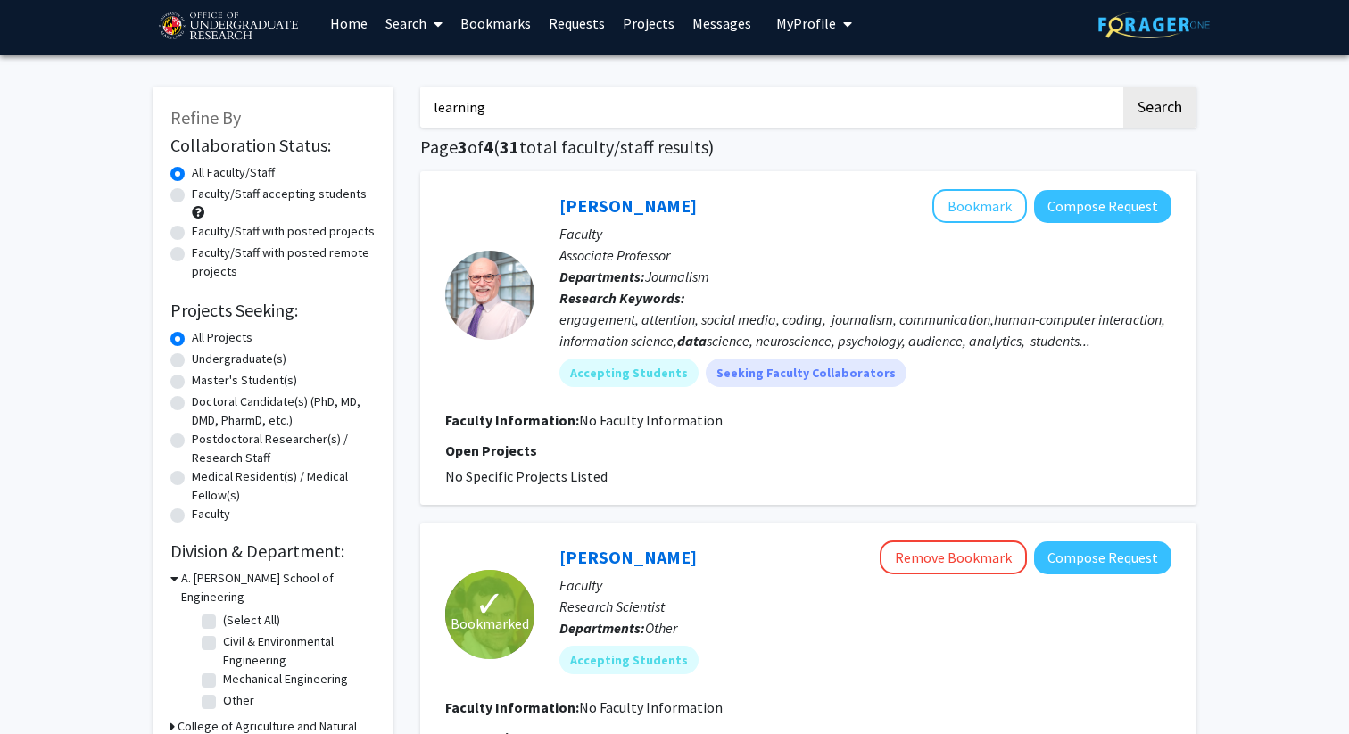
type input "learning"
click at [1123, 87] on button "Search" at bounding box center [1159, 107] width 73 height 41
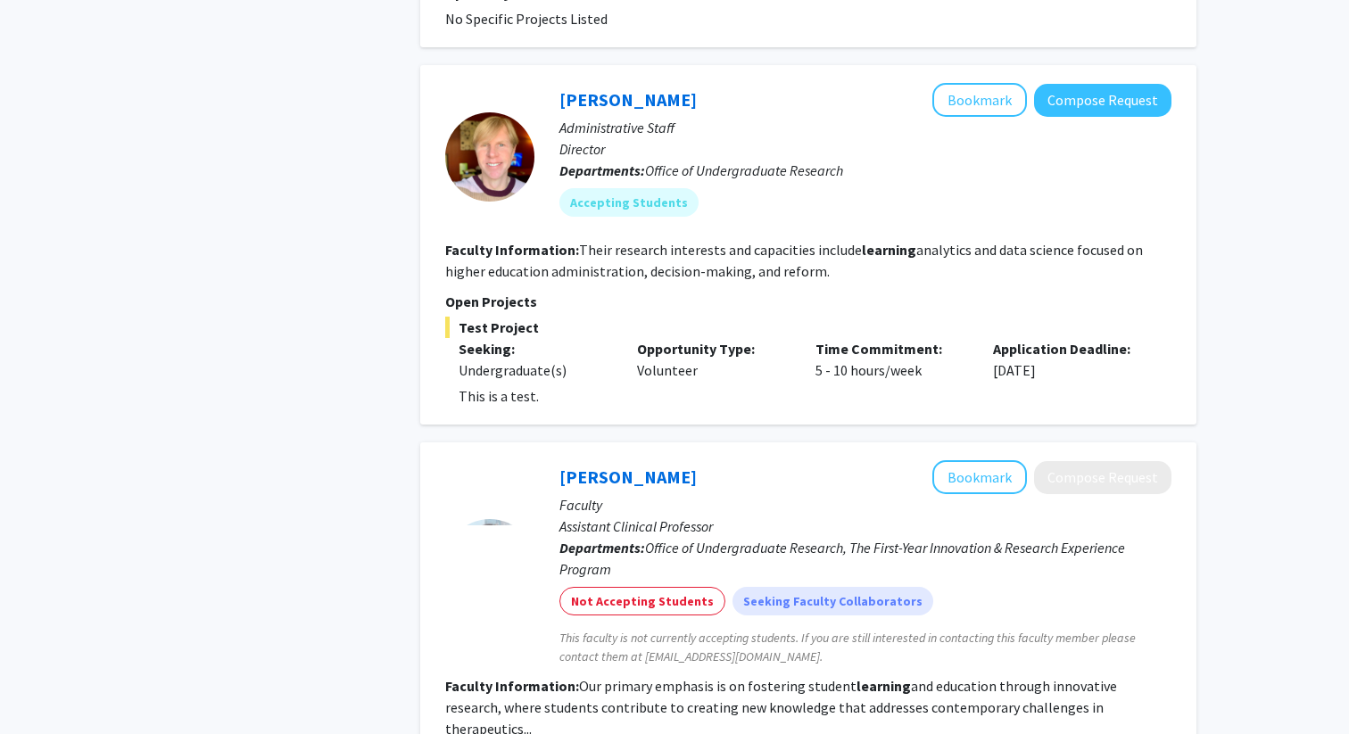
scroll to position [4180, 0]
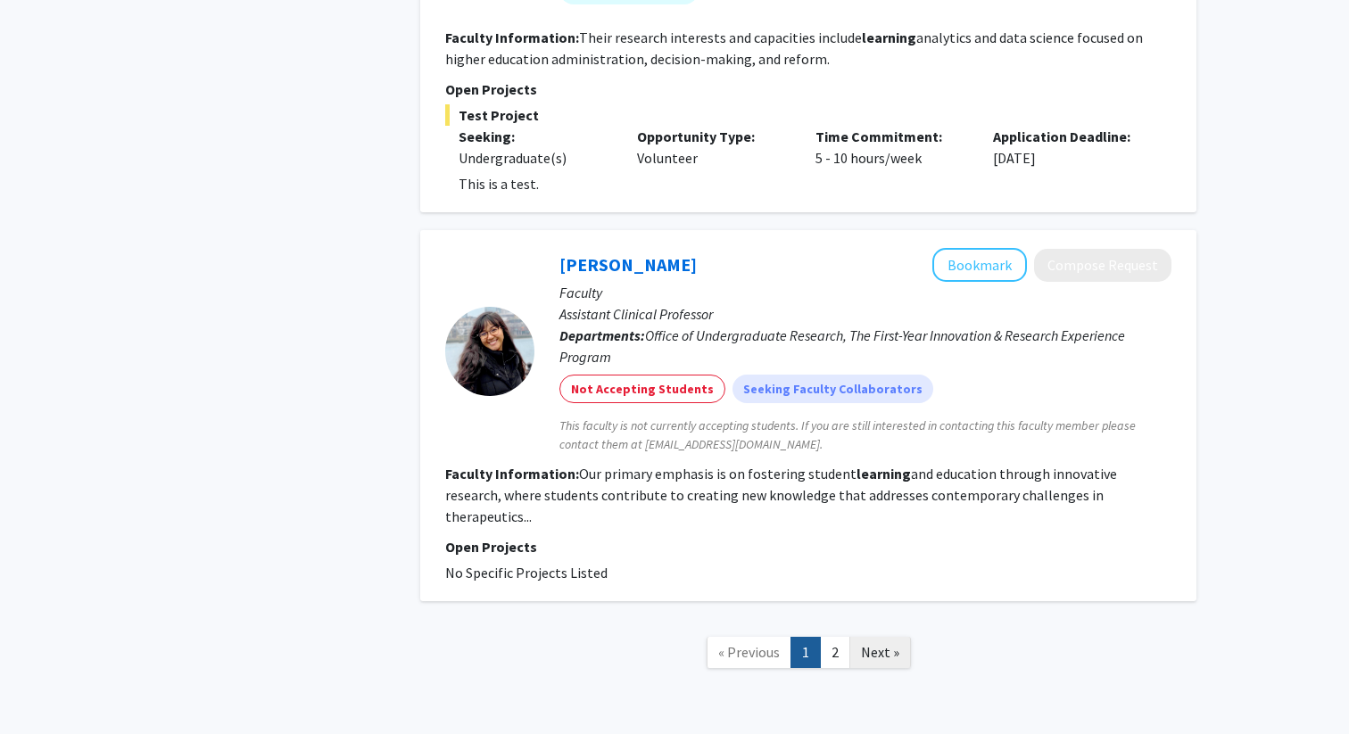
click at [877, 643] on span "Next »" at bounding box center [880, 652] width 38 height 18
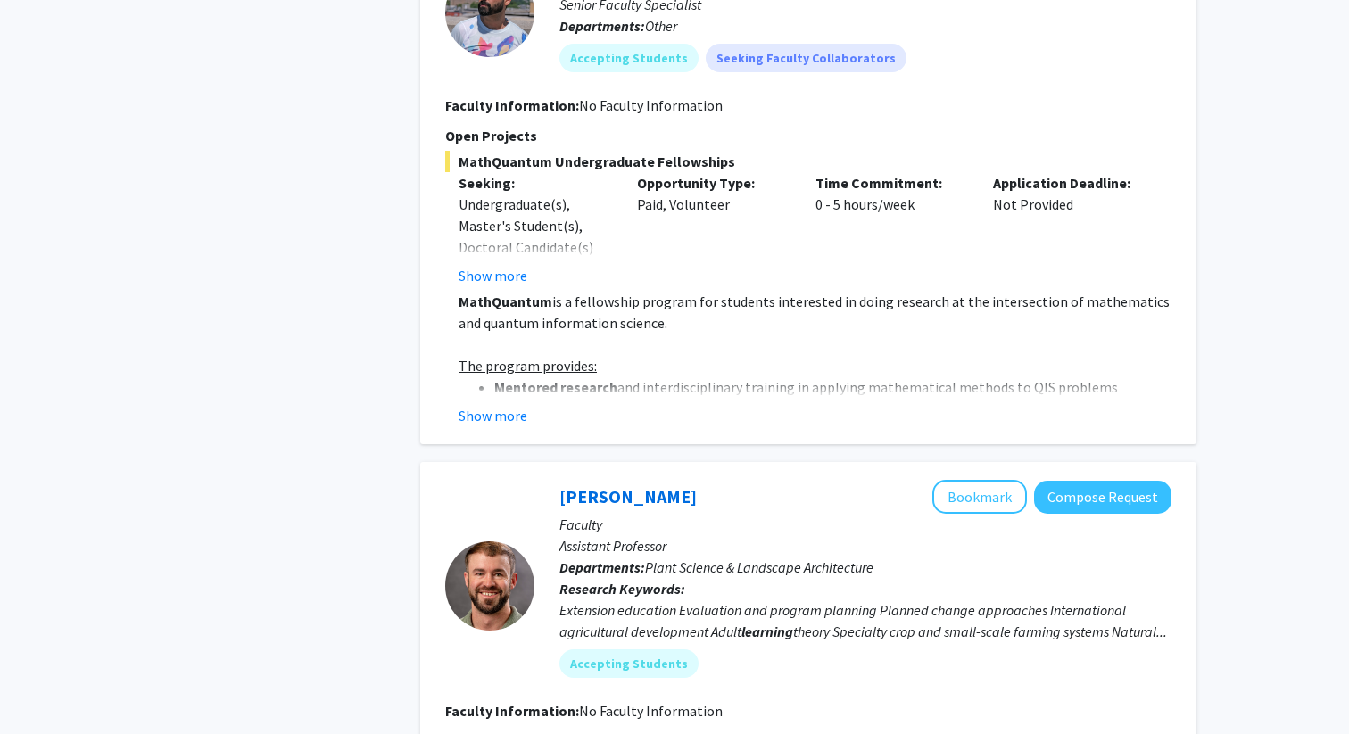
scroll to position [4242, 0]
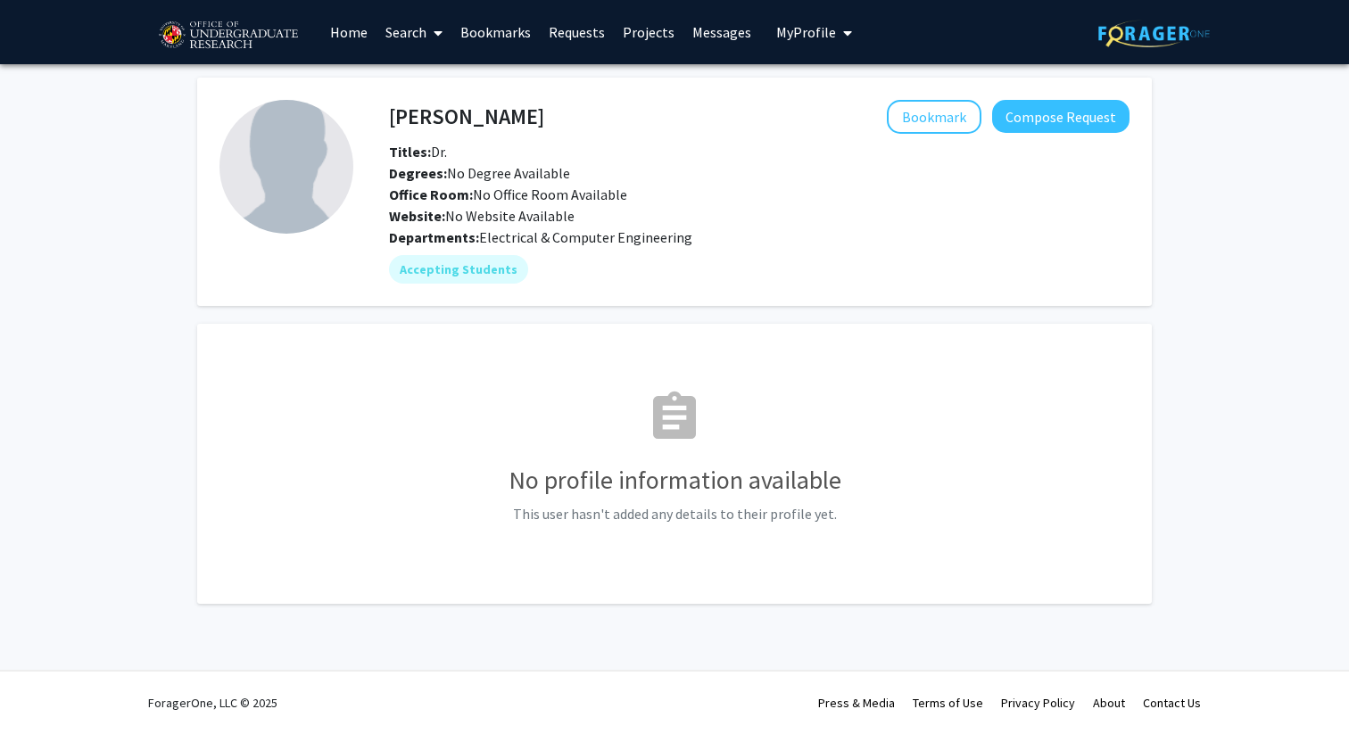
click at [481, 27] on link "Bookmarks" at bounding box center [495, 32] width 88 height 62
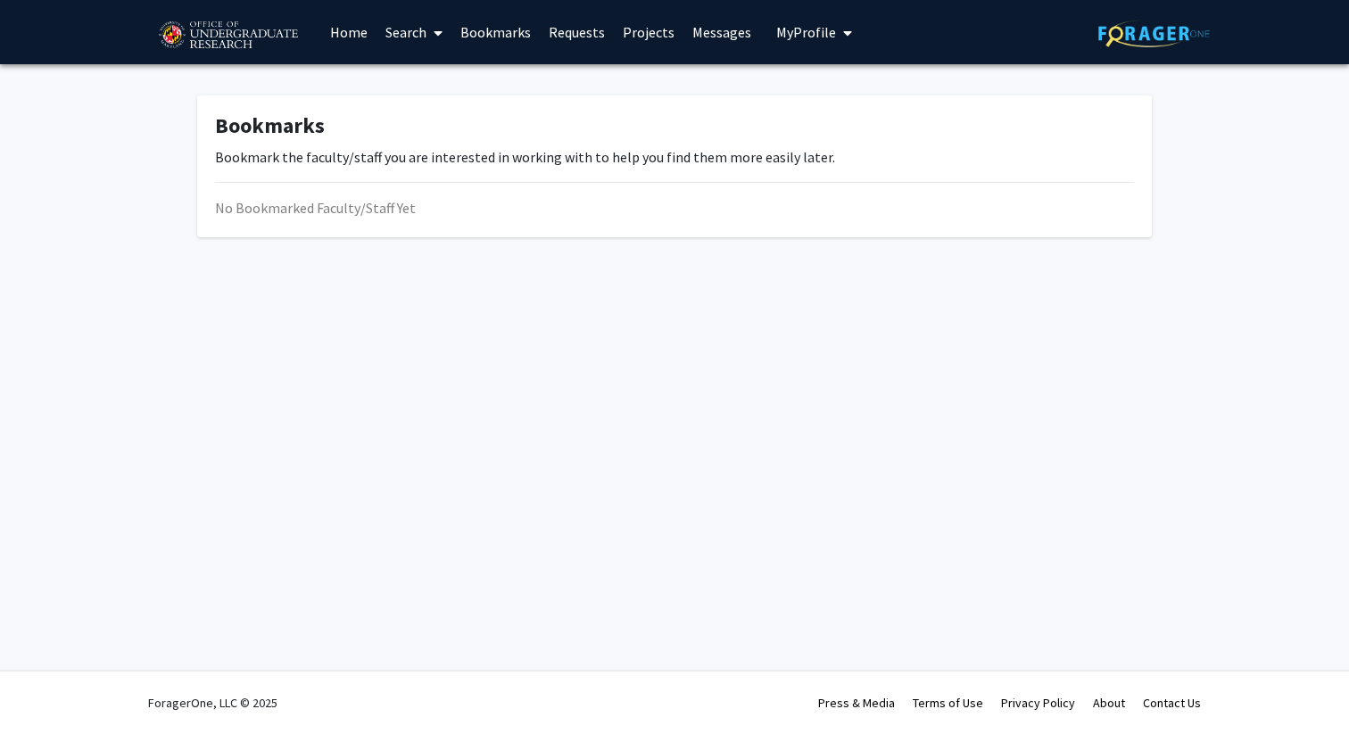
click at [415, 39] on link "Search" at bounding box center [413, 32] width 75 height 62
click at [418, 100] on span "Students" at bounding box center [430, 118] width 109 height 36
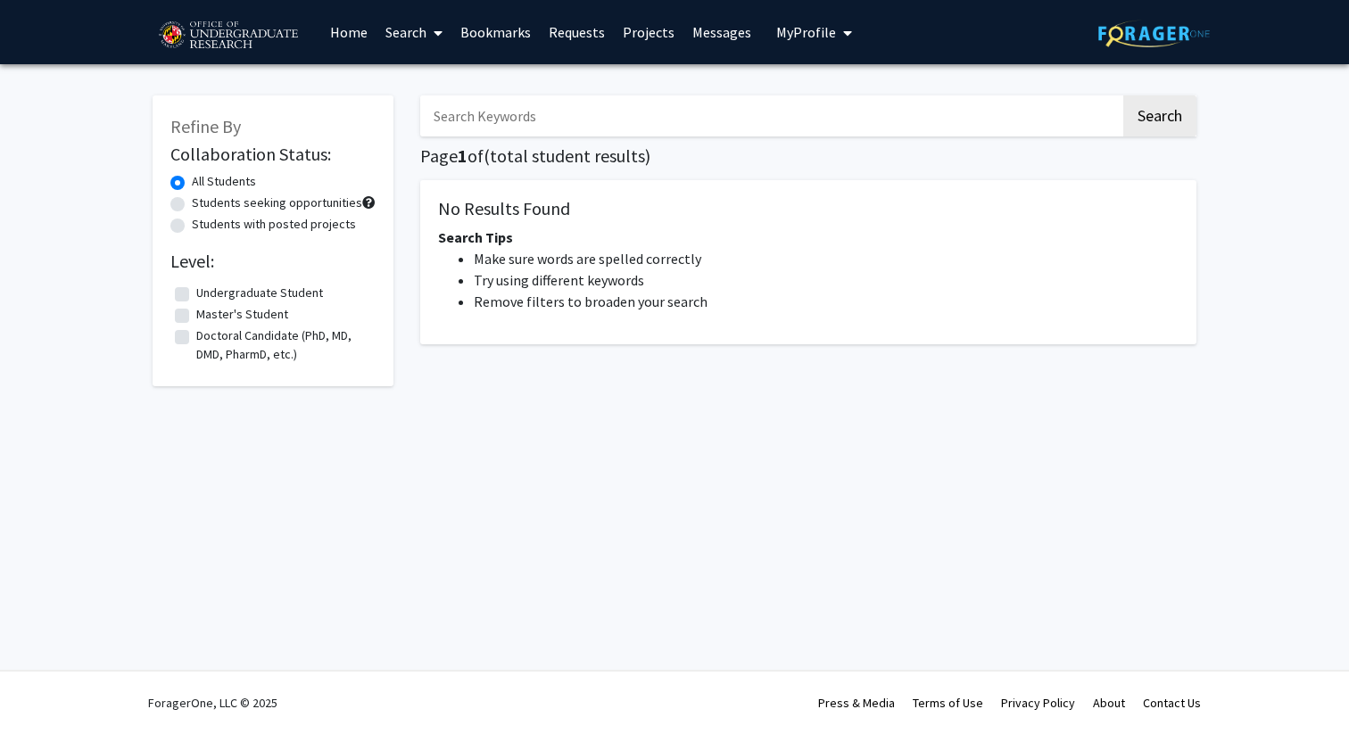
click at [402, 54] on link "Search" at bounding box center [413, 32] width 75 height 62
click at [414, 79] on span "Faculty/Staff" at bounding box center [441, 82] width 131 height 36
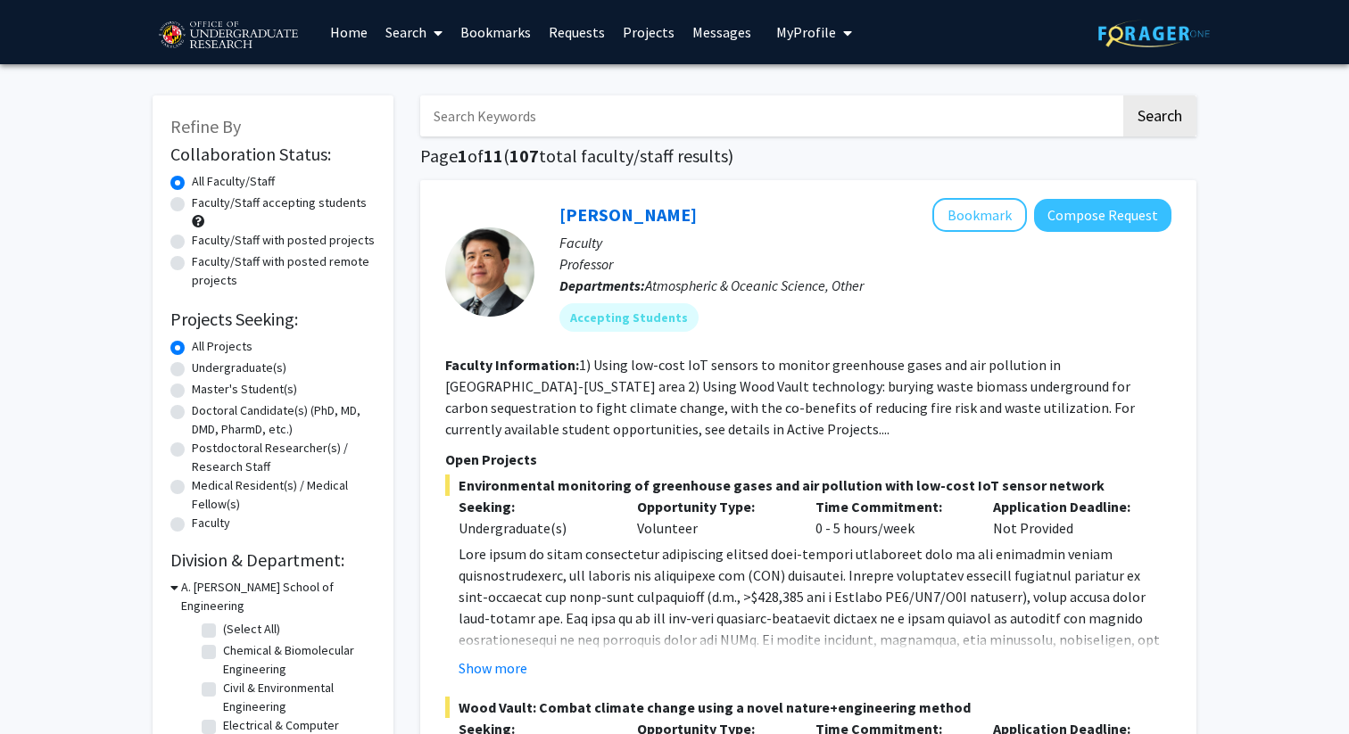
click at [475, 112] on input "Search Keywords" at bounding box center [770, 115] width 700 height 41
type input "jeremy"
click at [1123, 95] on button "Search" at bounding box center [1159, 115] width 73 height 41
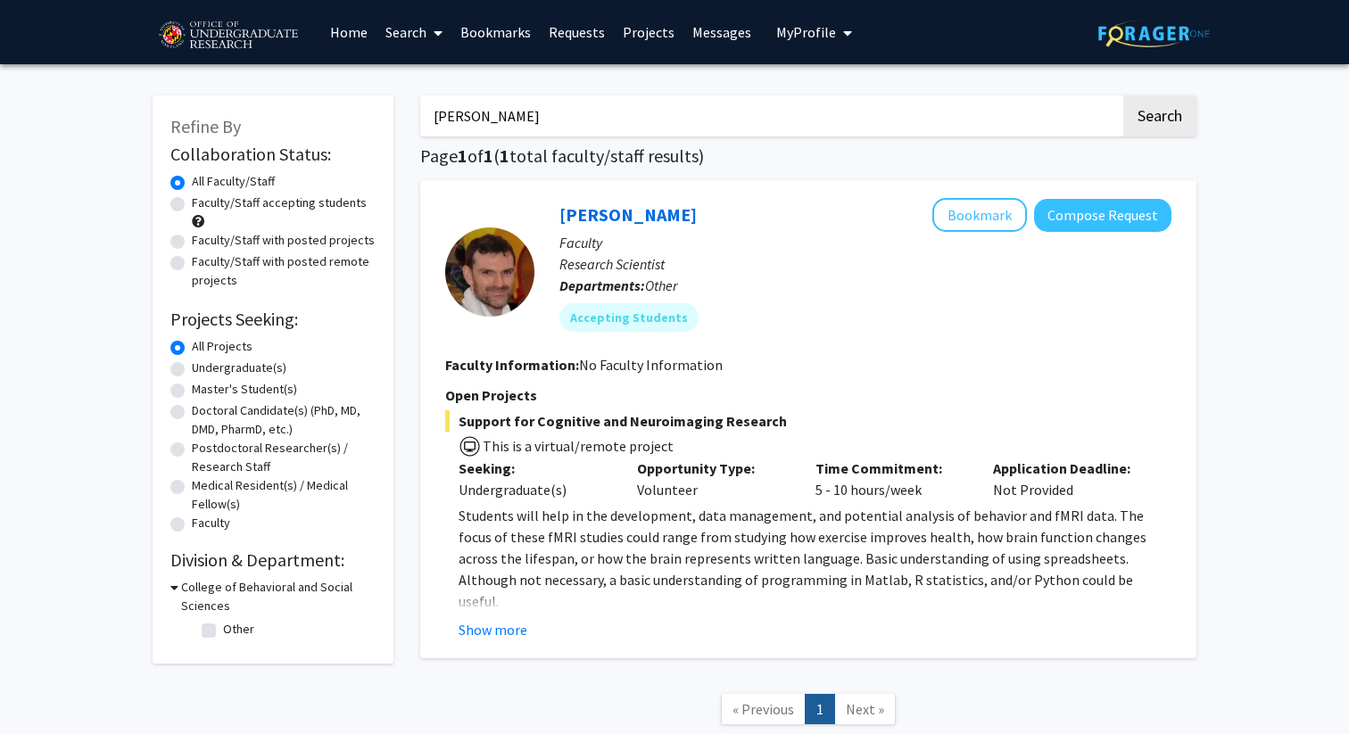
click at [634, 228] on div "Jeremy Purcell Bookmark Compose Request" at bounding box center [865, 215] width 612 height 34
click at [503, 631] on button "Show more" at bounding box center [493, 629] width 69 height 21
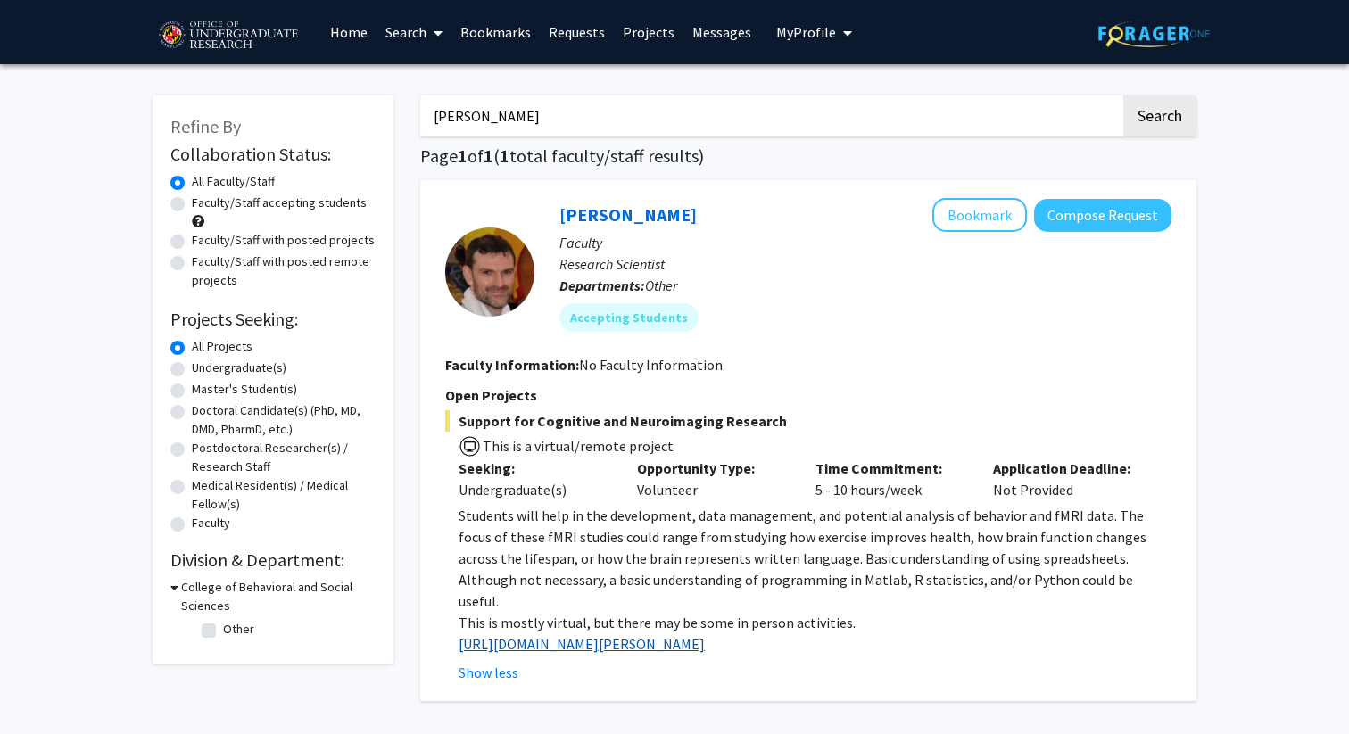
click at [644, 635] on link "[URL][DOMAIN_NAME][PERSON_NAME]" at bounding box center [582, 644] width 246 height 18
click at [1007, 212] on button "Bookmark" at bounding box center [979, 215] width 95 height 34
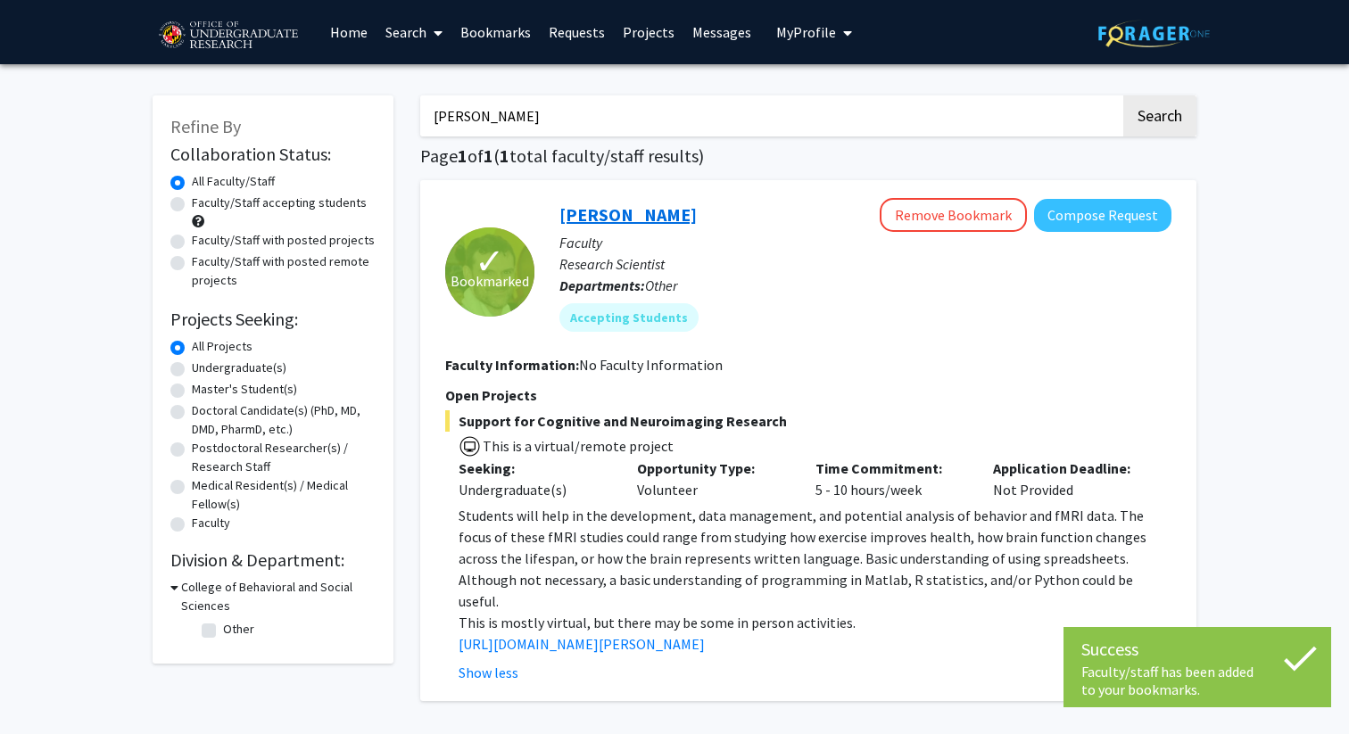
click at [644, 211] on link "[PERSON_NAME]" at bounding box center [627, 214] width 137 height 22
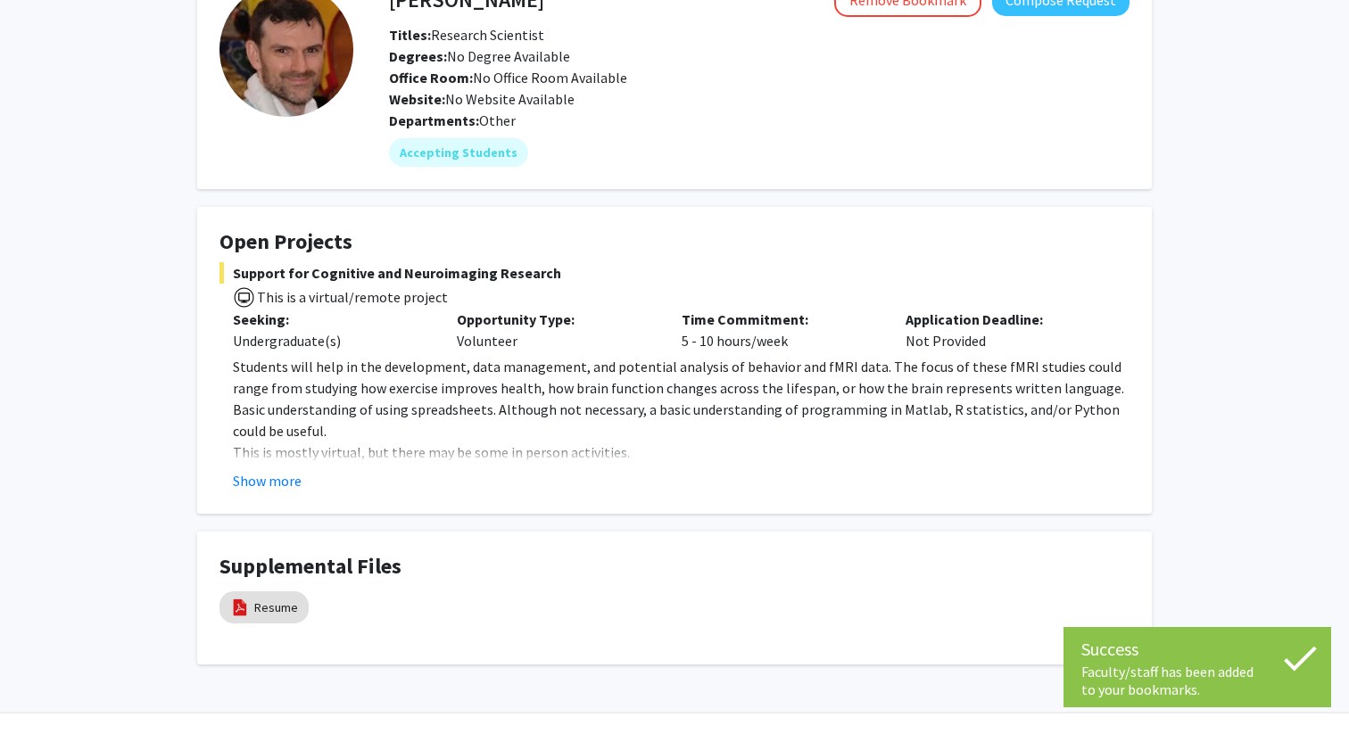
scroll to position [159, 0]
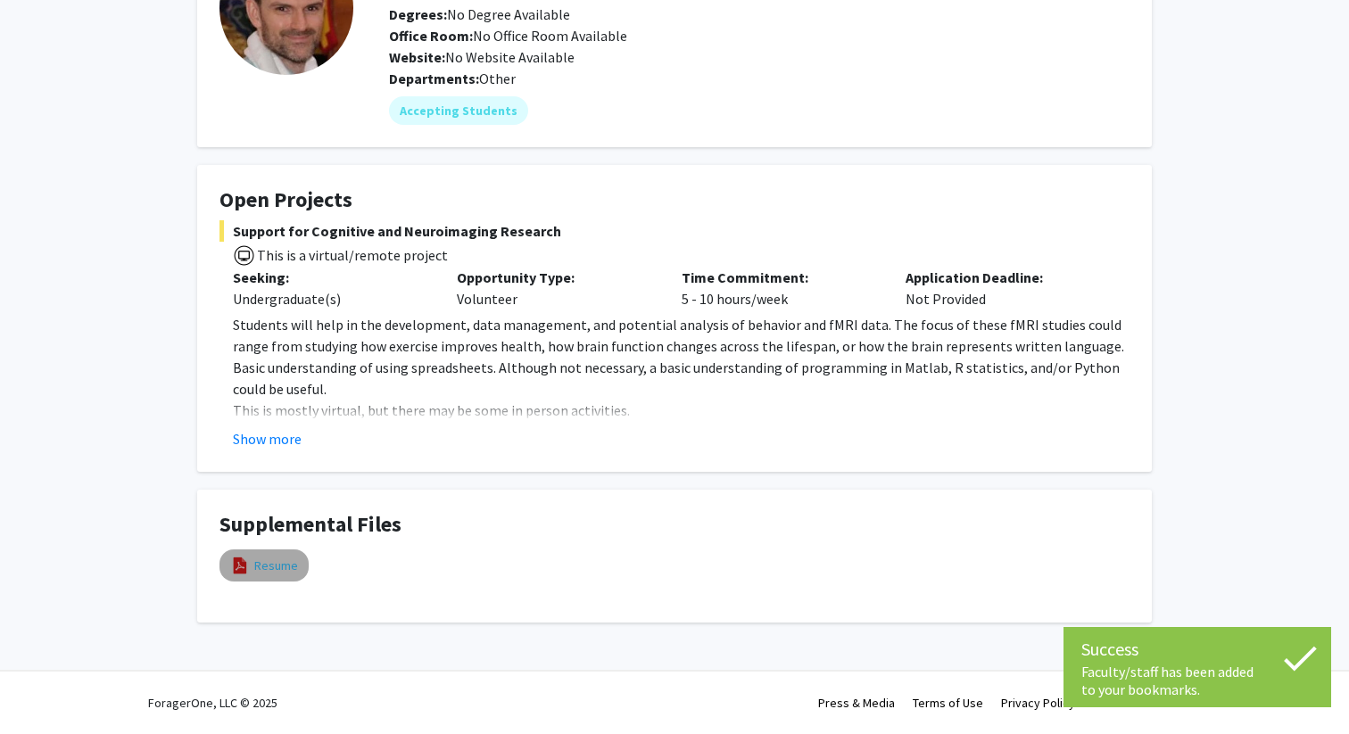
click at [285, 568] on link "Resume" at bounding box center [276, 566] width 44 height 19
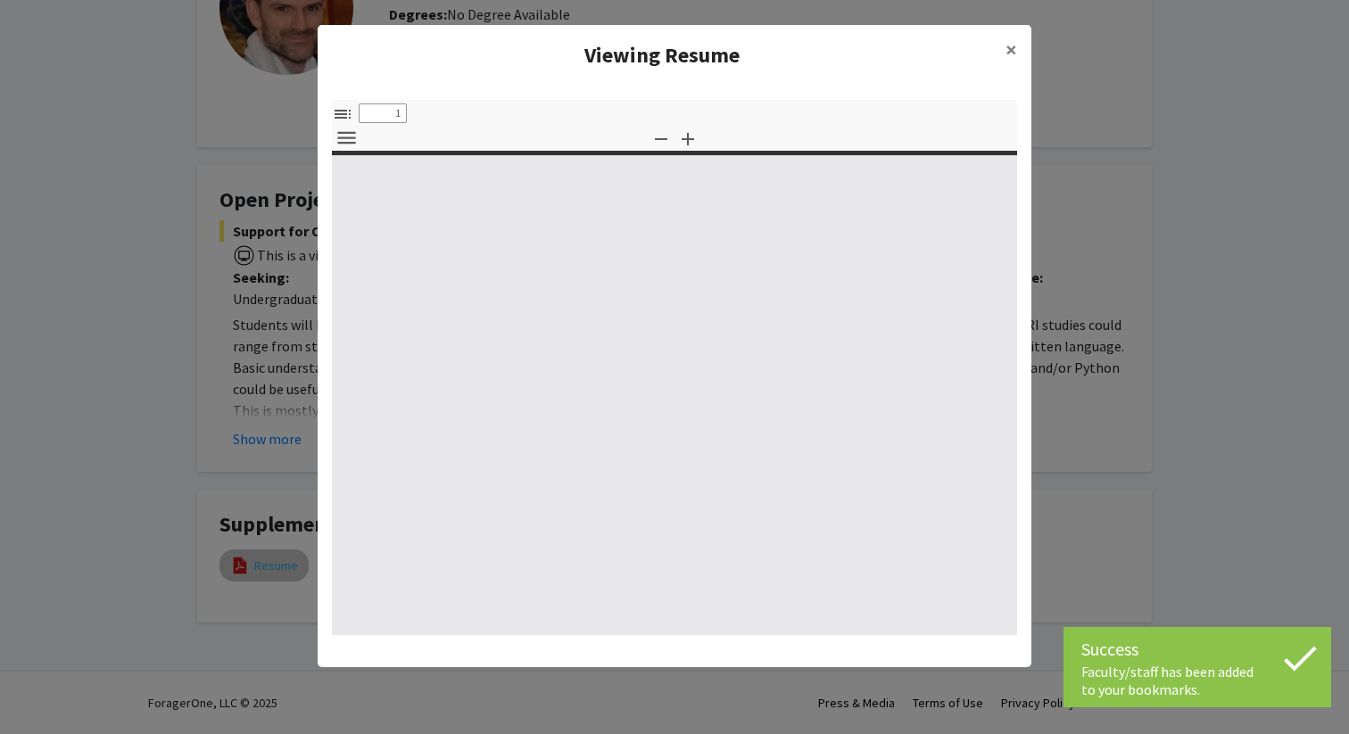
select select "custom"
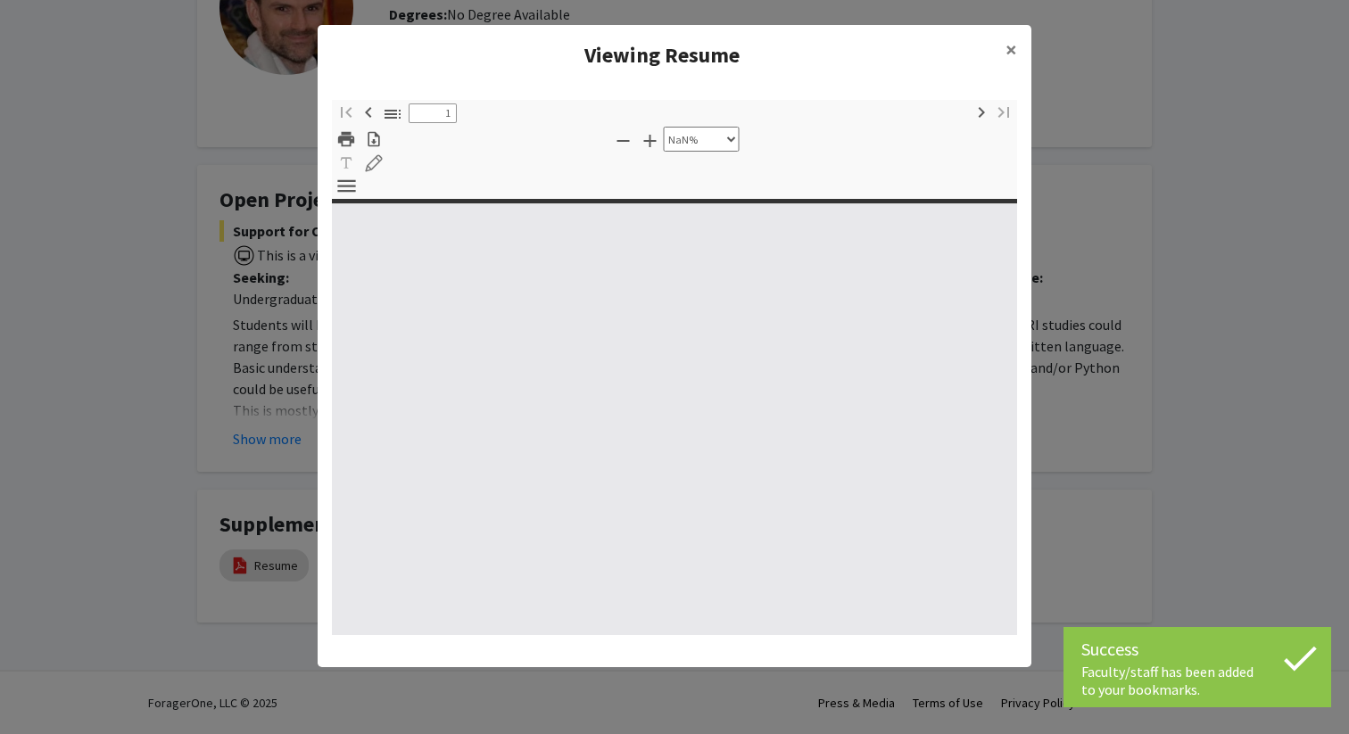
type input "0"
select select "custom"
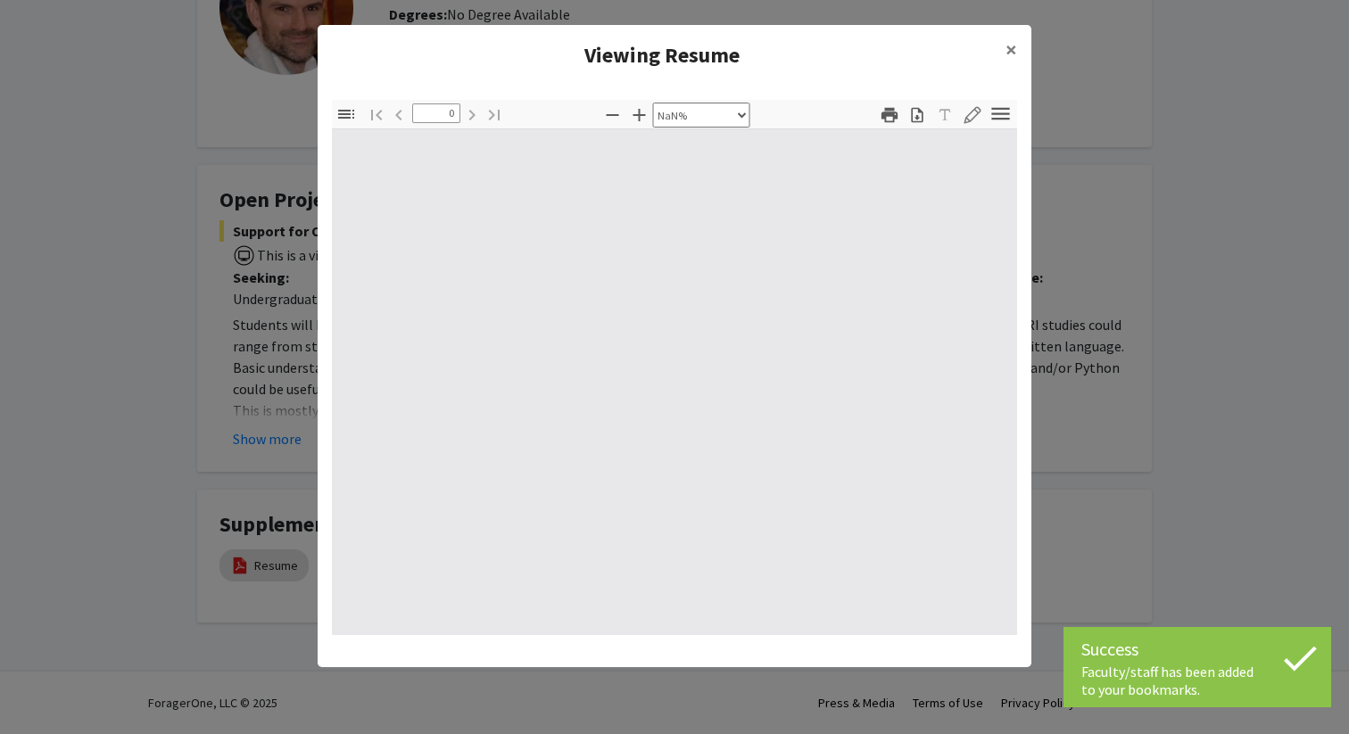
type input "1"
select select "auto"
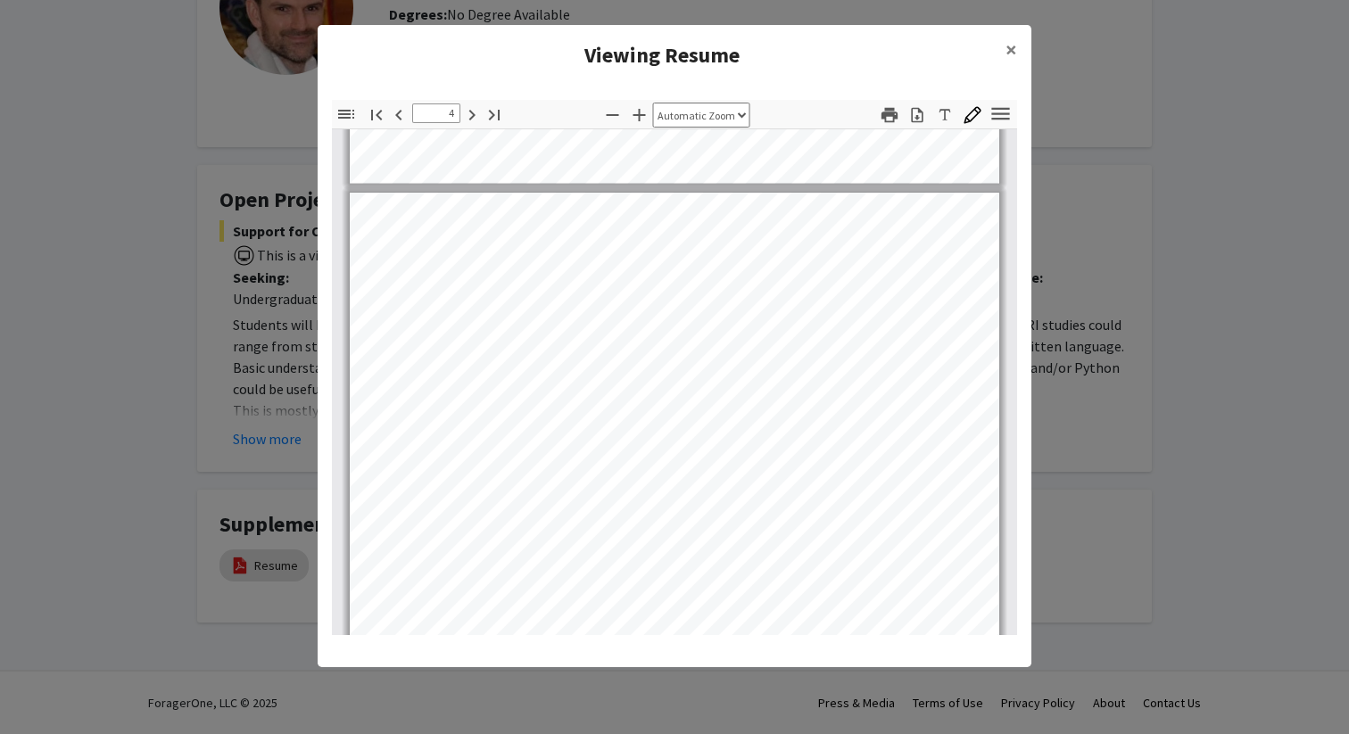
scroll to position [2536, 0]
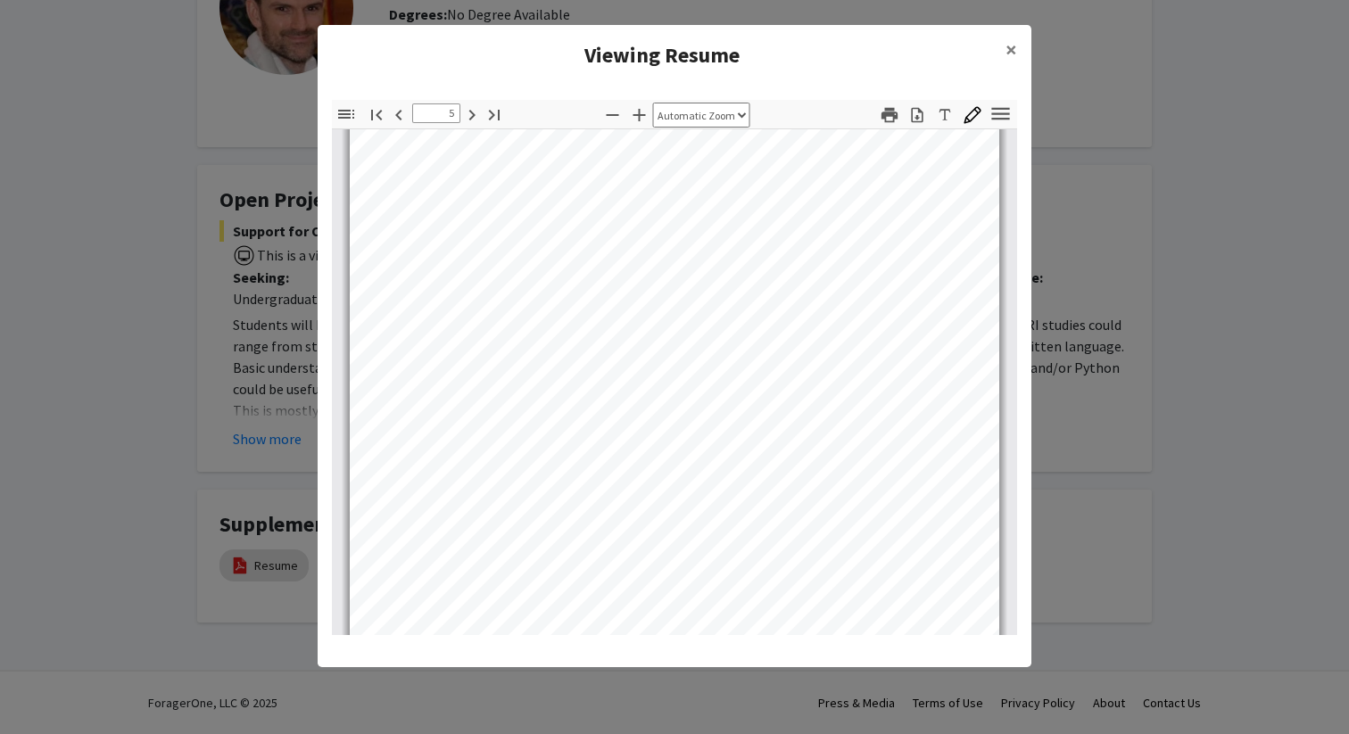
type input "6"
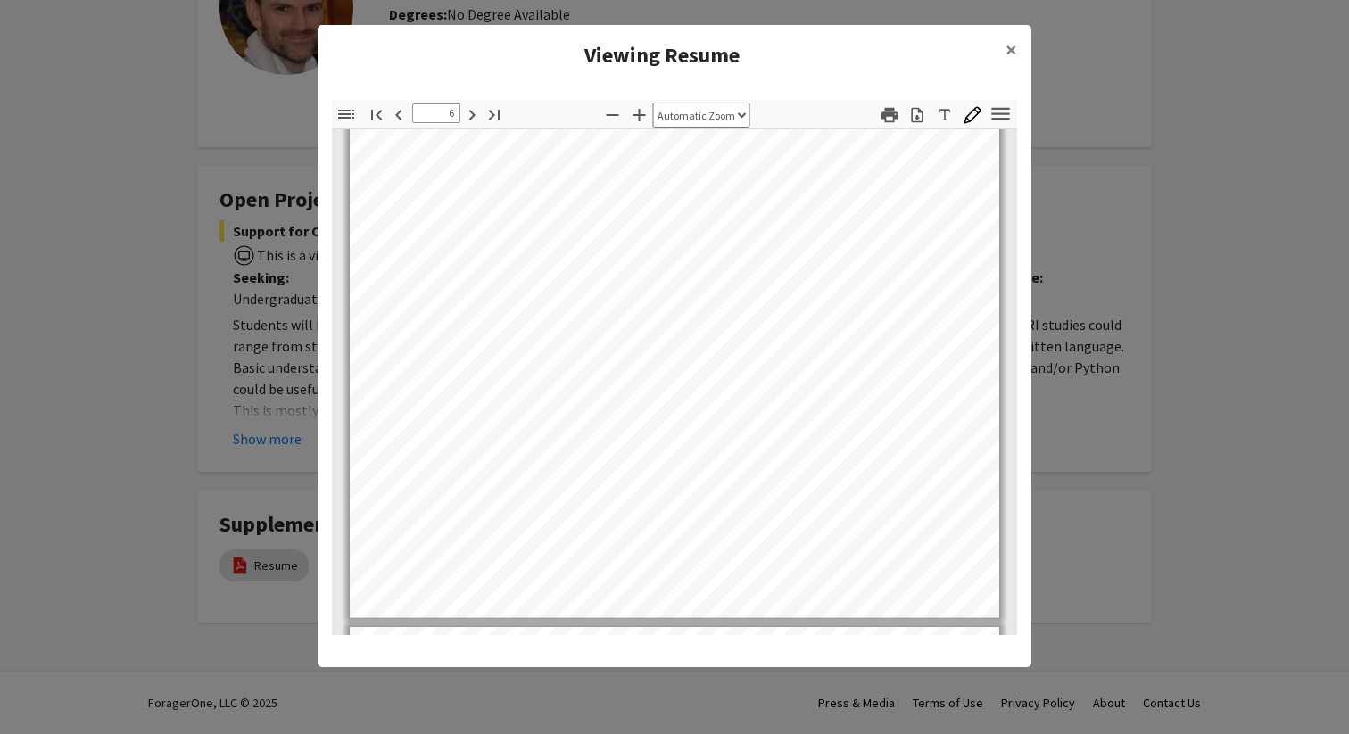
click at [1174, 225] on modal-container "Viewing Resume × Thumbnails Document Outline Attachments Layers Current Outline…" at bounding box center [674, 367] width 1349 height 734
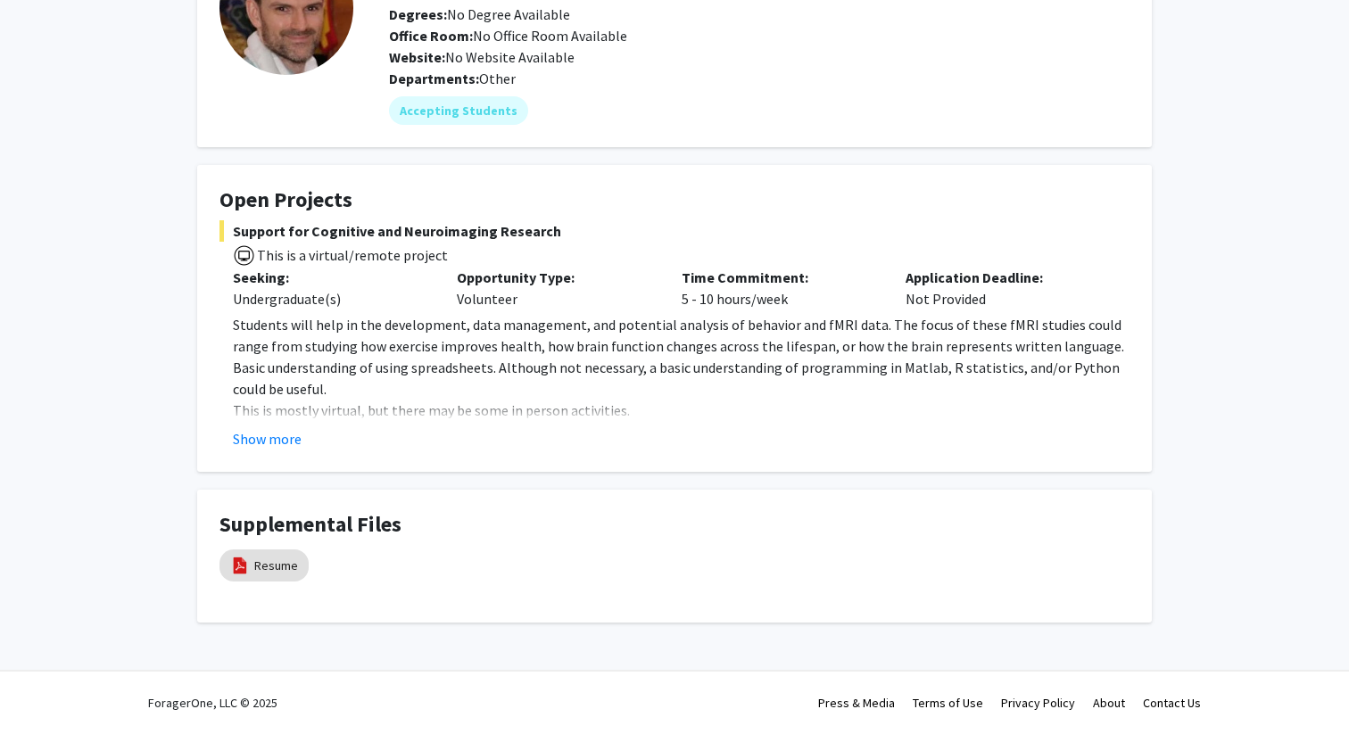
scroll to position [0, 0]
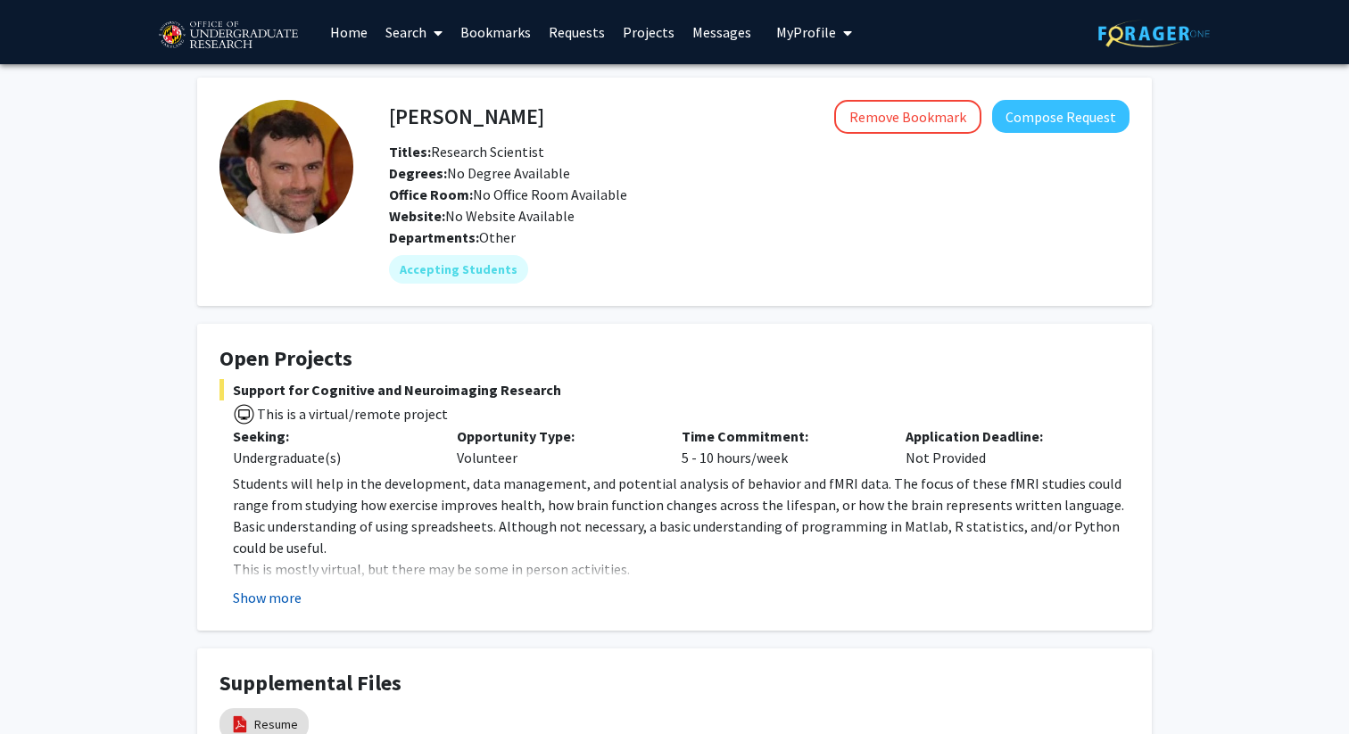
click at [281, 601] on button "Show more" at bounding box center [267, 597] width 69 height 21
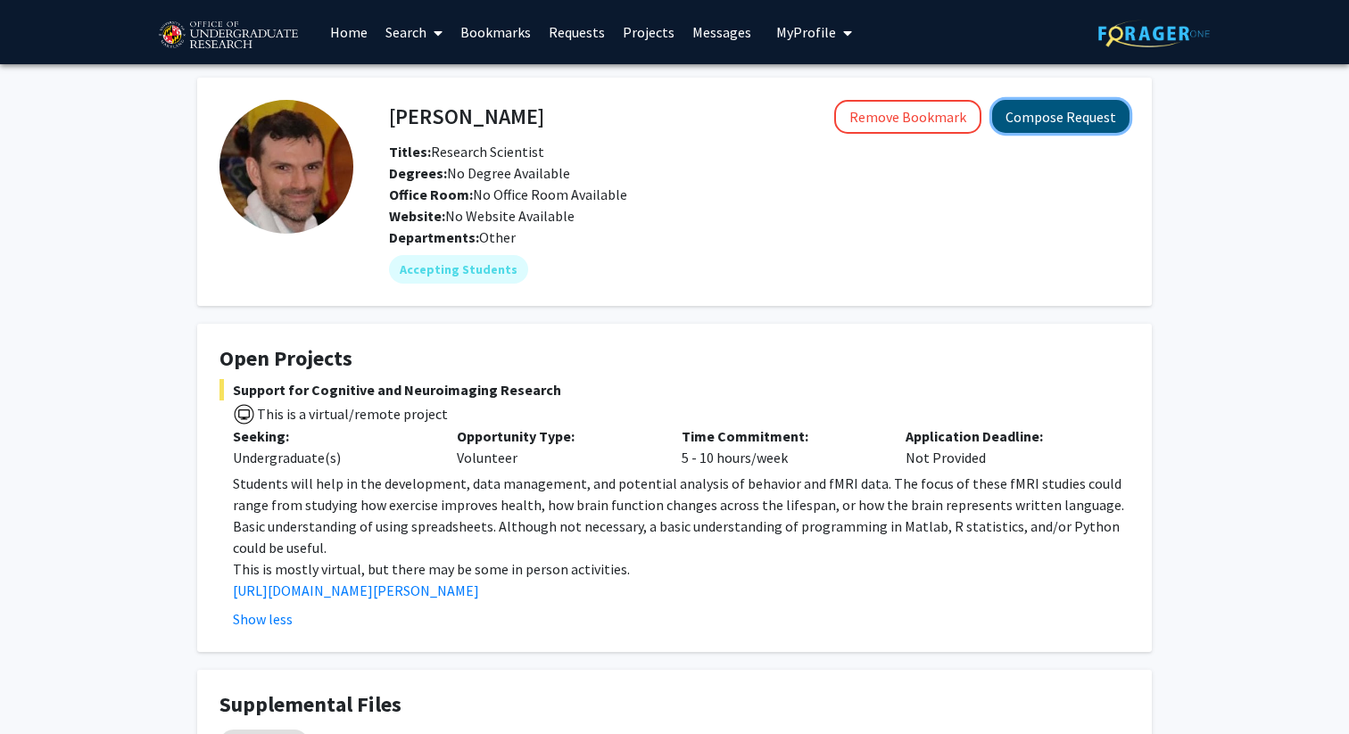
click at [1082, 117] on button "Compose Request" at bounding box center [1060, 116] width 137 height 33
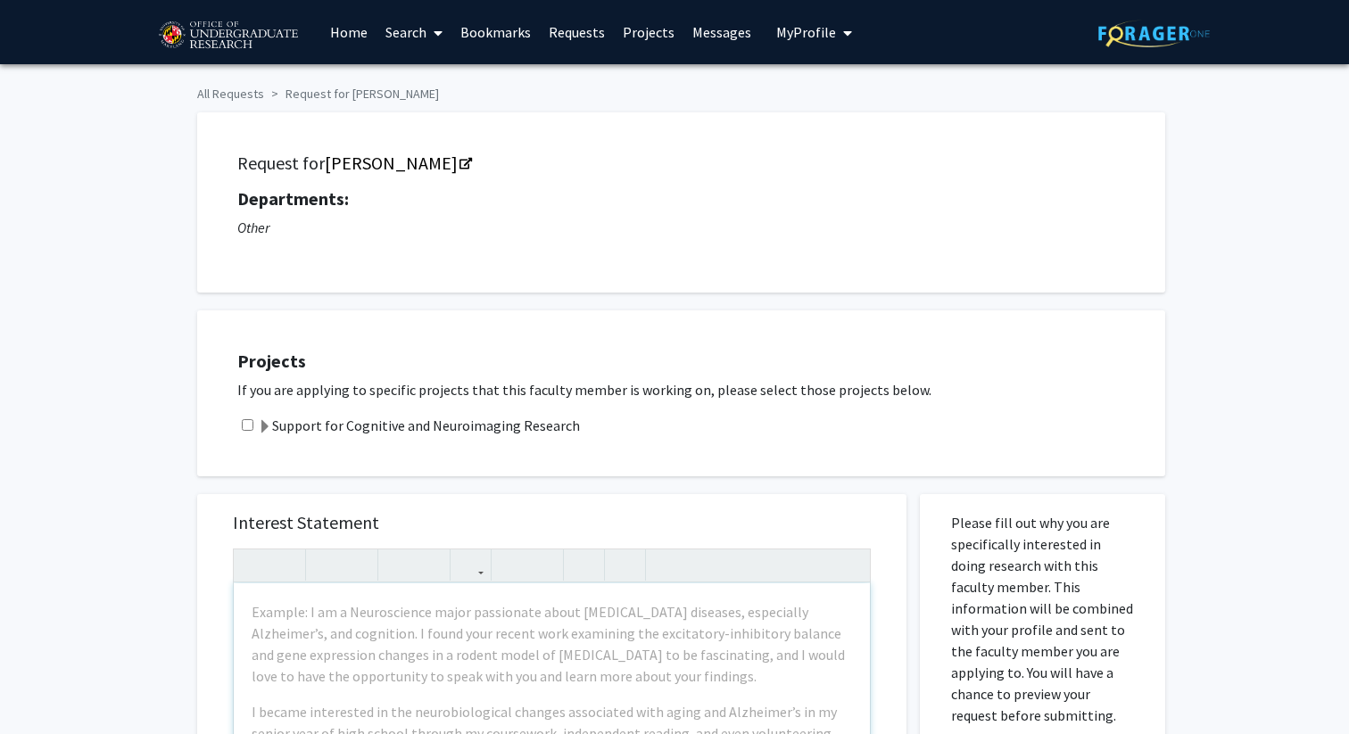
click at [533, 421] on label "Support for Cognitive and Neuroimaging Research" at bounding box center [419, 425] width 322 height 21
